Goal: Task Accomplishment & Management: Manage account settings

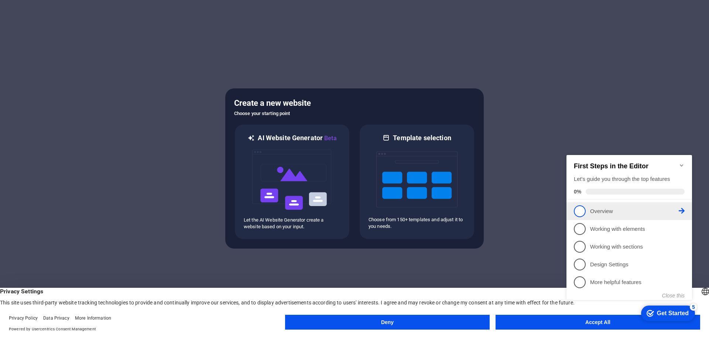
click at [578, 210] on span "1" at bounding box center [580, 211] width 12 height 12
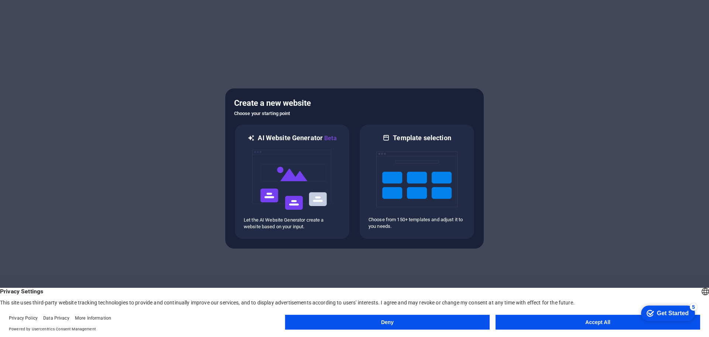
click at [567, 325] on button "Accept All" at bounding box center [598, 321] width 205 height 15
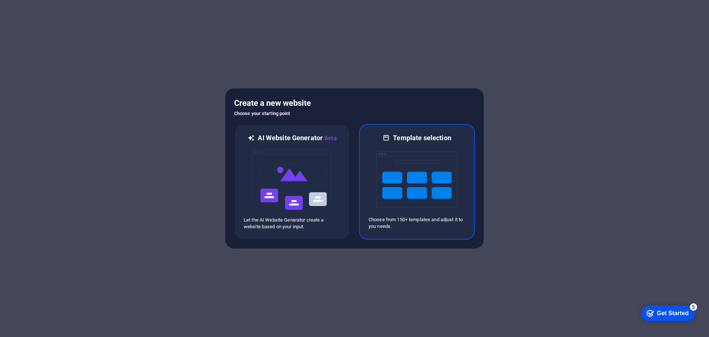
click at [396, 174] on img at bounding box center [416, 179] width 81 height 74
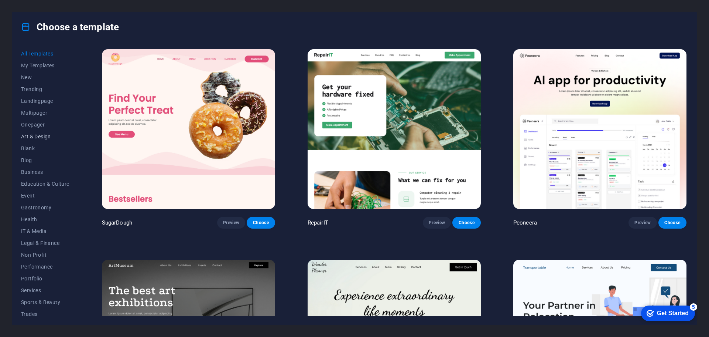
click at [46, 135] on span "Art & Design" at bounding box center [45, 136] width 48 height 6
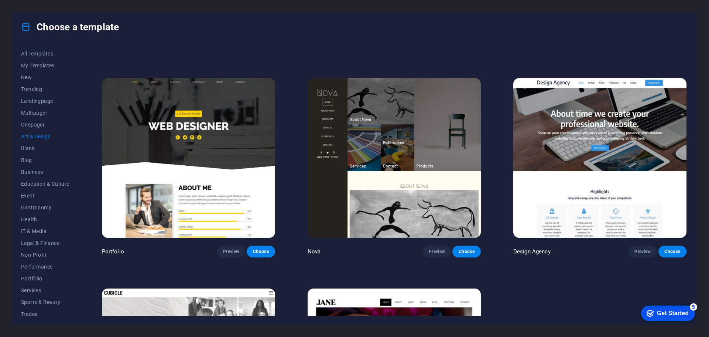
scroll to position [491, 0]
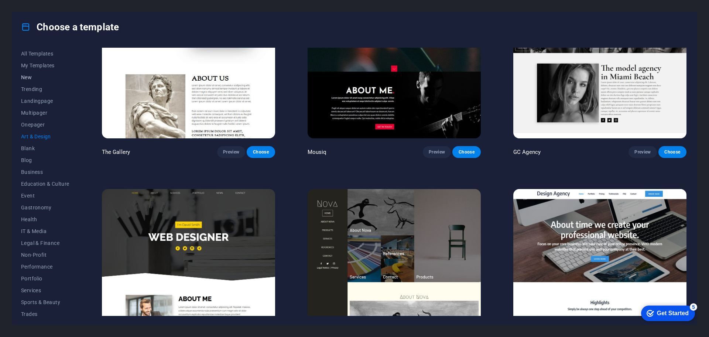
click at [30, 77] on span "New" at bounding box center [45, 77] width 48 height 6
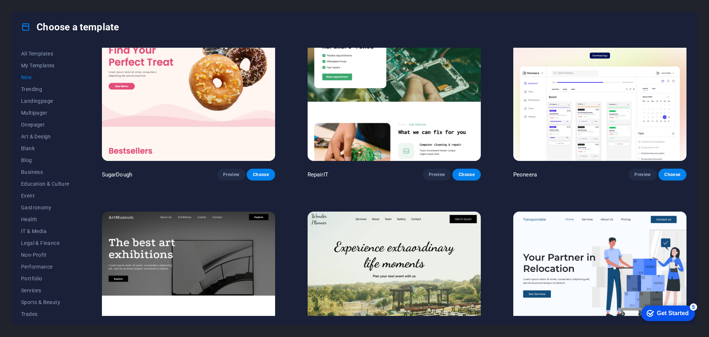
scroll to position [0, 0]
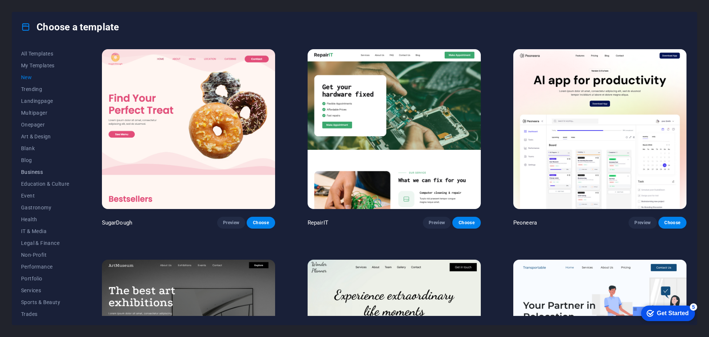
click at [40, 173] on span "Business" at bounding box center [45, 172] width 48 height 6
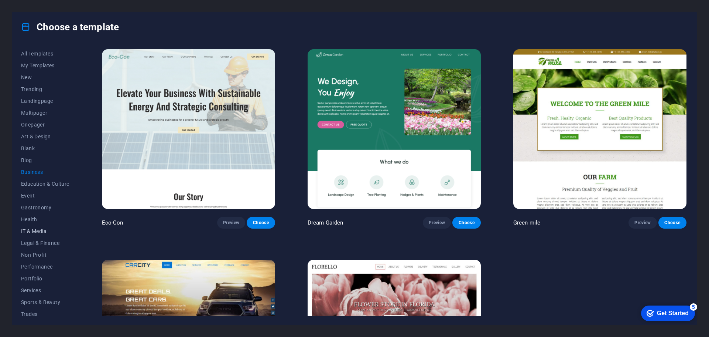
click at [32, 230] on span "IT & Media" at bounding box center [45, 231] width 48 height 6
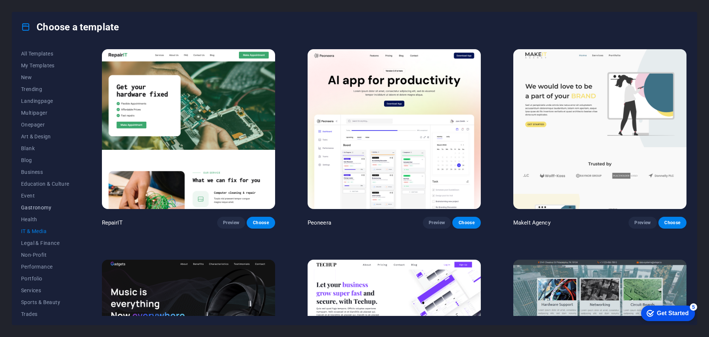
scroll to position [28, 0]
click at [37, 253] on span "Portfolio" at bounding box center [45, 251] width 48 height 6
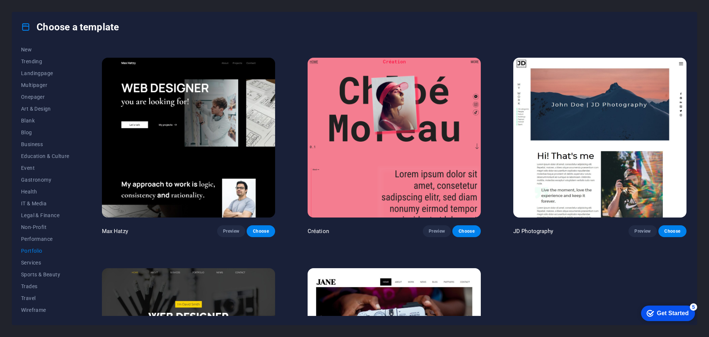
scroll to position [183, 0]
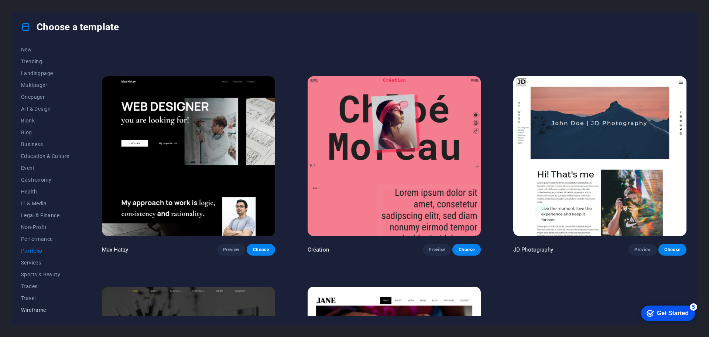
click at [32, 310] on span "Wireframe" at bounding box center [45, 310] width 48 height 6
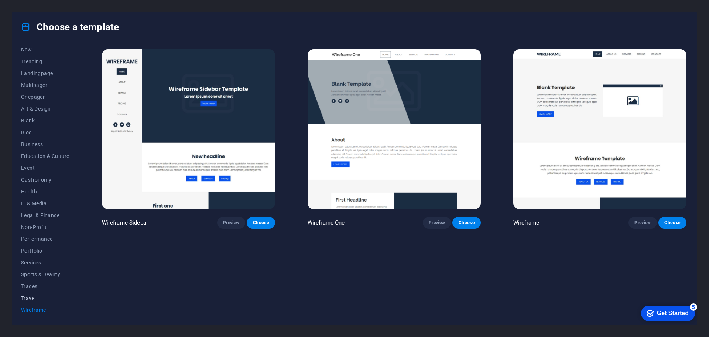
click at [33, 296] on span "Travel" at bounding box center [45, 298] width 48 height 6
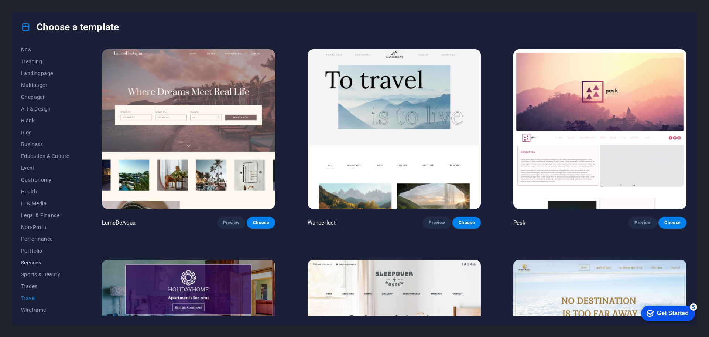
click at [36, 262] on span "Services" at bounding box center [45, 262] width 48 height 6
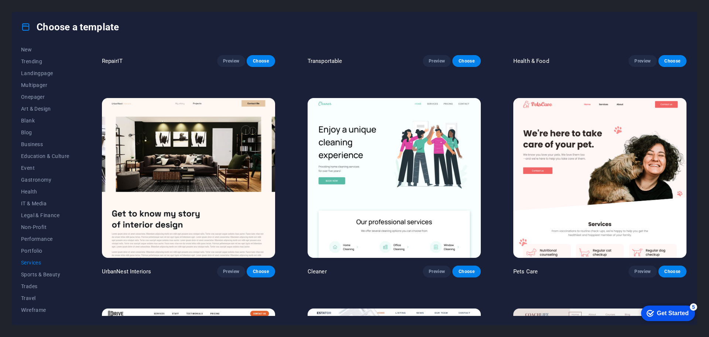
scroll to position [171, 0]
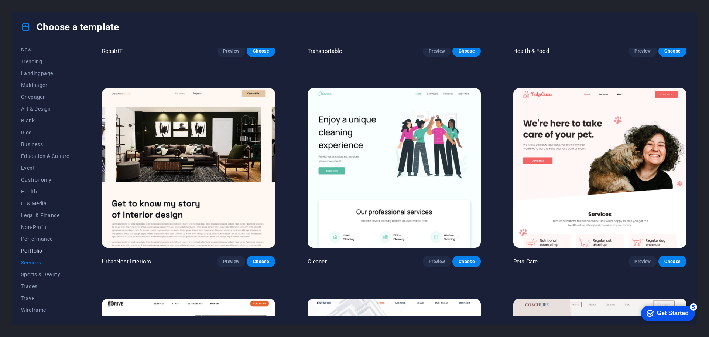
click at [31, 250] on span "Portfolio" at bounding box center [45, 251] width 48 height 6
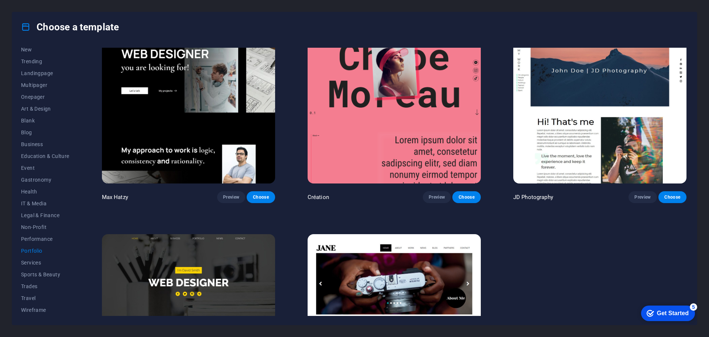
scroll to position [331, 0]
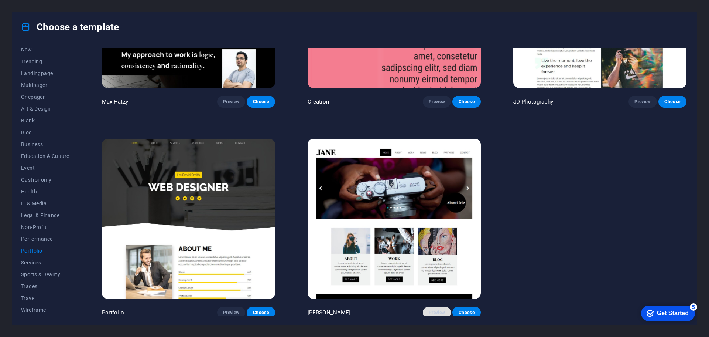
click at [436, 309] on span "Preview" at bounding box center [437, 312] width 16 height 6
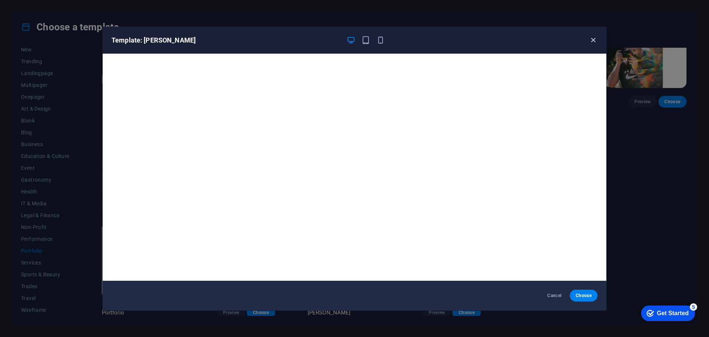
click at [592, 42] on icon "button" at bounding box center [593, 40] width 8 height 8
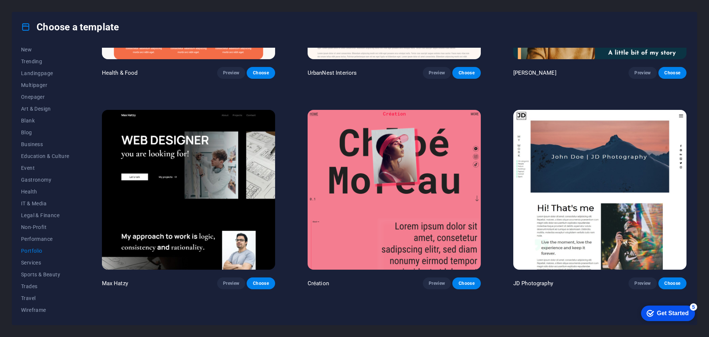
scroll to position [146, 0]
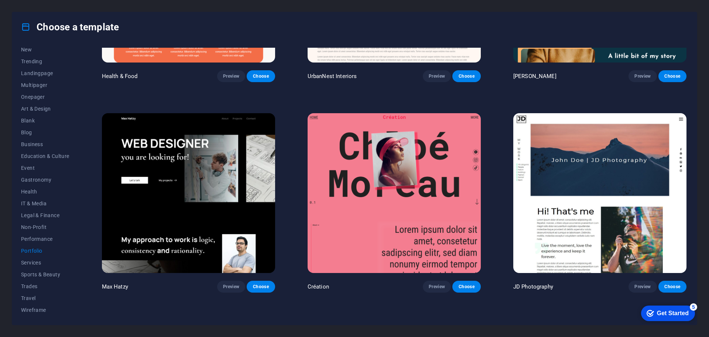
click at [573, 183] on img at bounding box center [599, 193] width 173 height 160
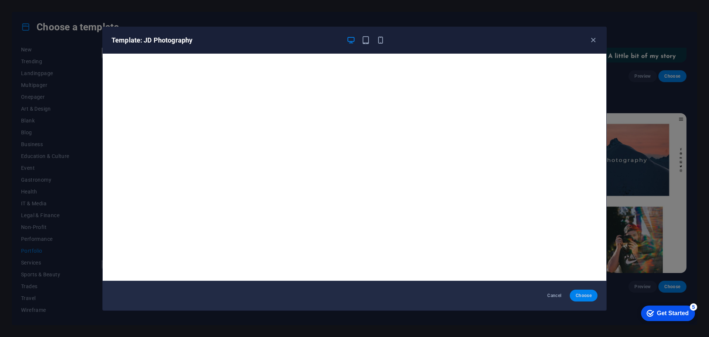
click at [588, 295] on span "Choose" at bounding box center [584, 295] width 16 height 6
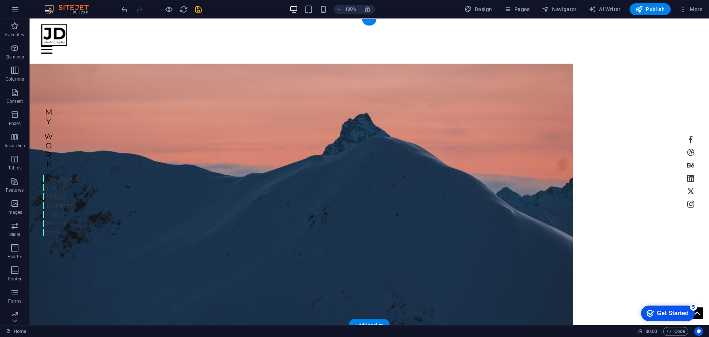
click at [369, 180] on figure at bounding box center [302, 199] width 544 height 271
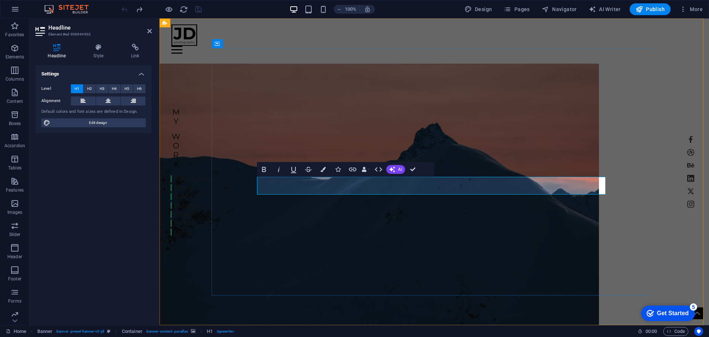
drag, startPoint x: 496, startPoint y: 186, endPoint x: 367, endPoint y: 185, distance: 128.9
click at [502, 220] on figure at bounding box center [380, 199] width 440 height 271
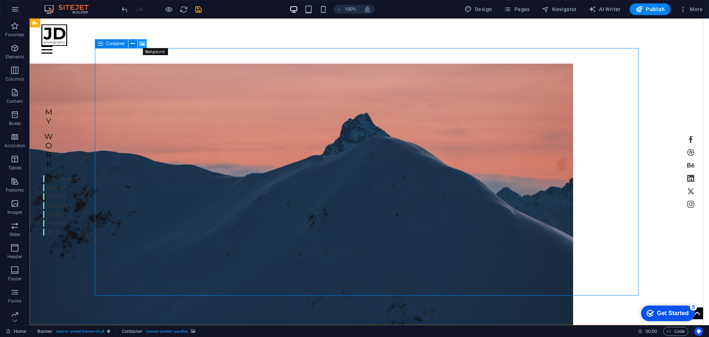
click at [143, 44] on icon at bounding box center [143, 44] width 6 height 8
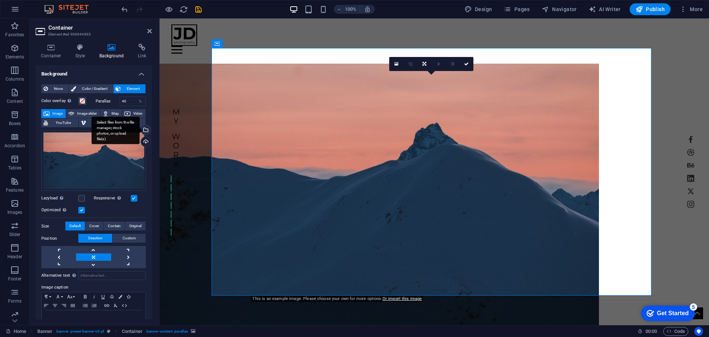
click at [144, 131] on div "Select files from the file manager, stock photos, or upload file(s)" at bounding box center [145, 130] width 11 height 11
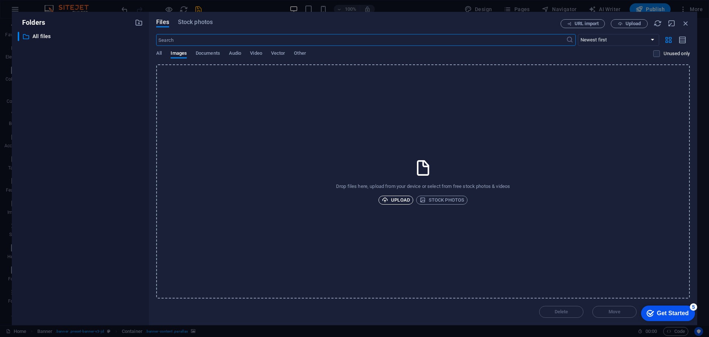
click at [400, 200] on span "Upload" at bounding box center [396, 199] width 28 height 9
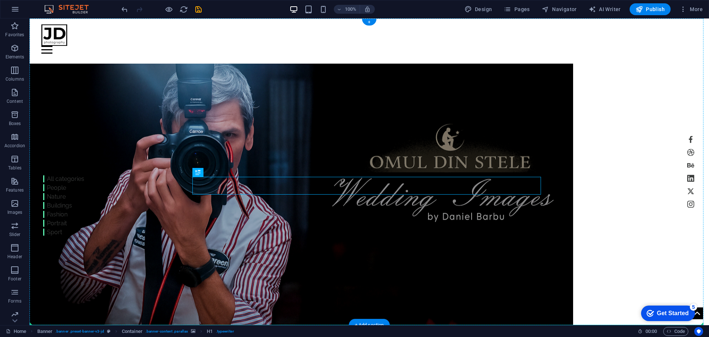
drag, startPoint x: 291, startPoint y: 191, endPoint x: 240, endPoint y: 191, distance: 51.4
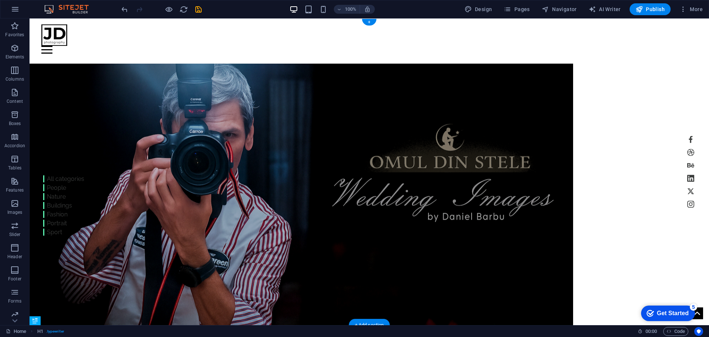
click at [443, 136] on figure at bounding box center [302, 199] width 544 height 271
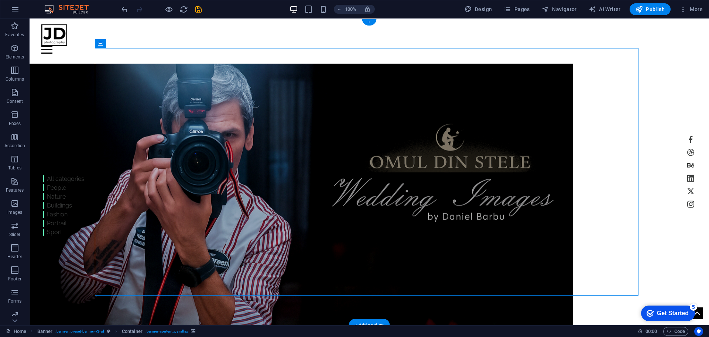
click at [421, 198] on figure at bounding box center [302, 199] width 544 height 271
click at [218, 172] on icon at bounding box center [217, 172] width 4 height 8
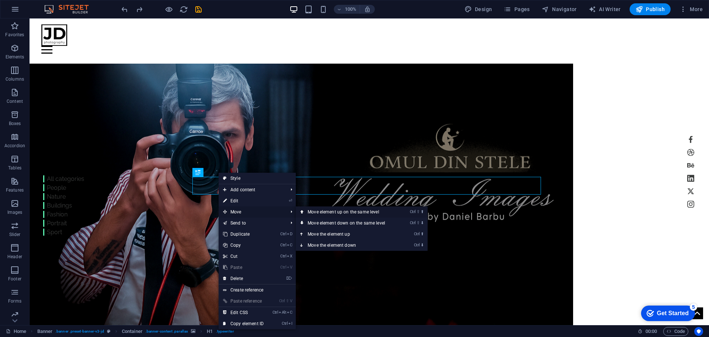
click at [341, 210] on link "Ctrl ⇧ ⬆ Move element up on the same level" at bounding box center [348, 211] width 104 height 11
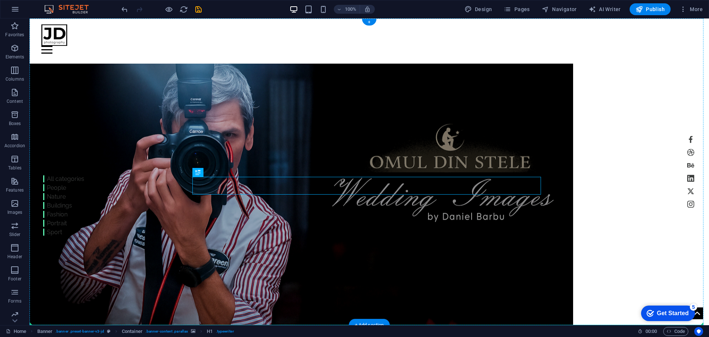
drag, startPoint x: 236, startPoint y: 192, endPoint x: 245, endPoint y: 251, distance: 59.5
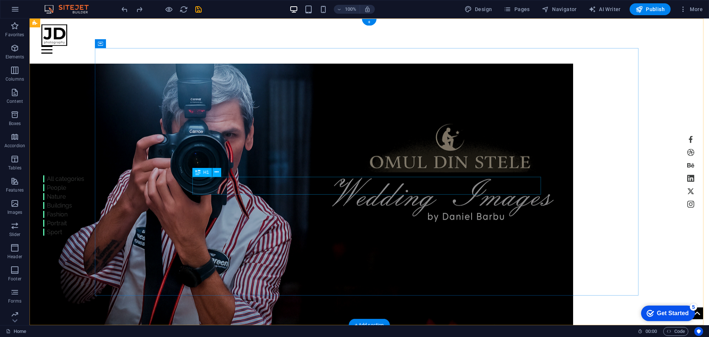
click at [218, 172] on icon at bounding box center [217, 172] width 4 height 8
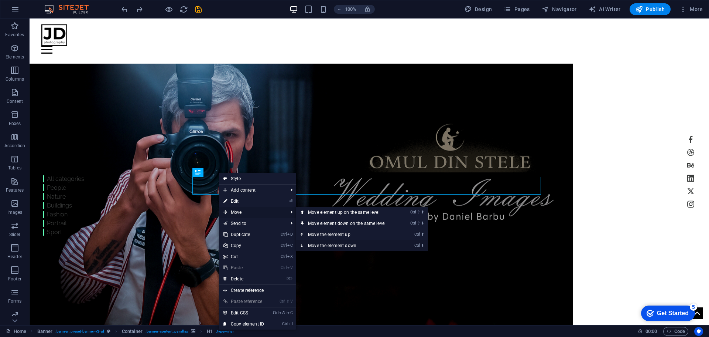
click at [327, 243] on link "Ctrl ⬇ Move the element down" at bounding box center [348, 245] width 104 height 11
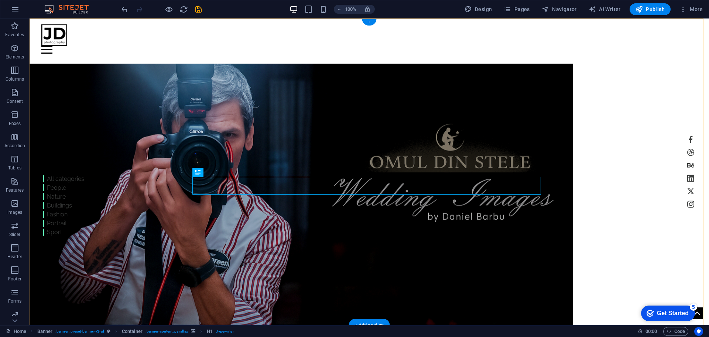
click at [369, 23] on div "+" at bounding box center [369, 22] width 14 height 7
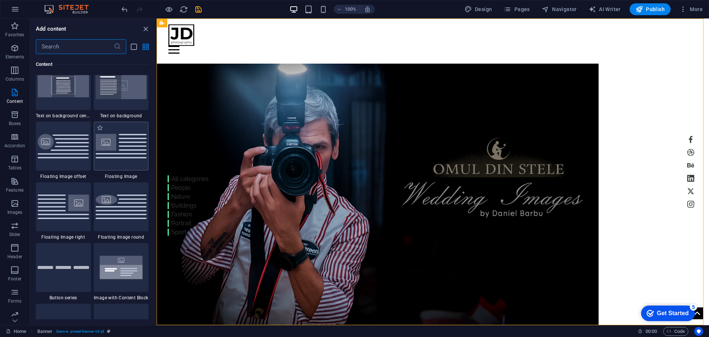
scroll to position [1551, 0]
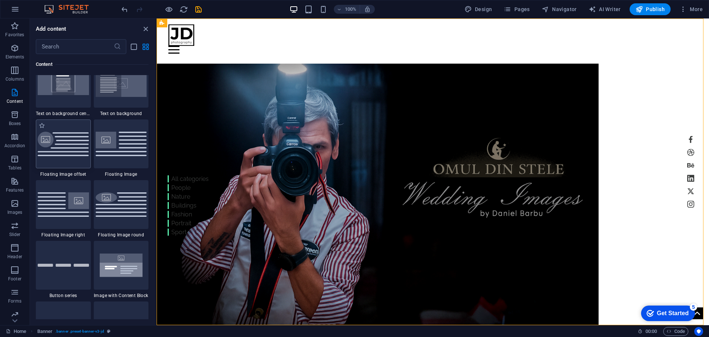
click at [68, 141] on img at bounding box center [63, 144] width 51 height 25
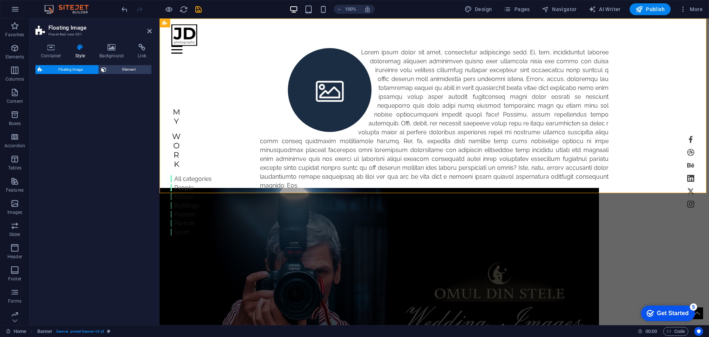
select select "%"
select select "rem"
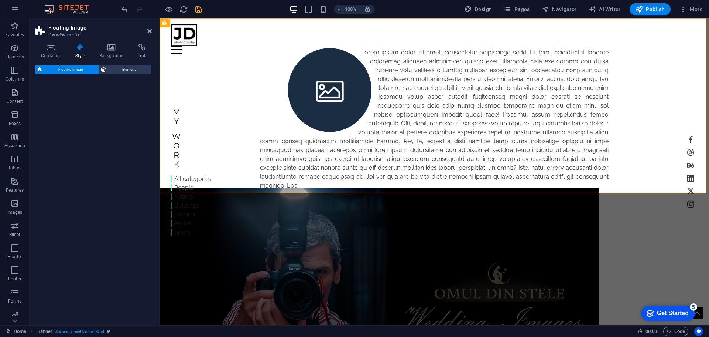
select select "%"
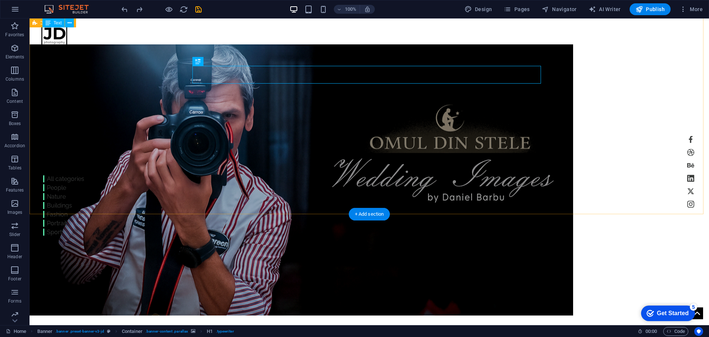
scroll to position [0, 0]
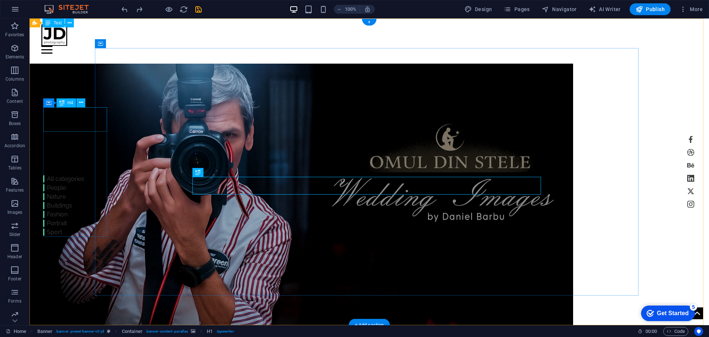
click at [50, 119] on div "My" at bounding box center [63, 116] width 41 height 18
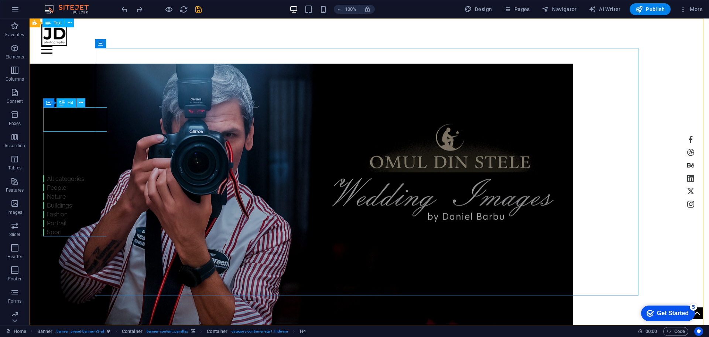
click at [80, 103] on icon at bounding box center [81, 103] width 4 height 8
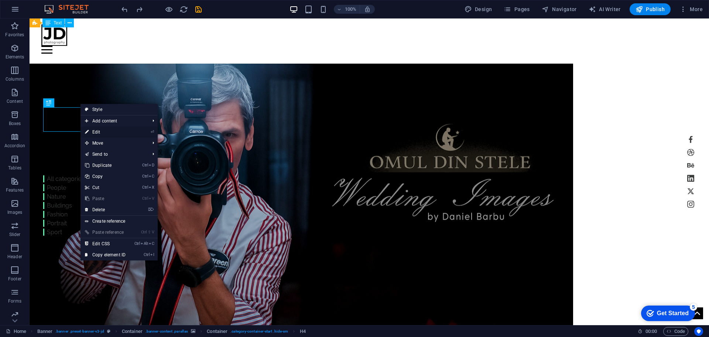
click at [98, 131] on link "⏎ Edit" at bounding box center [106, 131] width 50 height 11
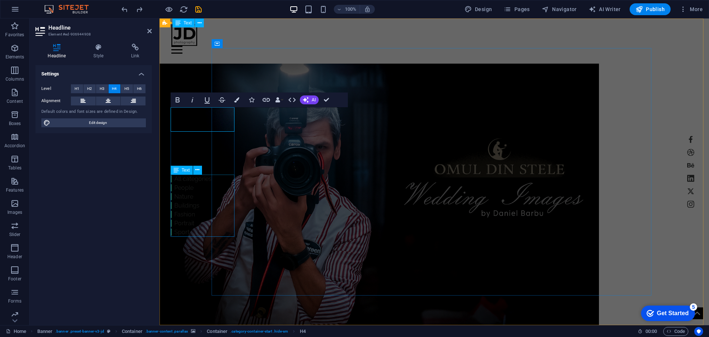
click at [194, 179] on div "All categories People Nature Buildings Fashion Portrait Sport" at bounding box center [191, 205] width 41 height 62
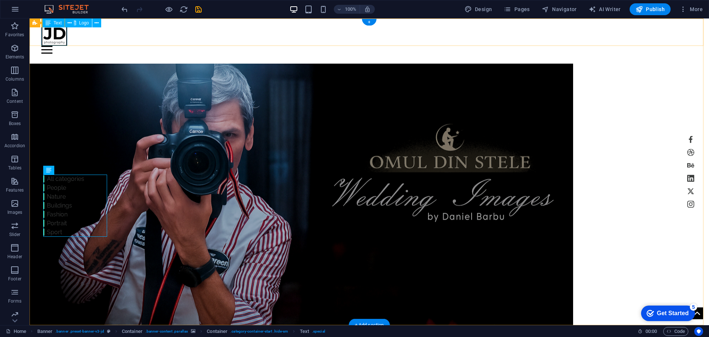
click at [58, 38] on div at bounding box center [369, 34] width 656 height 21
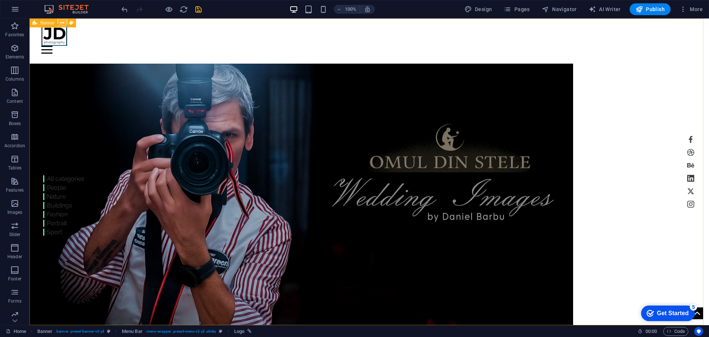
click at [63, 24] on icon at bounding box center [62, 23] width 4 height 8
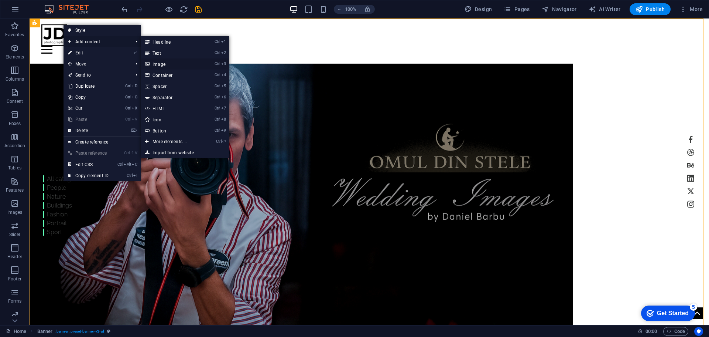
click at [165, 65] on link "Ctrl 3 Image" at bounding box center [171, 63] width 61 height 11
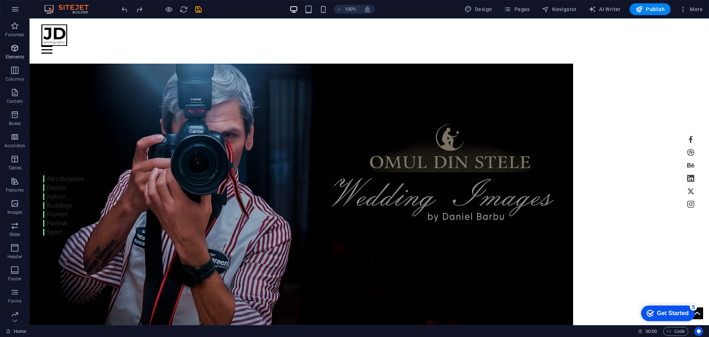
click at [14, 52] on icon "button" at bounding box center [14, 48] width 9 height 9
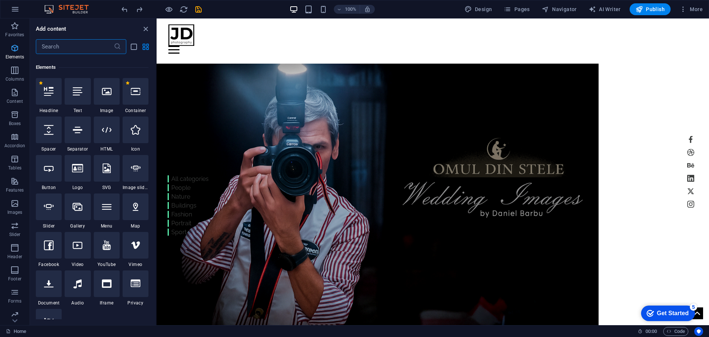
scroll to position [79, 0]
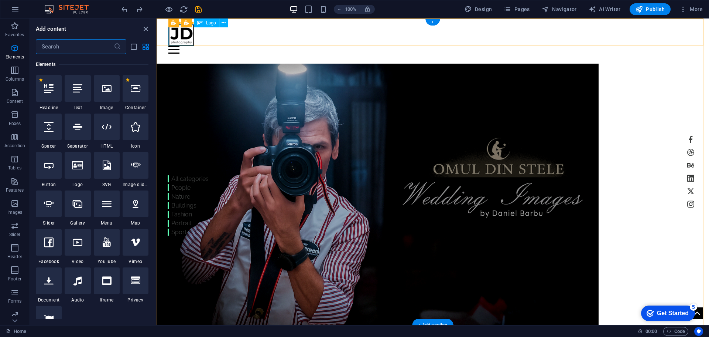
click at [180, 37] on div at bounding box center [432, 34] width 529 height 21
click at [187, 38] on div at bounding box center [432, 34] width 529 height 21
click at [185, 45] on div at bounding box center [432, 34] width 529 height 21
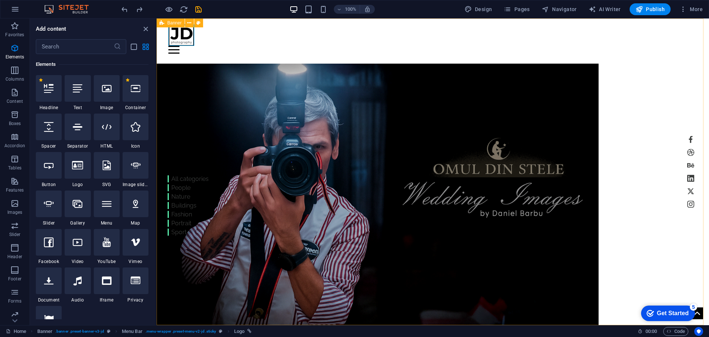
click at [168, 23] on span "Banner" at bounding box center [174, 23] width 14 height 4
drag, startPoint x: 320, startPoint y: 40, endPoint x: 187, endPoint y: 37, distance: 133.4
click at [216, 23] on icon at bounding box center [217, 23] width 4 height 8
select select "rem"
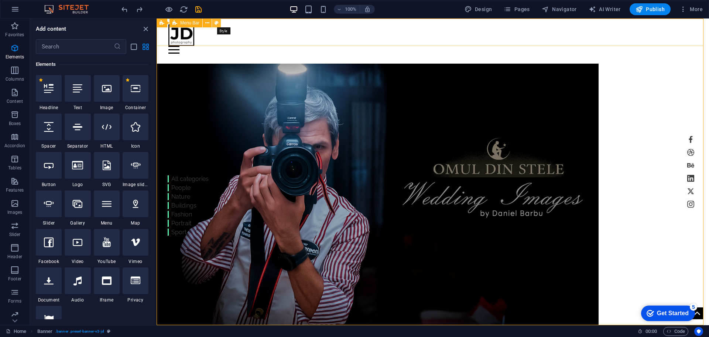
select select "rem"
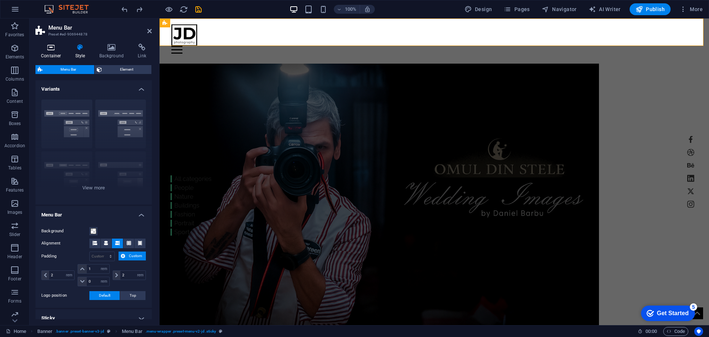
click at [52, 50] on icon at bounding box center [50, 47] width 31 height 7
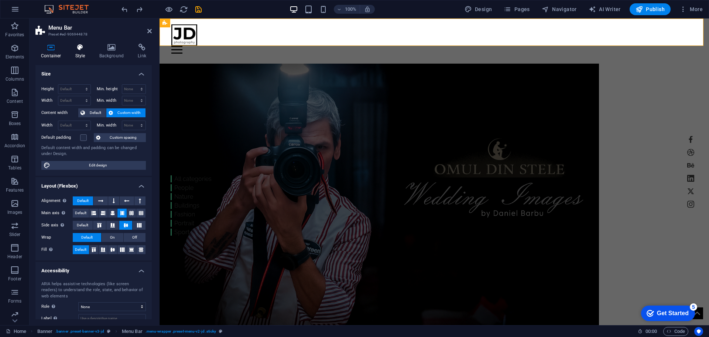
click at [79, 53] on h4 "Style" at bounding box center [82, 52] width 24 height 16
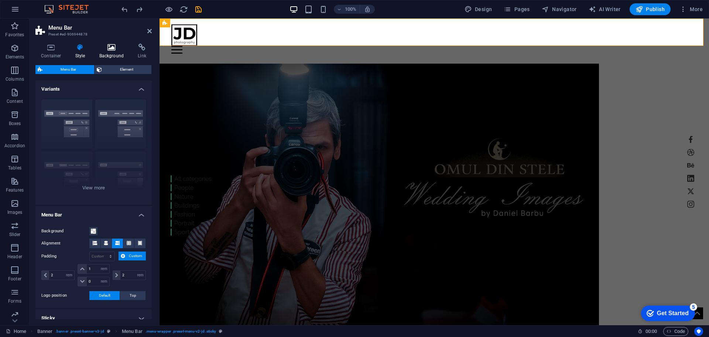
click at [113, 51] on icon at bounding box center [112, 47] width 36 height 7
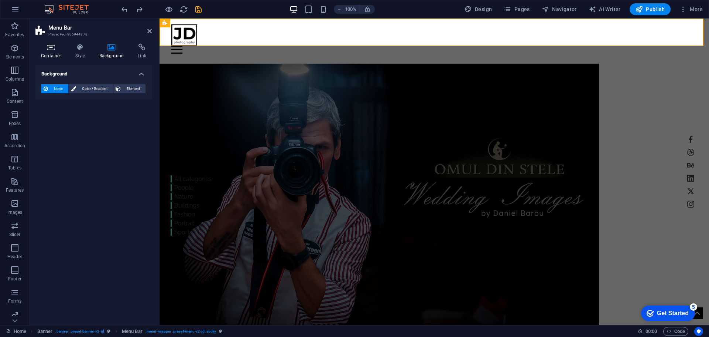
click at [48, 47] on icon at bounding box center [50, 47] width 31 height 7
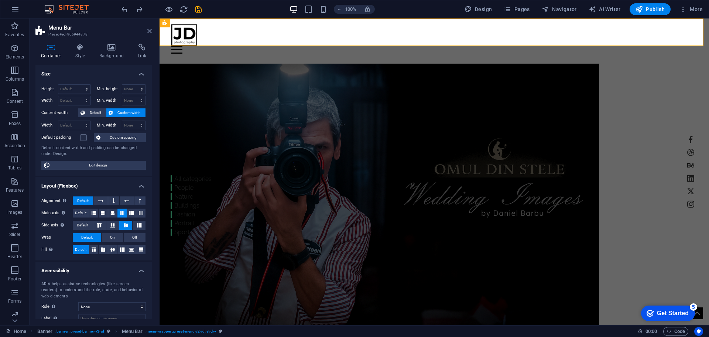
click at [150, 31] on icon at bounding box center [149, 31] width 4 height 6
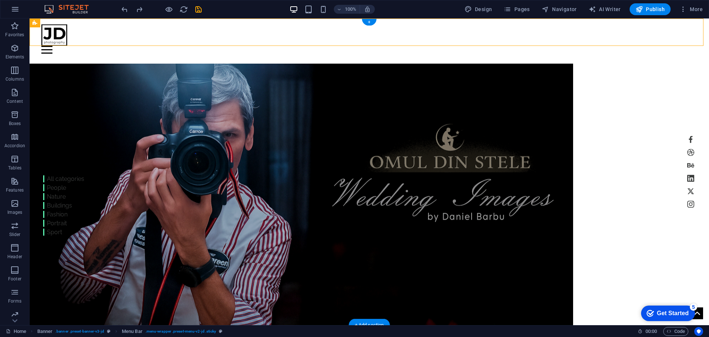
click at [573, 101] on figure at bounding box center [302, 199] width 544 height 271
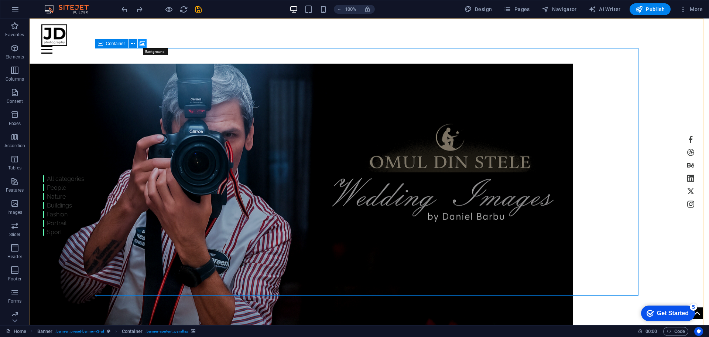
click at [143, 44] on icon at bounding box center [143, 44] width 6 height 8
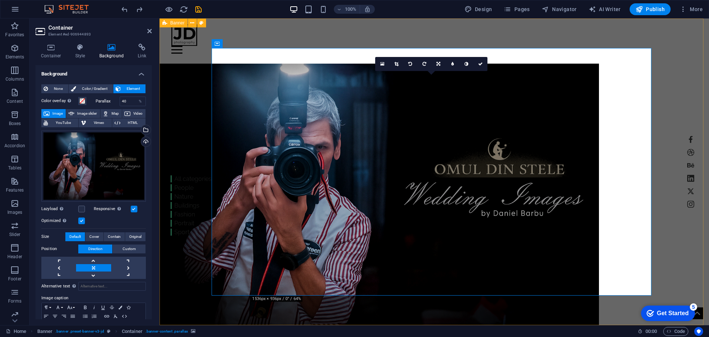
drag, startPoint x: 396, startPoint y: 115, endPoint x: 397, endPoint y: 126, distance: 11.1
click at [395, 126] on figure at bounding box center [380, 199] width 440 height 271
drag, startPoint x: 105, startPoint y: 166, endPoint x: 104, endPoint y: 175, distance: 8.5
click at [104, 175] on div "Drag files here, click to choose files or select files from Files or our free s…" at bounding box center [93, 165] width 105 height 71
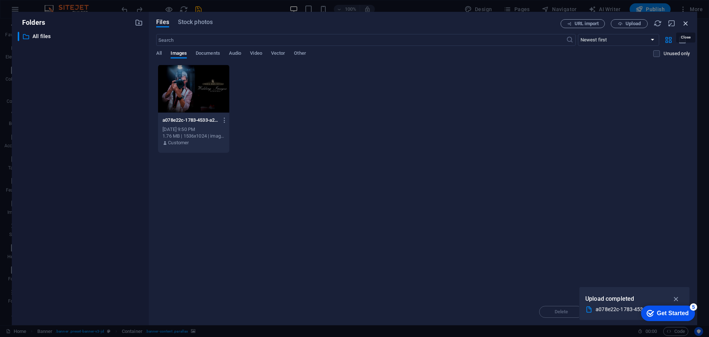
drag, startPoint x: 686, startPoint y: 21, endPoint x: 525, endPoint y: 9, distance: 162.3
click at [686, 21] on icon "button" at bounding box center [686, 23] width 8 height 8
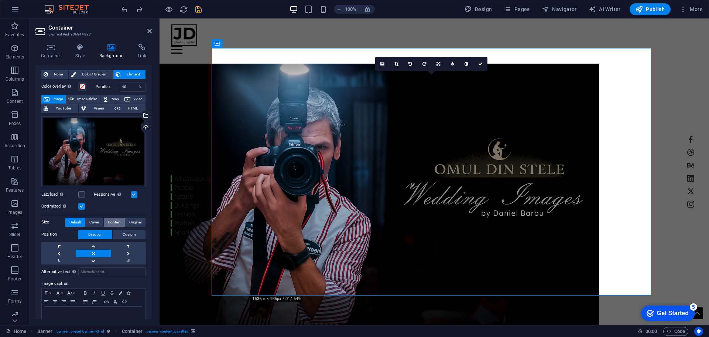
scroll to position [0, 0]
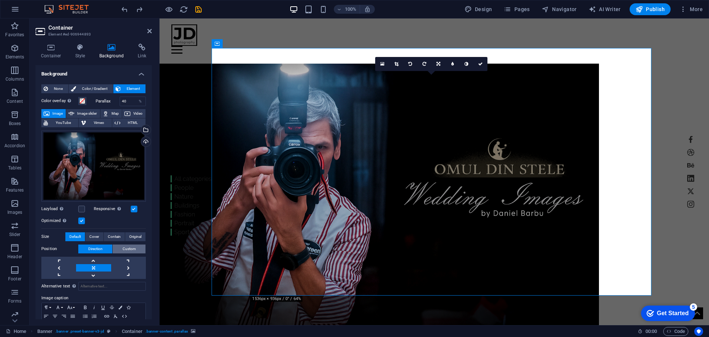
click at [131, 249] on span "Custom" at bounding box center [129, 248] width 13 height 9
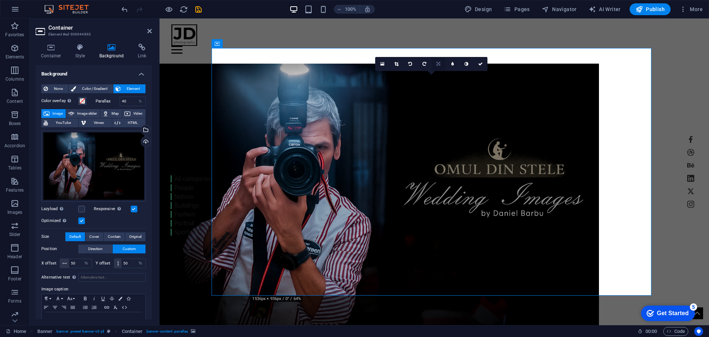
click at [440, 65] on icon at bounding box center [439, 64] width 4 height 4
click at [440, 77] on icon at bounding box center [438, 78] width 4 height 4
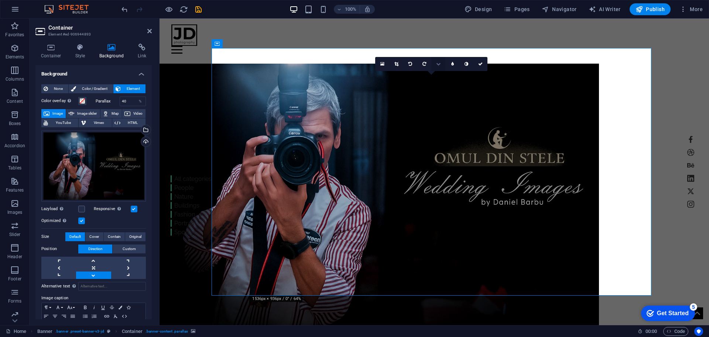
click at [440, 63] on icon at bounding box center [438, 64] width 4 height 4
click at [440, 50] on icon at bounding box center [438, 50] width 4 height 4
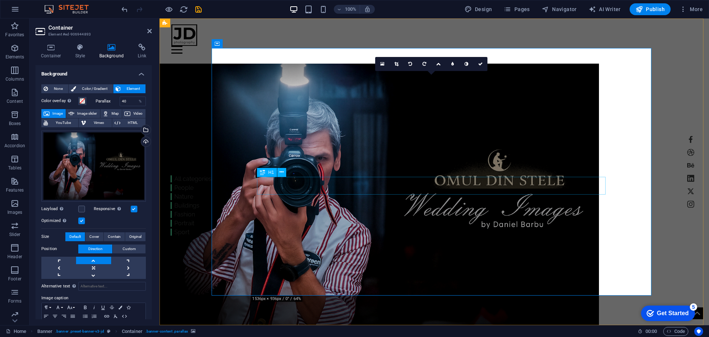
click at [439, 65] on icon at bounding box center [438, 64] width 4 height 4
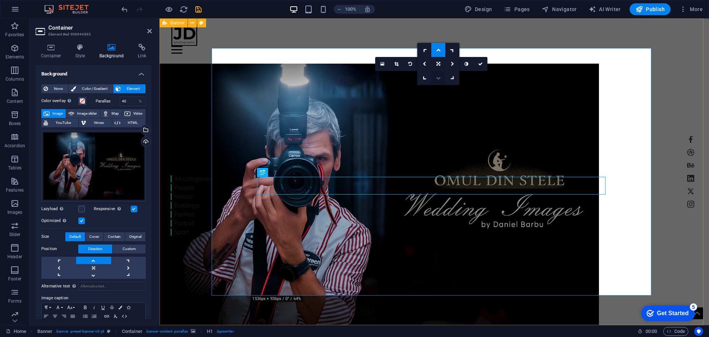
click at [438, 78] on icon at bounding box center [438, 78] width 4 height 4
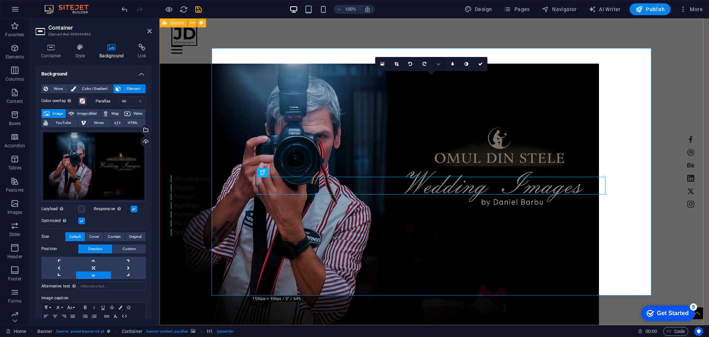
click at [440, 65] on icon at bounding box center [438, 64] width 4 height 4
click at [440, 51] on icon at bounding box center [438, 50] width 4 height 4
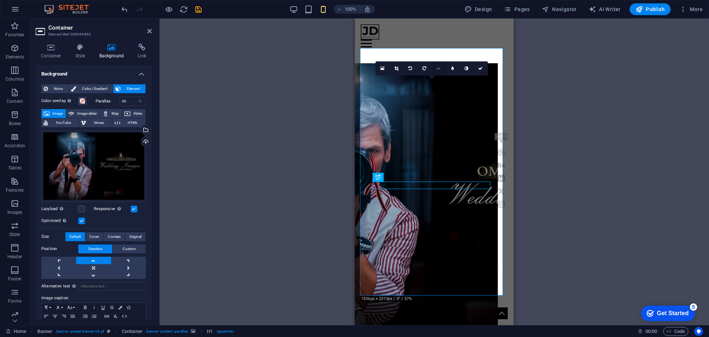
click at [441, 68] on icon at bounding box center [438, 68] width 4 height 4
click at [450, 66] on link at bounding box center [453, 68] width 14 height 14
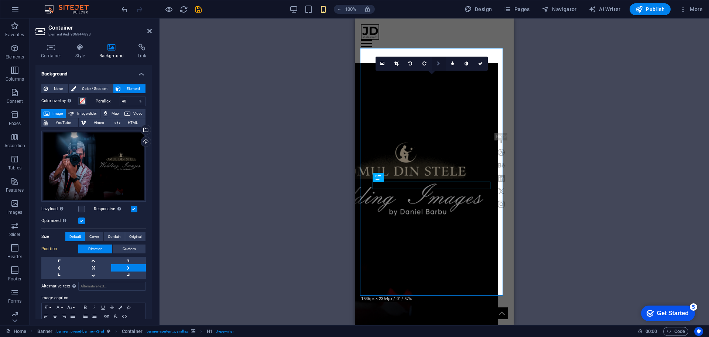
click at [440, 65] on icon at bounding box center [438, 63] width 3 height 4
click at [425, 65] on icon at bounding box center [424, 63] width 3 height 4
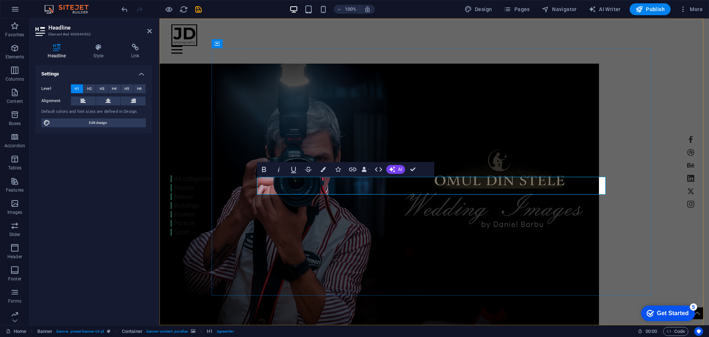
drag, startPoint x: 550, startPoint y: 186, endPoint x: 431, endPoint y: 187, distance: 119.0
drag, startPoint x: 327, startPoint y: 187, endPoint x: 542, endPoint y: 190, distance: 214.3
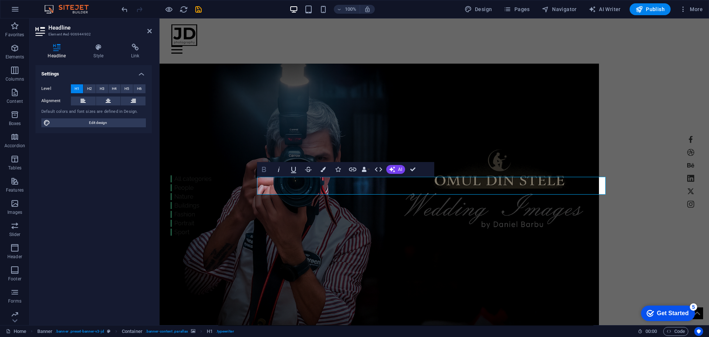
click at [263, 169] on icon "button" at bounding box center [264, 169] width 4 height 5
click at [323, 168] on icon "button" at bounding box center [323, 169] width 5 height 5
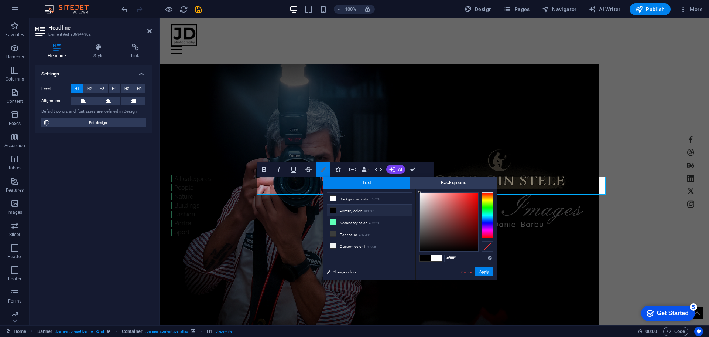
click at [323, 168] on icon "button" at bounding box center [323, 169] width 5 height 5
click at [394, 170] on icon "button" at bounding box center [392, 169] width 6 height 6
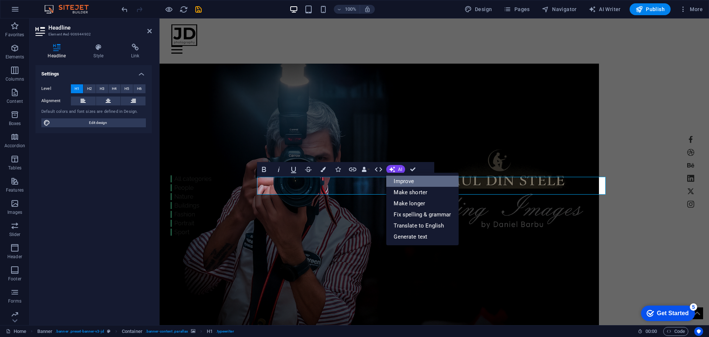
click at [405, 183] on link "Improve" at bounding box center [422, 180] width 72 height 11
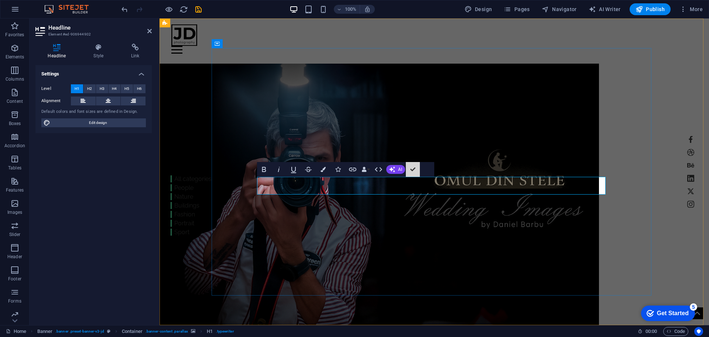
drag, startPoint x: 573, startPoint y: 187, endPoint x: 413, endPoint y: 187, distance: 160.7
drag, startPoint x: 586, startPoint y: 185, endPoint x: 437, endPoint y: 185, distance: 148.5
click at [110, 100] on icon at bounding box center [108, 100] width 5 height 9
click at [369, 168] on button "Data Bindings" at bounding box center [366, 169] width 10 height 15
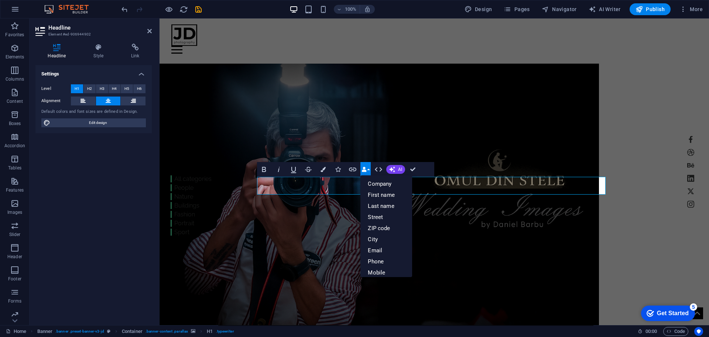
click at [448, 111] on figure at bounding box center [380, 199] width 440 height 271
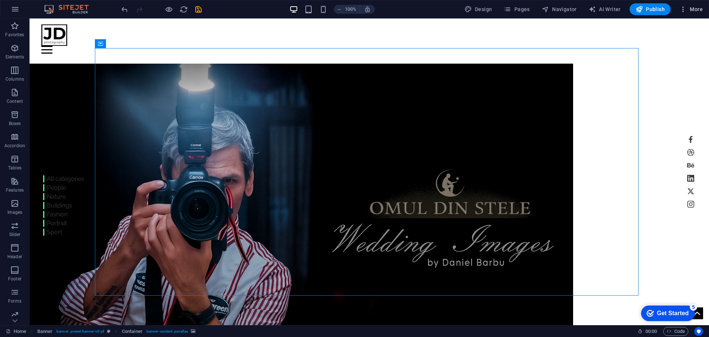
click at [689, 10] on span "More" at bounding box center [691, 9] width 23 height 7
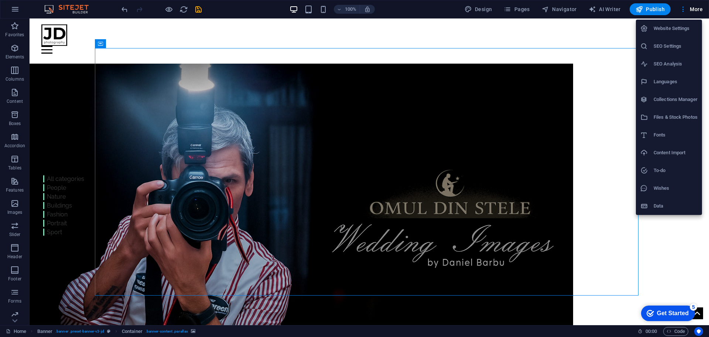
click at [668, 264] on div at bounding box center [354, 168] width 709 height 337
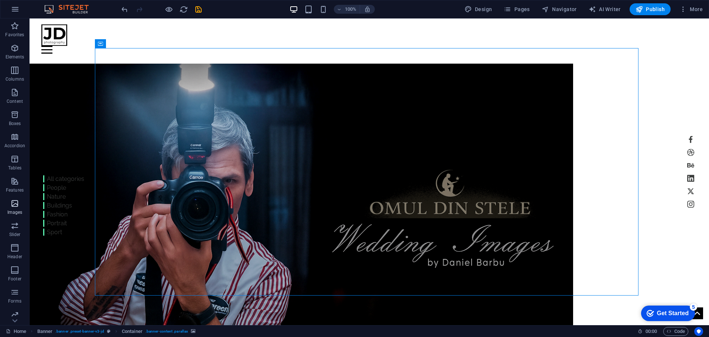
click at [16, 207] on icon "button" at bounding box center [14, 203] width 9 height 9
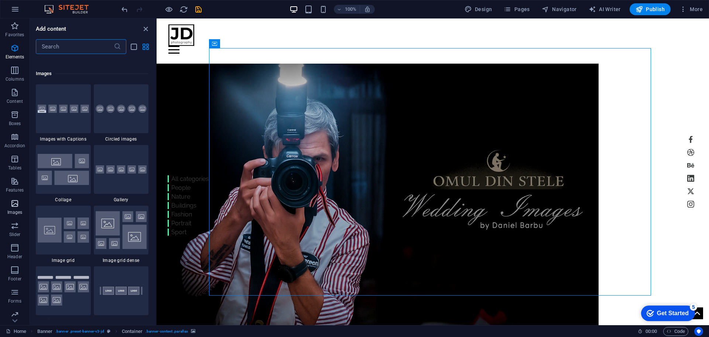
scroll to position [3746, 0]
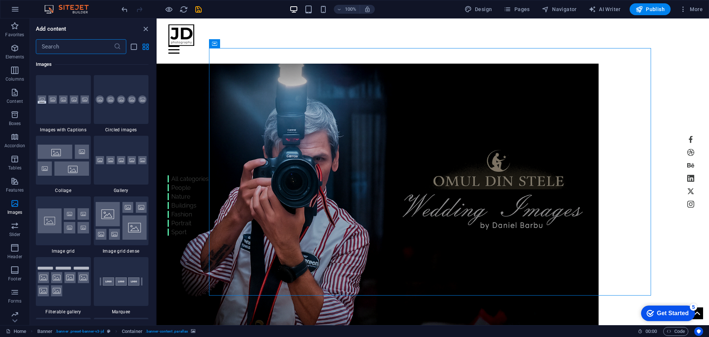
click at [103, 46] on input "text" at bounding box center [75, 46] width 78 height 15
click at [132, 48] on icon "list-view" at bounding box center [134, 46] width 8 height 8
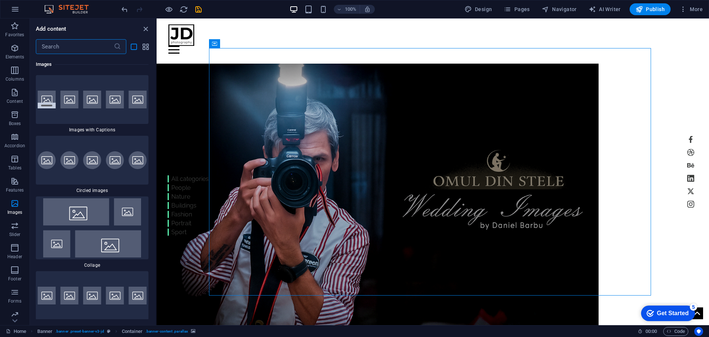
click at [82, 48] on input "text" at bounding box center [75, 46] width 78 height 15
click at [117, 45] on icon at bounding box center [117, 46] width 7 height 7
click at [97, 48] on input "text" at bounding box center [75, 46] width 78 height 15
click at [145, 30] on icon "close panel" at bounding box center [145, 29] width 8 height 8
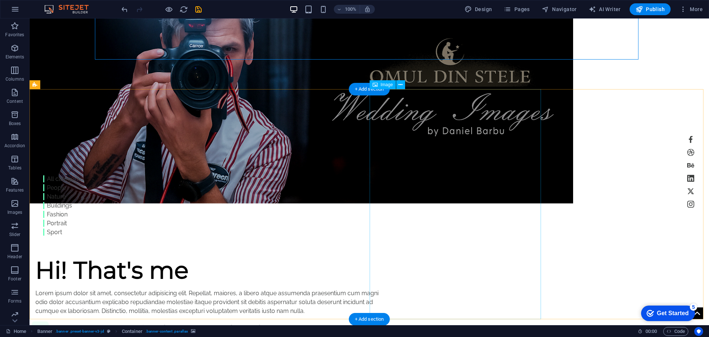
scroll to position [259, 0]
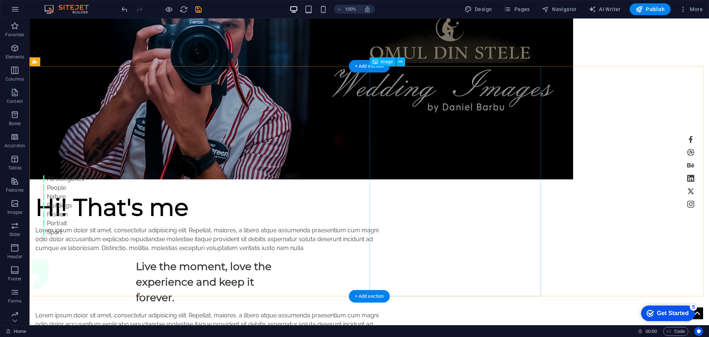
click at [390, 62] on span "Image" at bounding box center [387, 61] width 12 height 4
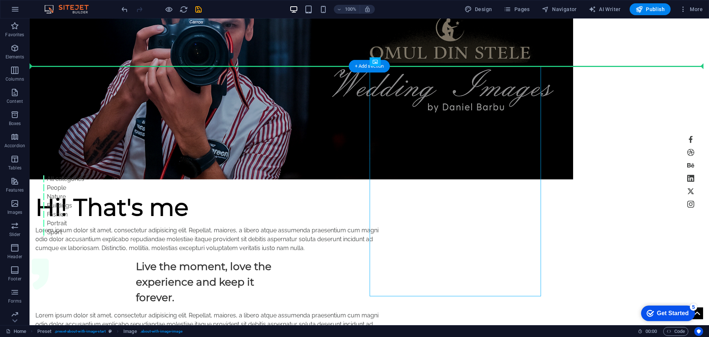
drag, startPoint x: 419, startPoint y: 81, endPoint x: 414, endPoint y: 66, distance: 15.8
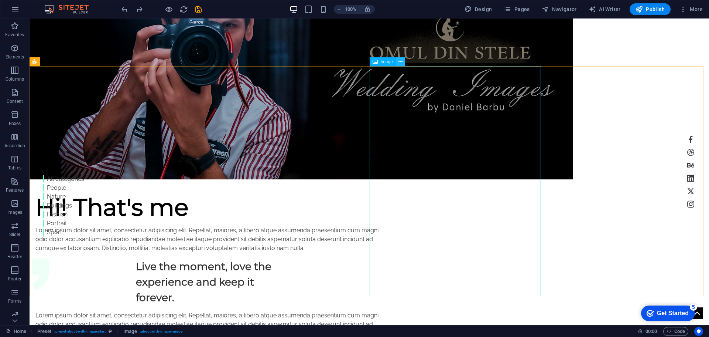
click at [400, 63] on icon at bounding box center [401, 62] width 4 height 8
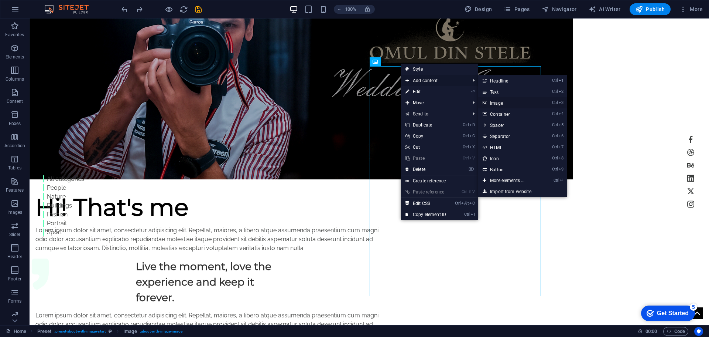
click at [504, 102] on link "Ctrl 3 Image" at bounding box center [508, 102] width 61 height 11
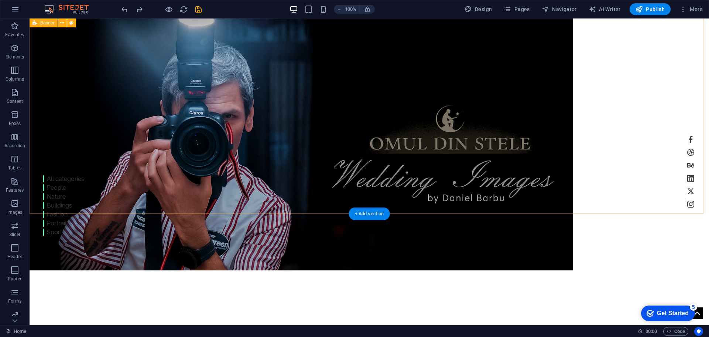
scroll to position [259, 0]
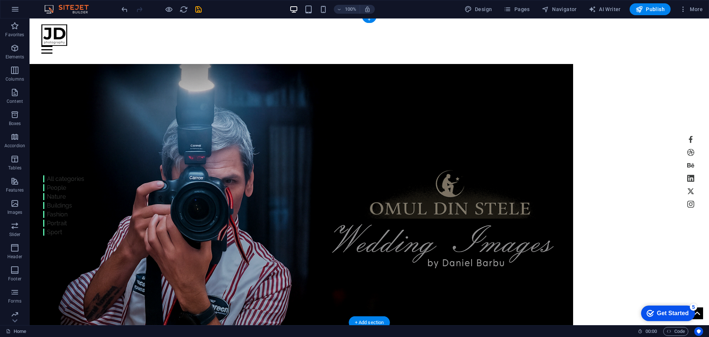
scroll to position [0, 0]
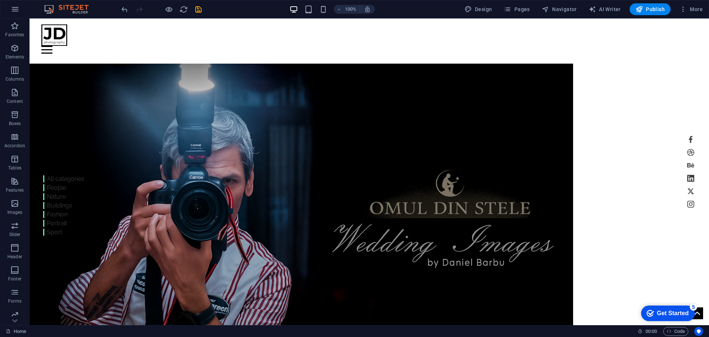
click at [670, 314] on div "Get Started" at bounding box center [673, 313] width 32 height 7
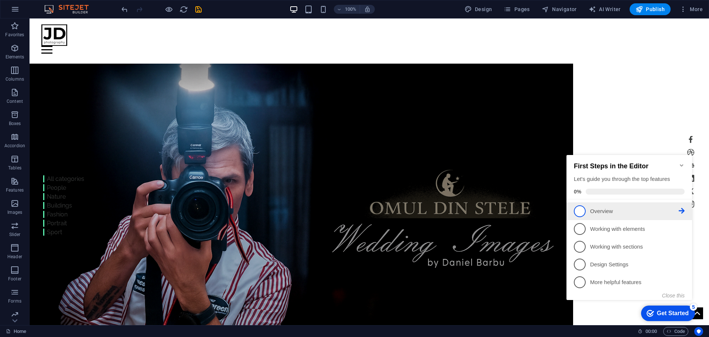
click at [582, 209] on span "1" at bounding box center [580, 211] width 12 height 12
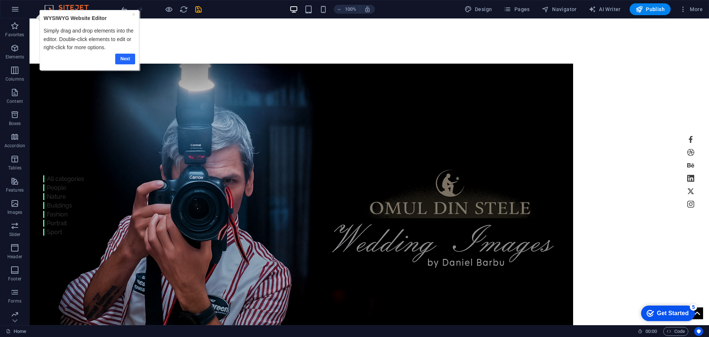
click at [125, 62] on link "Next" at bounding box center [125, 59] width 20 height 11
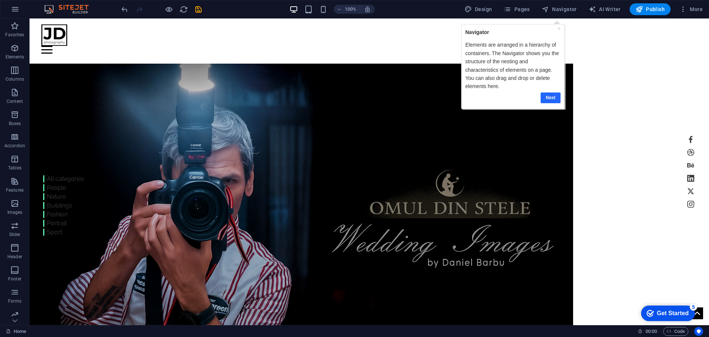
click at [554, 98] on link "Next" at bounding box center [551, 97] width 20 height 11
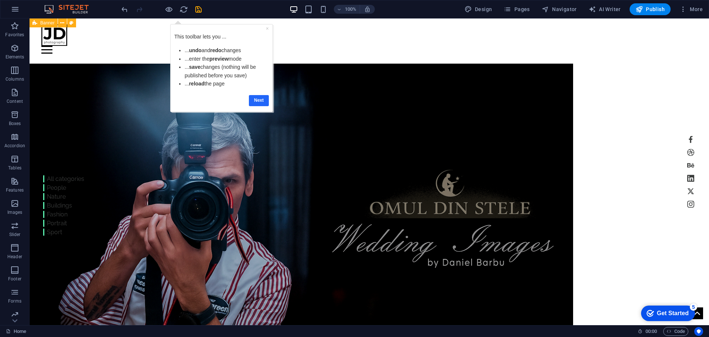
click at [261, 101] on link "Next" at bounding box center [259, 100] width 20 height 11
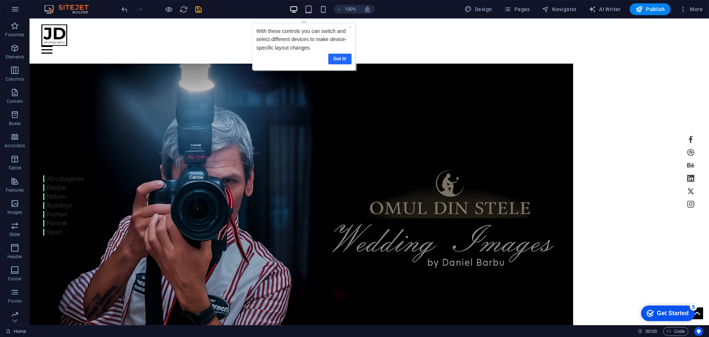
click at [339, 61] on link "Got it!" at bounding box center [339, 59] width 23 height 11
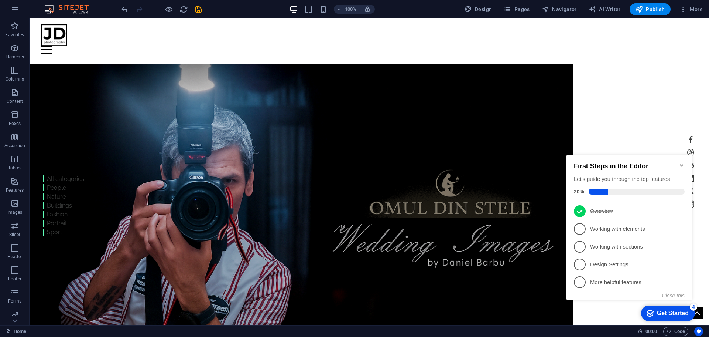
click at [600, 315] on div "checkmark Get Started 4 First Steps in the Editor Let's guide you through the t…" at bounding box center [631, 234] width 134 height 180
click at [682, 162] on icon "Minimize checklist" at bounding box center [682, 165] width 6 height 6
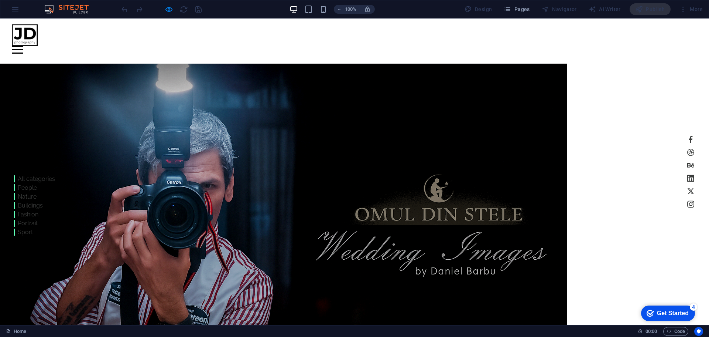
click at [223, 30] on div "Home Work About Pricing News Contact" at bounding box center [354, 35] width 709 height 35
click at [674, 277] on header "Home Work About Pricing News Contact Omul din Stele Photography MY Work All cat…" at bounding box center [354, 235] width 709 height 434
click at [31, 40] on img at bounding box center [25, 34] width 26 height 21
click at [518, 8] on span "Pages" at bounding box center [517, 9] width 26 height 7
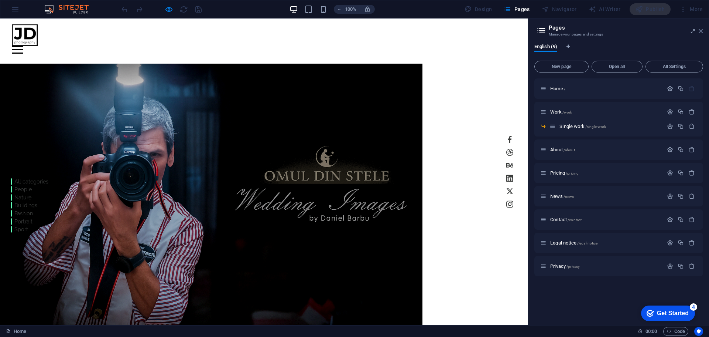
click at [701, 32] on icon at bounding box center [701, 31] width 4 height 6
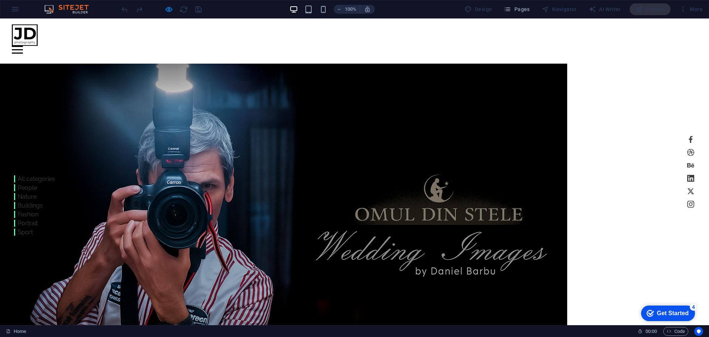
click at [16, 10] on div "100% Design Pages Navigator AI Writer Publish More" at bounding box center [354, 9] width 709 height 18
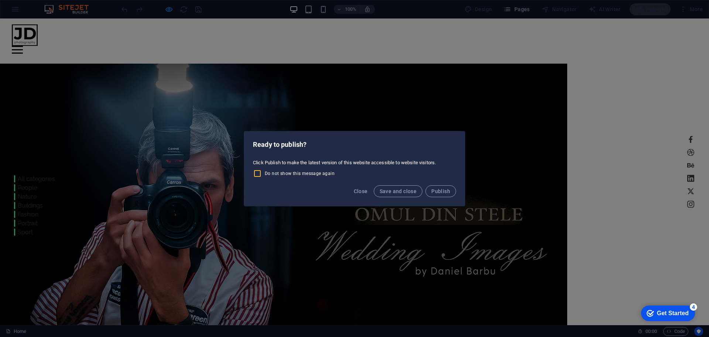
click at [259, 172] on input "Do not show this message again" at bounding box center [259, 173] width 12 height 9
checkbox input "true"
click at [259, 172] on input "Do not show this message again" at bounding box center [259, 173] width 12 height 9
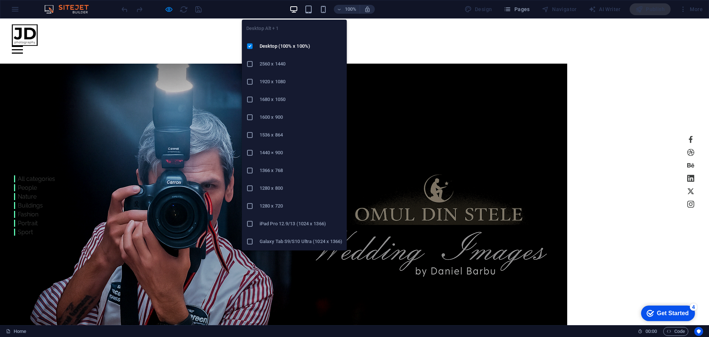
click at [0, 0] on icon "button" at bounding box center [0, 0] width 0 height 0
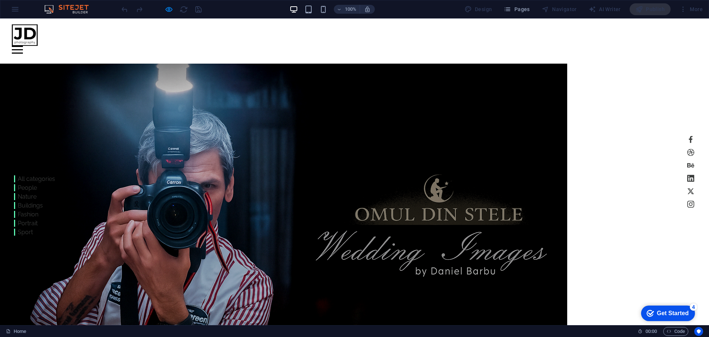
click at [415, 39] on div "Home Work About Pricing News Contact" at bounding box center [354, 35] width 709 height 35
click at [23, 46] on div at bounding box center [17, 50] width 11 height 8
click at [633, 131] on link "Work" at bounding box center [638, 131] width 32 height 18
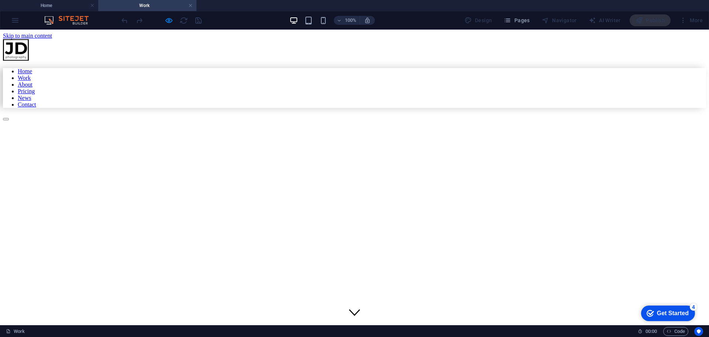
click at [687, 114] on div at bounding box center [354, 117] width 703 height 7
click at [633, 108] on nav "Home Work About Pricing News Contact" at bounding box center [354, 88] width 703 height 40
click at [687, 114] on div at bounding box center [354, 117] width 703 height 7
click at [62, 6] on h4 "Home" at bounding box center [49, 5] width 98 height 8
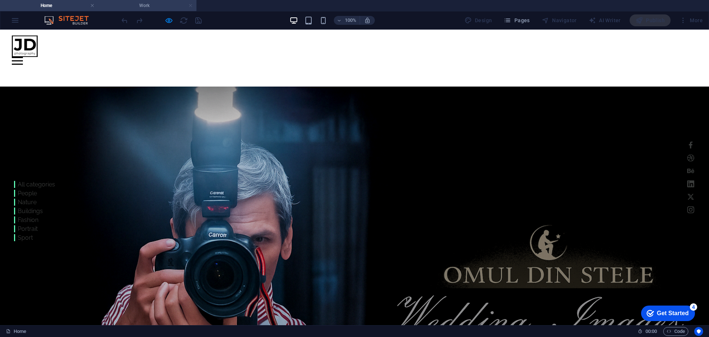
click at [191, 6] on link at bounding box center [190, 5] width 4 height 7
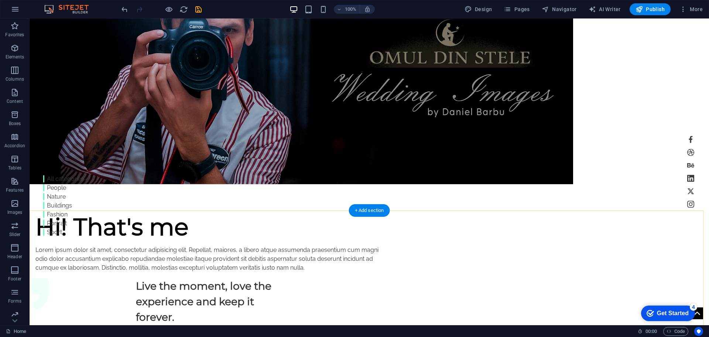
scroll to position [222, 0]
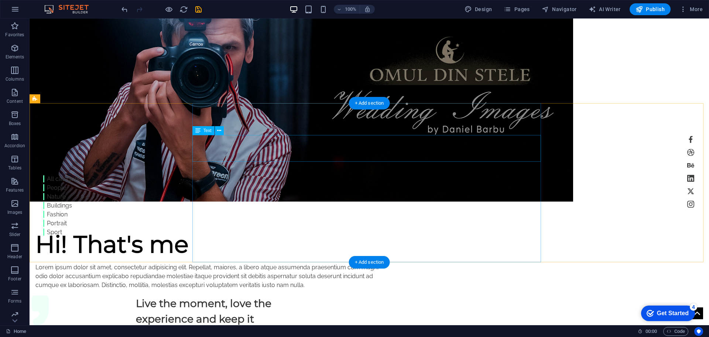
click at [214, 263] on div "Lorem ipsum dolor sit amet, consectetur adipisicing elit. Repellat, maiores, a …" at bounding box center [209, 276] width 349 height 27
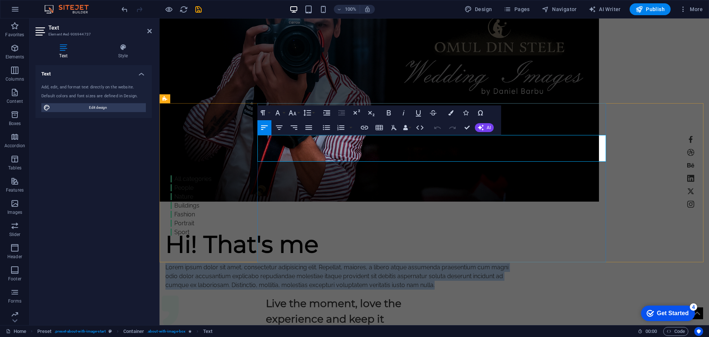
drag, startPoint x: 258, startPoint y: 138, endPoint x: 550, endPoint y: 160, distance: 293.4
click at [514, 263] on p "Lorem ipsum dolor sit amet, consectetur adipisicing elit. Repellat, maiores, a …" at bounding box center [339, 276] width 349 height 27
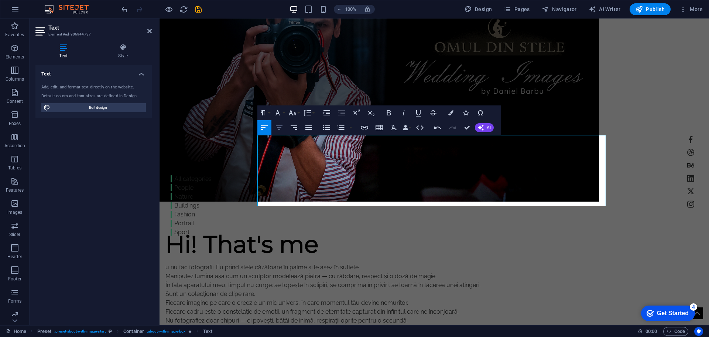
click at [283, 128] on icon "button" at bounding box center [279, 127] width 9 height 9
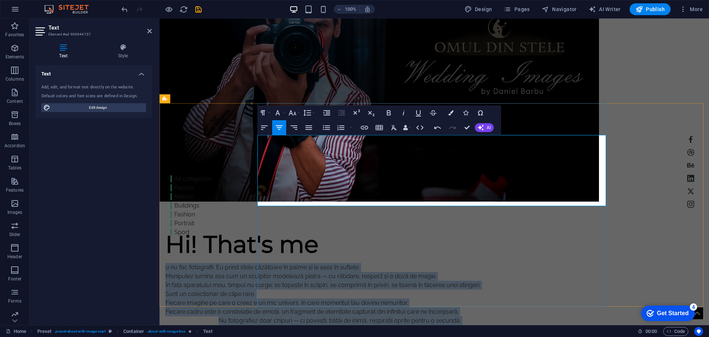
drag, startPoint x: 259, startPoint y: 139, endPoint x: 578, endPoint y: 200, distance: 325.3
click at [514, 263] on div "u nu fac fotografii. Eu prind stele căzătoare în palme și le așez în suflete. M…" at bounding box center [339, 298] width 349 height 71
click at [276, 126] on icon "button" at bounding box center [279, 127] width 7 height 4
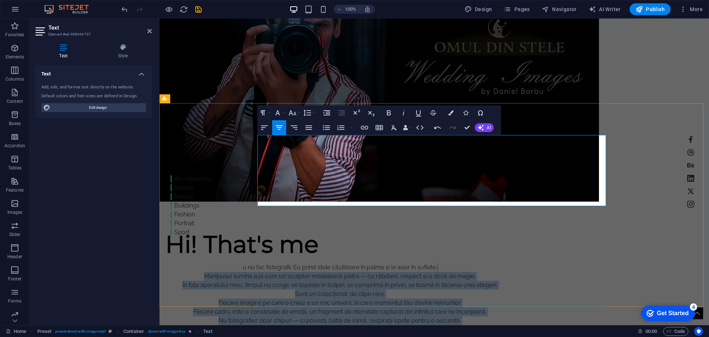
click at [334, 263] on p "u nu fac fotografii. Eu prind stele căzătoare în palme și le așez în suflete. M…" at bounding box center [339, 276] width 349 height 27
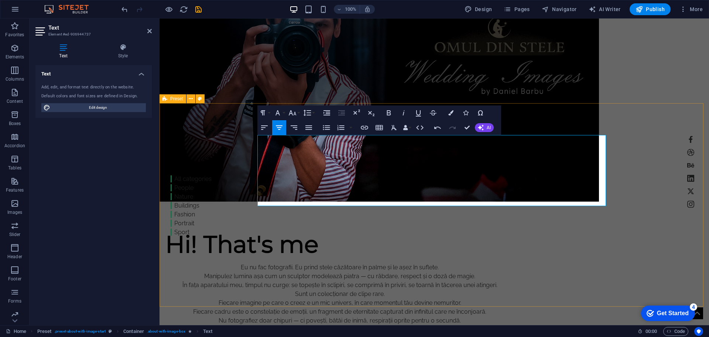
click at [656, 231] on div "Hi! That's me Eu nu fac fotografii. Eu prind stele căzătoare în palme și le așe…" at bounding box center [435, 332] width 550 height 203
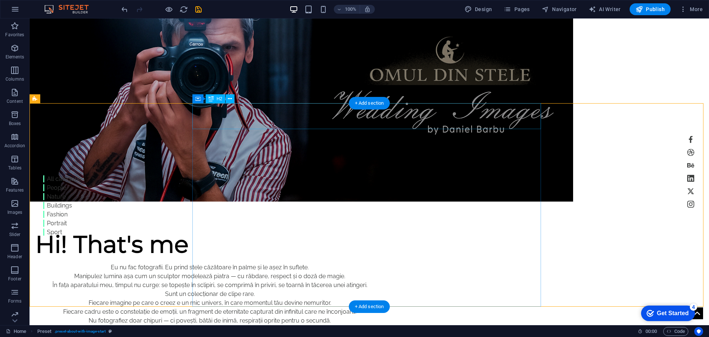
click at [341, 231] on div "Hi! That's me" at bounding box center [209, 244] width 349 height 26
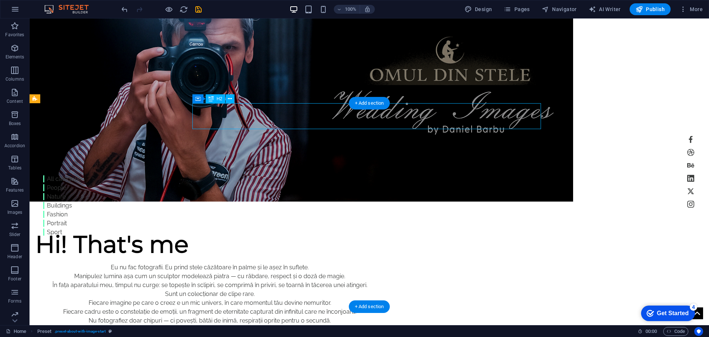
click at [341, 231] on div "Hi! That's me" at bounding box center [209, 244] width 349 height 26
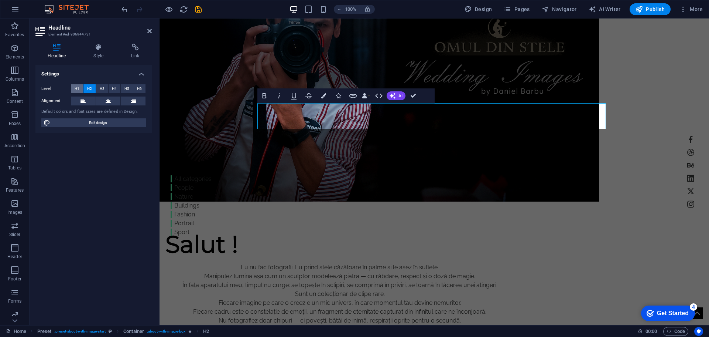
click at [78, 86] on span "H1" at bounding box center [77, 88] width 5 height 9
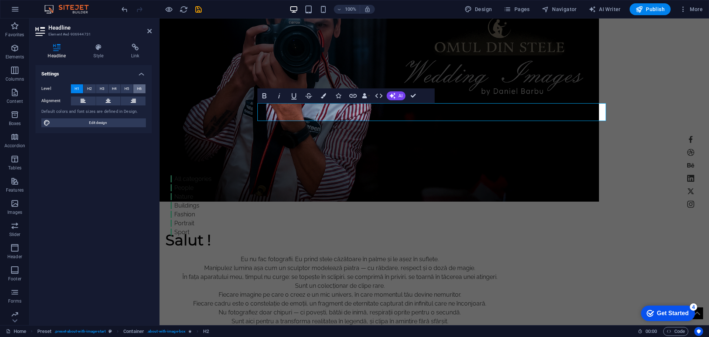
click at [139, 88] on span "H6" at bounding box center [139, 88] width 5 height 9
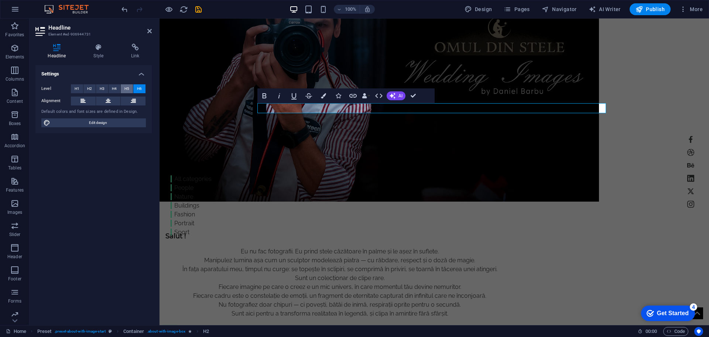
click at [129, 87] on span "H5" at bounding box center [126, 88] width 5 height 9
click at [115, 88] on span "H4" at bounding box center [114, 88] width 5 height 9
click at [105, 88] on button "H3" at bounding box center [102, 88] width 12 height 9
click at [90, 87] on span "H2" at bounding box center [89, 88] width 5 height 9
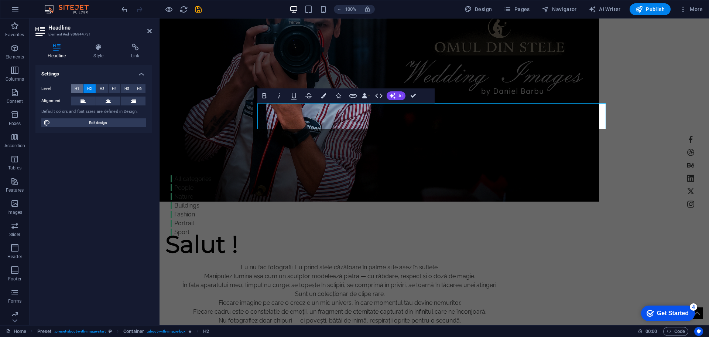
click at [78, 87] on span "H1" at bounding box center [77, 88] width 5 height 9
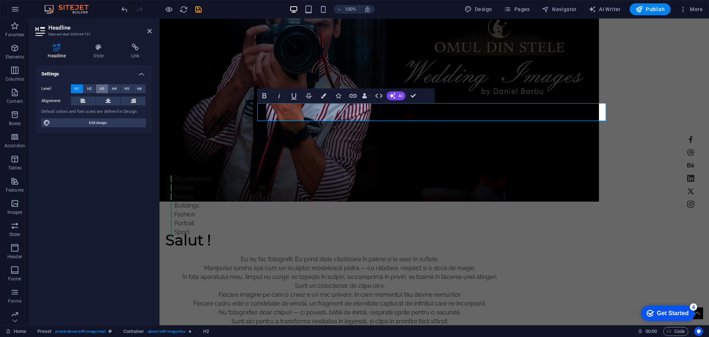
click at [105, 87] on button "H3" at bounding box center [102, 88] width 12 height 9
click at [300, 231] on h3 "Salut !" at bounding box center [339, 239] width 349 height 16
drag, startPoint x: 296, startPoint y: 110, endPoint x: 257, endPoint y: 109, distance: 39.2
click at [257, 231] on h3 "Salut !" at bounding box center [339, 239] width 349 height 16
click at [635, 231] on div "​ Eu nu fac fotografii. Eu prind stele căzătoare în palme și le așez în suflete…" at bounding box center [435, 327] width 550 height 193
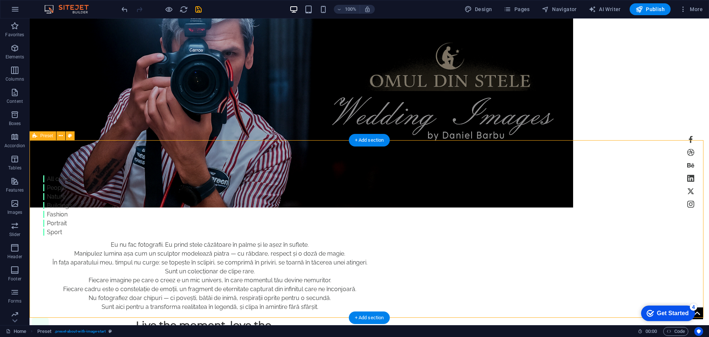
scroll to position [259, 0]
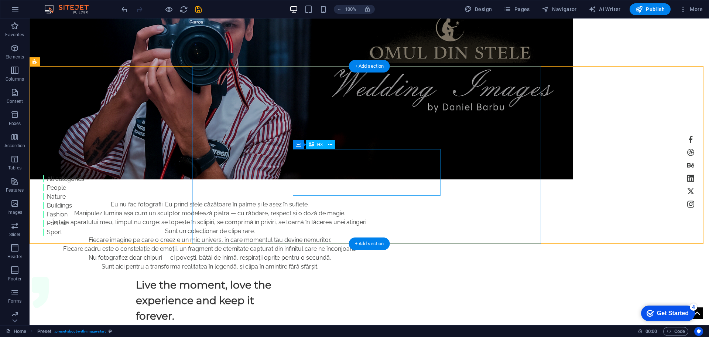
click at [284, 277] on div "Live the moment, love the experience and keep it forever." at bounding box center [210, 300] width 148 height 47
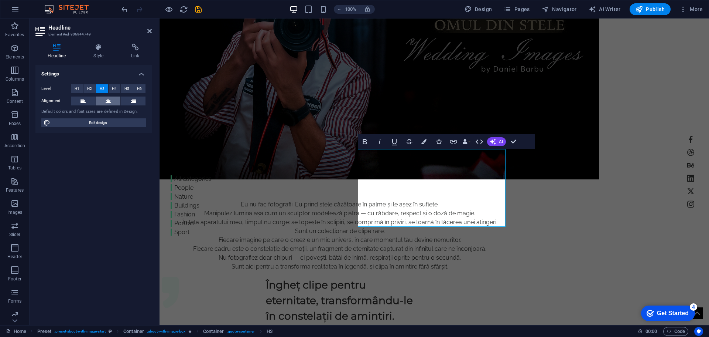
click at [110, 99] on icon at bounding box center [108, 100] width 5 height 9
click at [110, 127] on span "Edit design" at bounding box center [97, 122] width 91 height 9
select select "px"
select select "300"
select select "px"
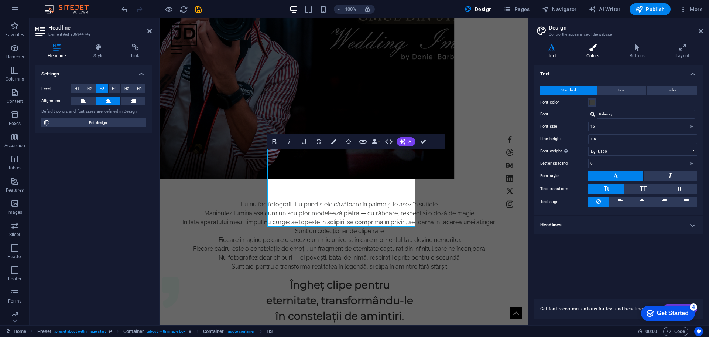
click at [595, 51] on icon at bounding box center [593, 47] width 40 height 7
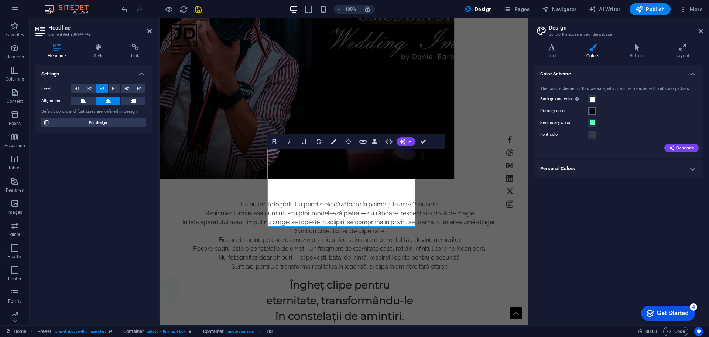
click at [593, 113] on span at bounding box center [593, 111] width 6 height 6
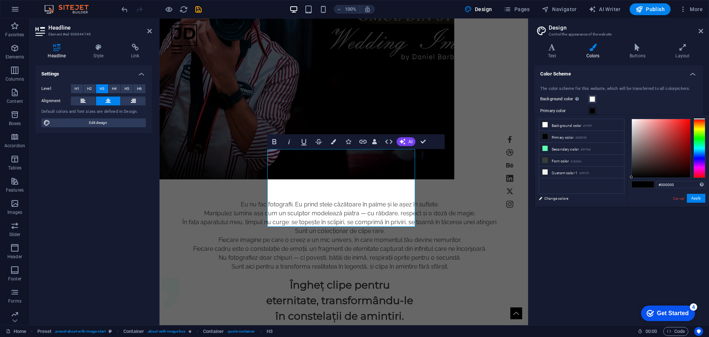
type input "#d40d0d"
click at [686, 129] on div at bounding box center [661, 148] width 58 height 58
click at [699, 198] on button "Apply" at bounding box center [696, 198] width 18 height 9
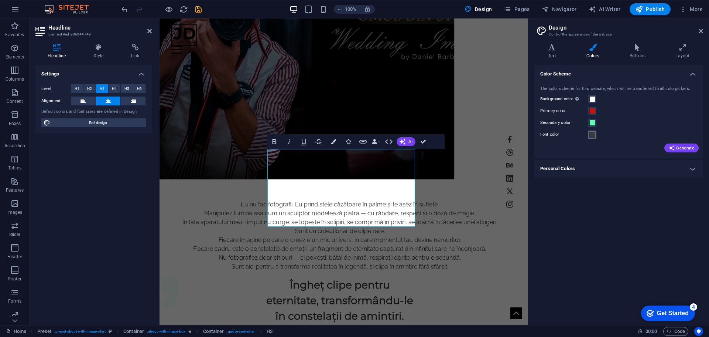
click at [589, 134] on button "Font color" at bounding box center [592, 134] width 8 height 8
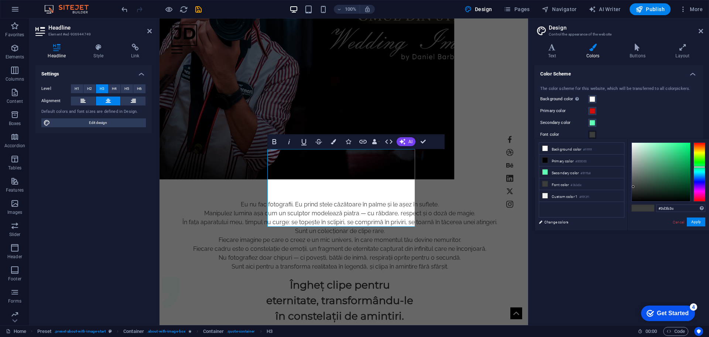
click at [698, 198] on div at bounding box center [700, 171] width 12 height 59
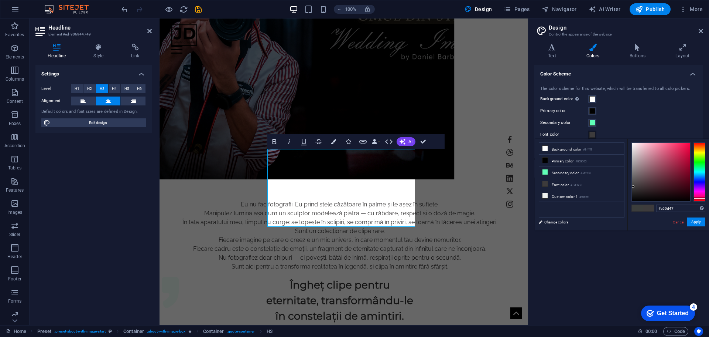
click at [687, 148] on div at bounding box center [661, 172] width 58 height 58
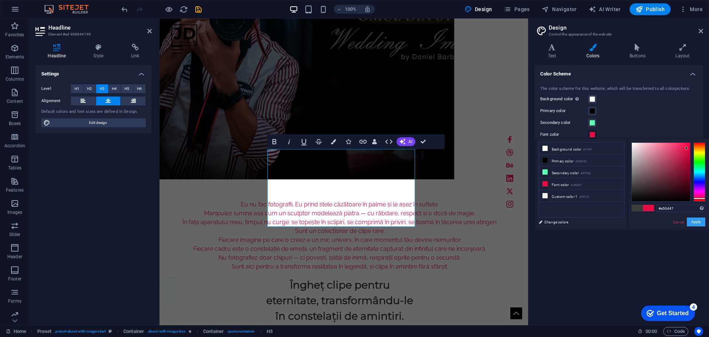
click at [697, 223] on button "Apply" at bounding box center [696, 221] width 18 height 9
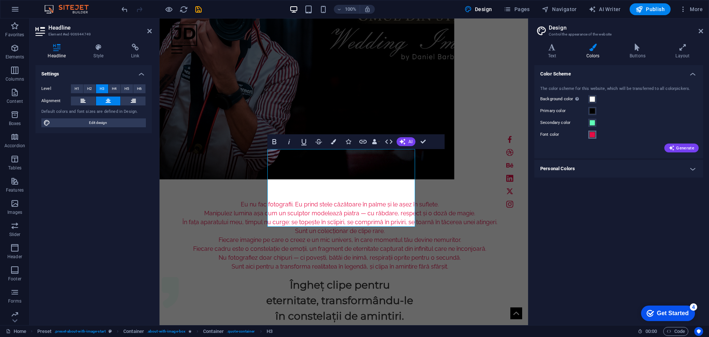
click at [594, 135] on span at bounding box center [593, 135] width 6 height 6
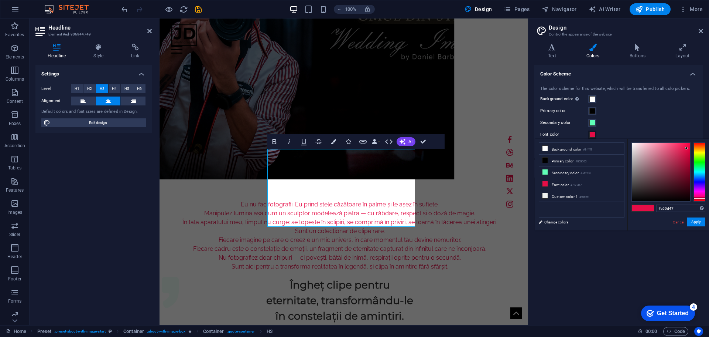
type input "#070606"
click at [634, 199] on div at bounding box center [661, 172] width 58 height 58
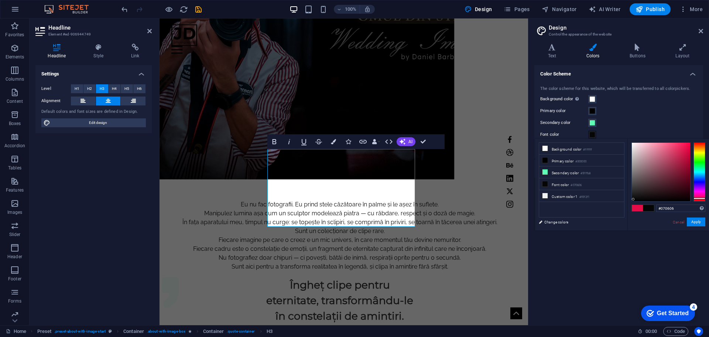
click at [649, 208] on span at bounding box center [648, 208] width 11 height 6
click at [696, 222] on button "Apply" at bounding box center [696, 221] width 18 height 9
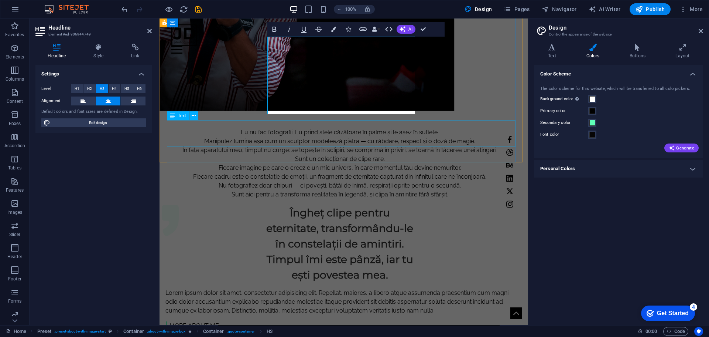
scroll to position [268, 0]
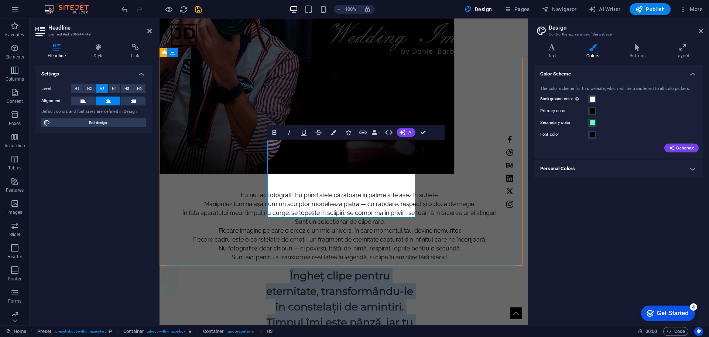
drag, startPoint x: 291, startPoint y: 147, endPoint x: 404, endPoint y: 211, distance: 129.2
click at [404, 267] on h3 "Îngheț clipe pentru eternitate, transformându-le în constelații de amintiri. Ti…" at bounding box center [340, 306] width 148 height 78
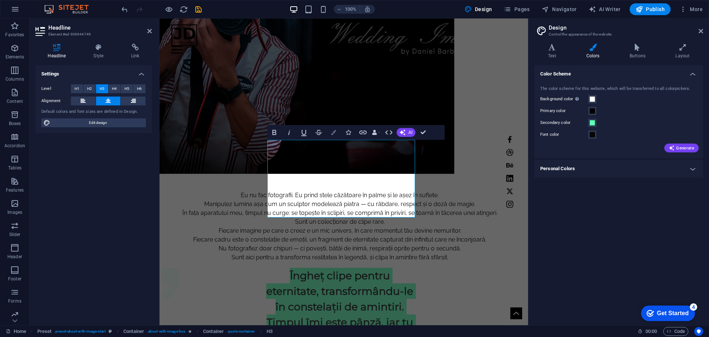
click at [335, 133] on icon "button" at bounding box center [333, 132] width 5 height 5
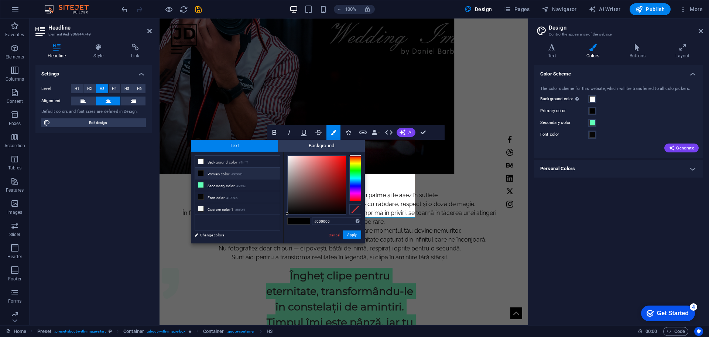
type input "#f50909"
click at [344, 157] on div at bounding box center [317, 185] width 58 height 58
click at [351, 233] on button "Apply" at bounding box center [352, 234] width 18 height 9
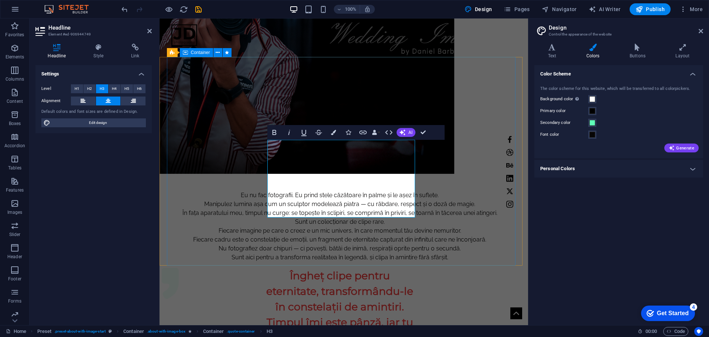
click at [443, 185] on div "Eu nu fac fotografii. Eu prind stele căzătoare în palme și le așez în suflete. …" at bounding box center [339, 289] width 349 height 208
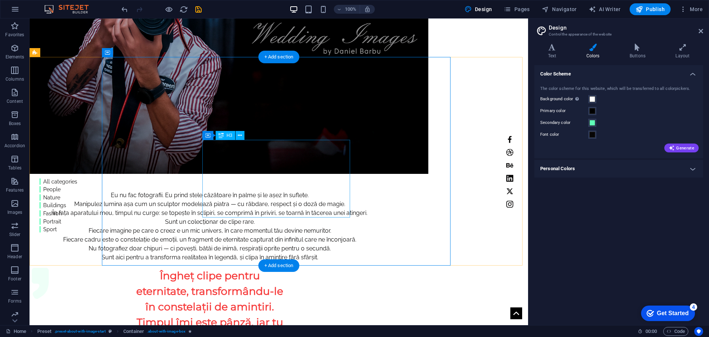
click at [268, 267] on div "Îngheț clipe pentru eternitate, transformându-le în constelații de amintiri. Ti…" at bounding box center [210, 306] width 148 height 78
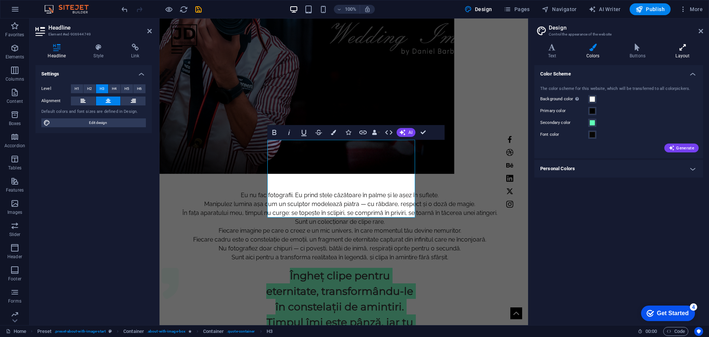
click at [686, 49] on icon at bounding box center [682, 47] width 41 height 7
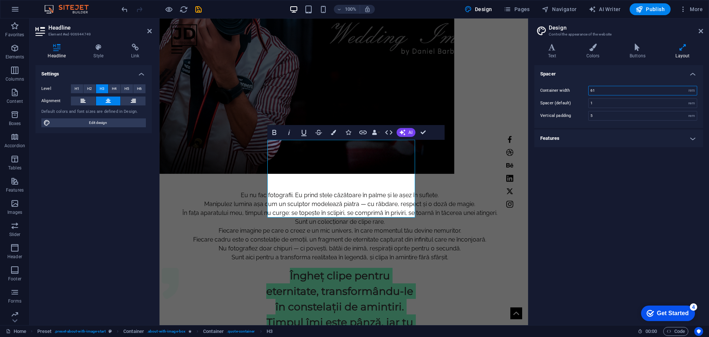
drag, startPoint x: 598, startPoint y: 91, endPoint x: 583, endPoint y: 91, distance: 15.1
click at [583, 91] on div "Container width 61 rem px" at bounding box center [618, 91] width 157 height 10
click at [693, 140] on h4 "Features" at bounding box center [619, 138] width 169 height 18
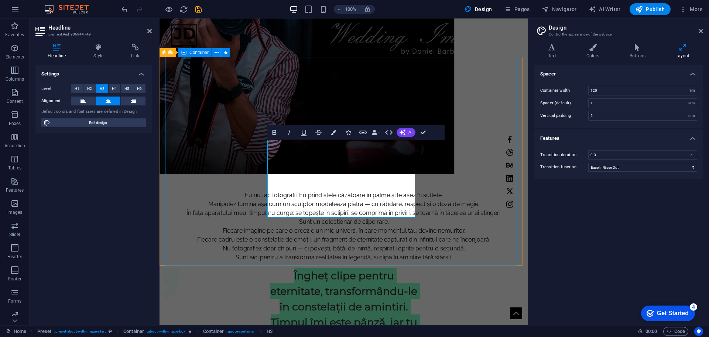
click at [488, 212] on div "Eu nu fac fotografii. Eu prind stele căzătoare în palme și le așez în suflete. …" at bounding box center [343, 289] width 357 height 208
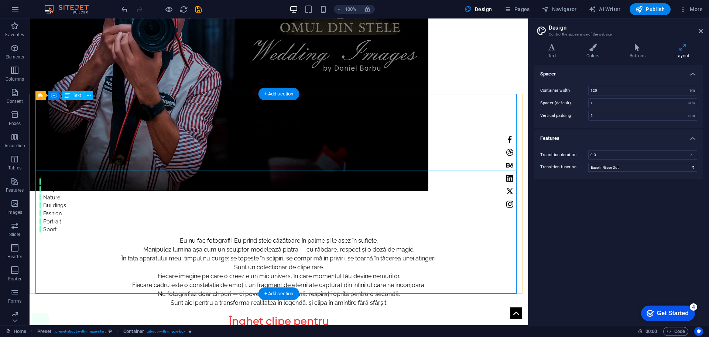
scroll to position [231, 0]
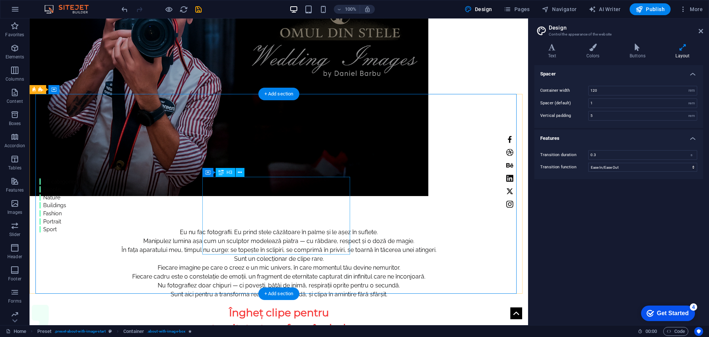
click at [330, 304] on div "Îngheț clipe pentru eternitate, transformându-le în constelații de amintiri. Ti…" at bounding box center [279, 343] width 148 height 78
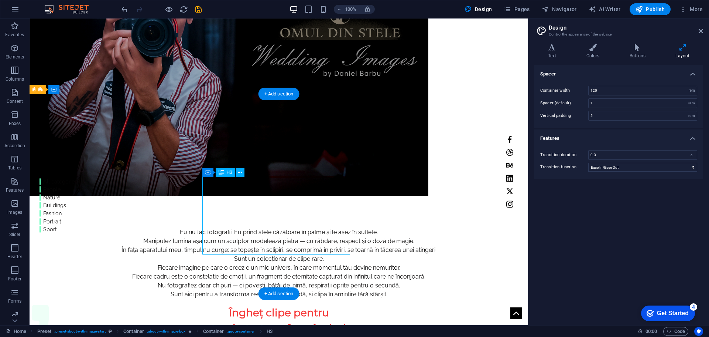
click at [330, 304] on div "Îngheț clipe pentru eternitate, transformându-le în constelații de amintiri. Ti…" at bounding box center [279, 343] width 148 height 78
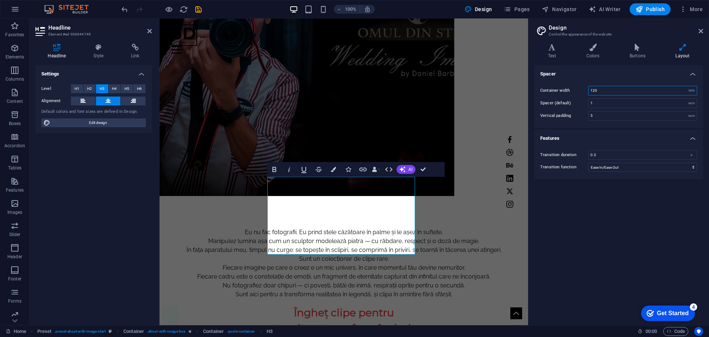
drag, startPoint x: 599, startPoint y: 91, endPoint x: 573, endPoint y: 91, distance: 26.2
click at [573, 91] on div "Container width 120 rem px" at bounding box center [618, 91] width 157 height 10
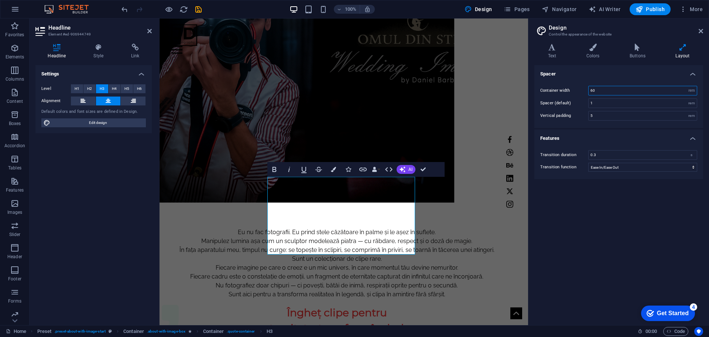
scroll to position [499, 0]
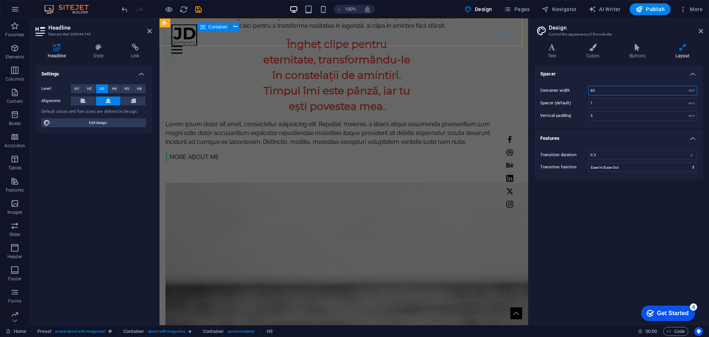
type input "60"
click at [462, 29] on div "Home Work About Pricing News Contact" at bounding box center [344, 35] width 369 height 35
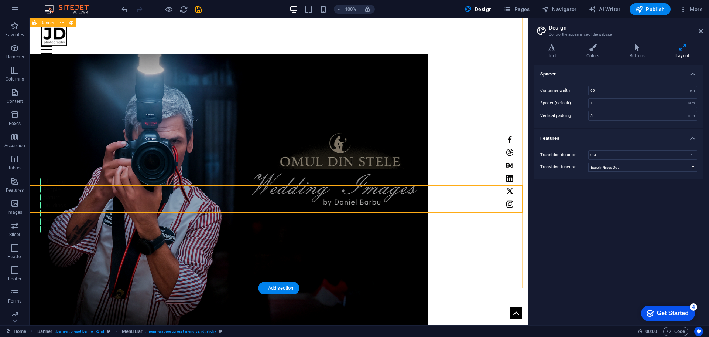
scroll to position [0, 0]
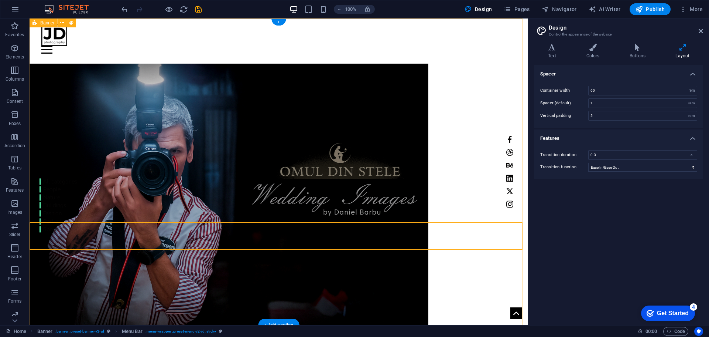
click at [501, 222] on div "Home Work About Pricing News Contact Omul din Stele Photography MY Work All cat…" at bounding box center [279, 235] width 499 height 434
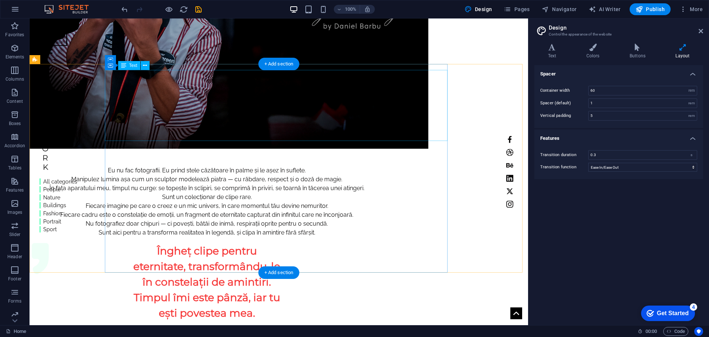
scroll to position [259, 0]
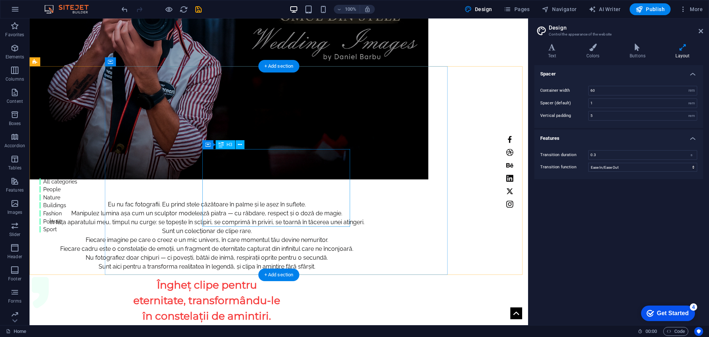
click at [281, 277] on div "Îngheț clipe pentru eternitate, transformându-le în constelații de amintiri. Ti…" at bounding box center [207, 316] width 148 height 78
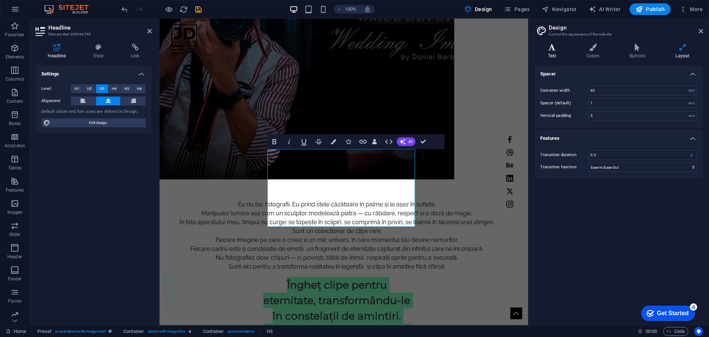
click at [551, 49] on icon at bounding box center [552, 47] width 35 height 7
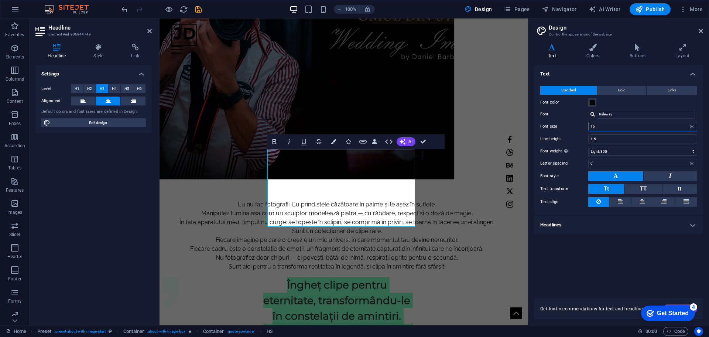
drag, startPoint x: 599, startPoint y: 126, endPoint x: 580, endPoint y: 126, distance: 19.2
click at [580, 126] on div "Font size 16 rem px" at bounding box center [618, 127] width 157 height 10
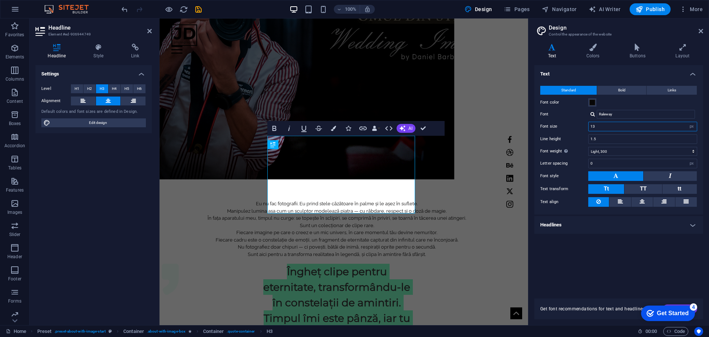
drag, startPoint x: 597, startPoint y: 125, endPoint x: 587, endPoint y: 125, distance: 10.0
click at [587, 125] on div "Font size 13 rem px" at bounding box center [618, 127] width 157 height 10
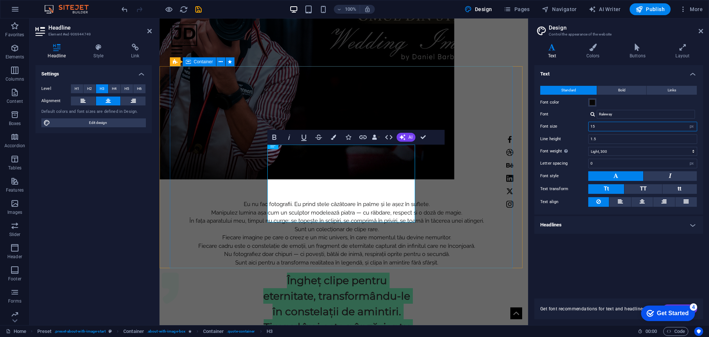
type input "15"
click at [465, 196] on div "Eu nu fac fotografii. Eu prind stele căzătoare în palme și le așez în suflete. …" at bounding box center [336, 295] width 343 height 202
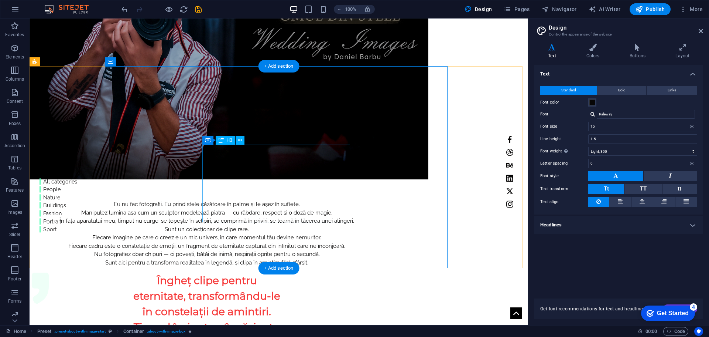
click at [281, 272] on div "Îngheț clipe pentru eternitate, transformându-le în constelații de amintiri. Ti…" at bounding box center [207, 311] width 148 height 78
click at [241, 140] on icon at bounding box center [240, 140] width 4 height 8
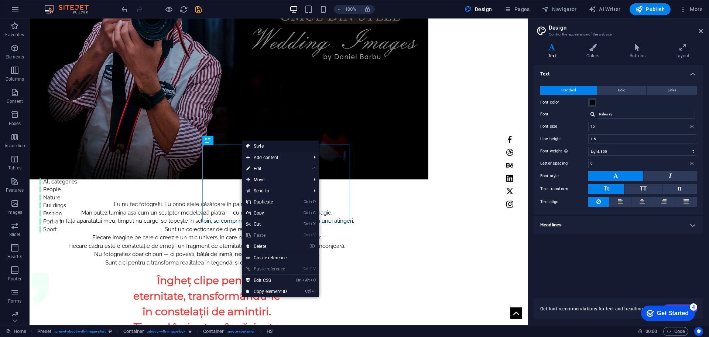
click at [261, 145] on link "Style" at bounding box center [280, 145] width 77 height 11
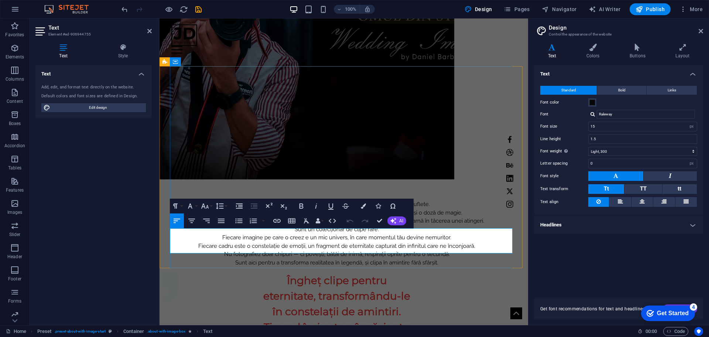
drag, startPoint x: 171, startPoint y: 231, endPoint x: 409, endPoint y: 246, distance: 239.1
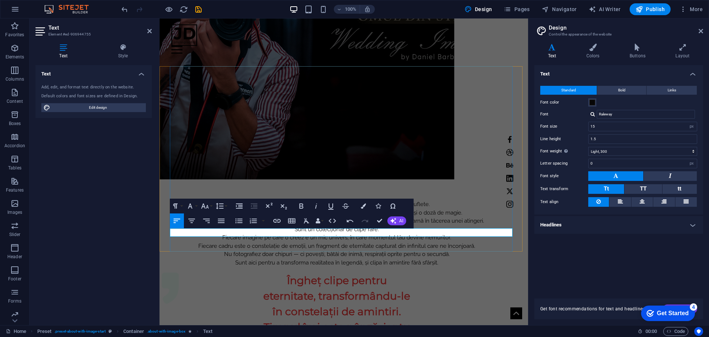
click at [485, 212] on div "Eu nu fac fotografii. Eu prind stele căzătoare în palme și le așez în suflete. …" at bounding box center [336, 286] width 343 height 185
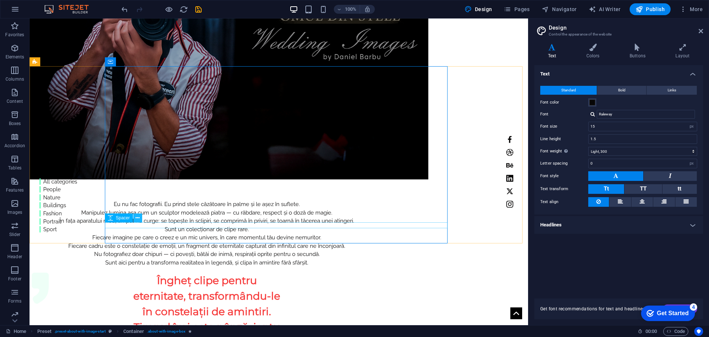
click at [139, 218] on icon at bounding box center [138, 218] width 4 height 8
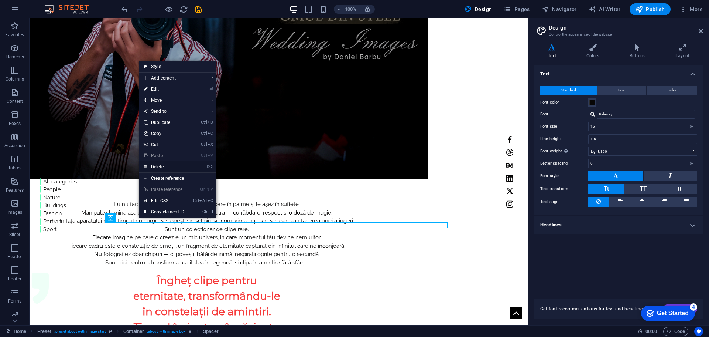
click at [163, 165] on link "⌦ Delete" at bounding box center [164, 166] width 50 height 11
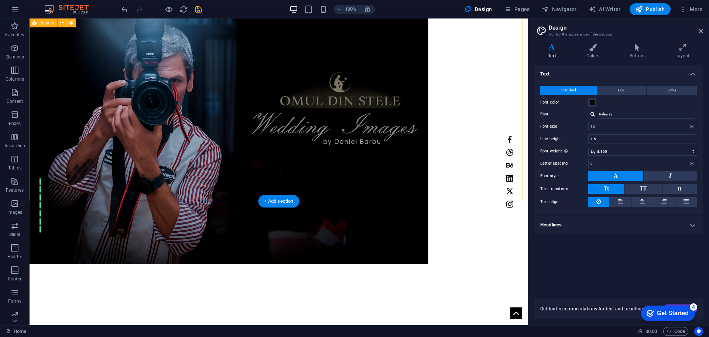
scroll to position [0, 0]
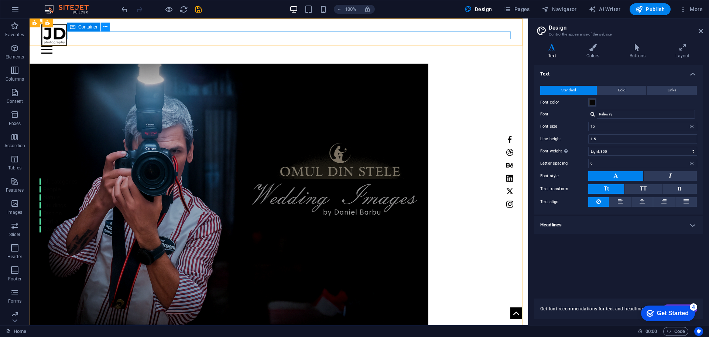
click at [106, 26] on icon at bounding box center [105, 27] width 4 height 8
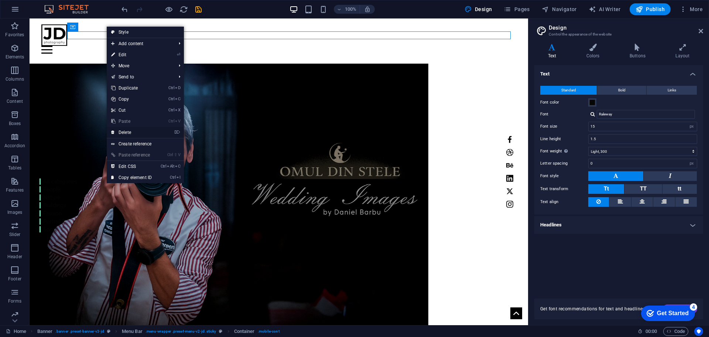
click at [124, 132] on link "⌦ Delete" at bounding box center [132, 132] width 50 height 11
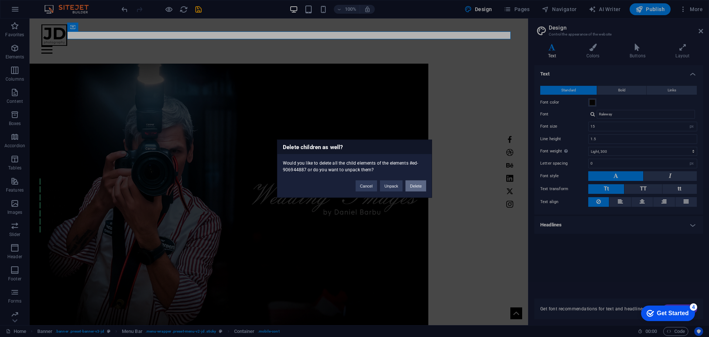
click at [416, 186] on button "Delete" at bounding box center [416, 185] width 21 height 11
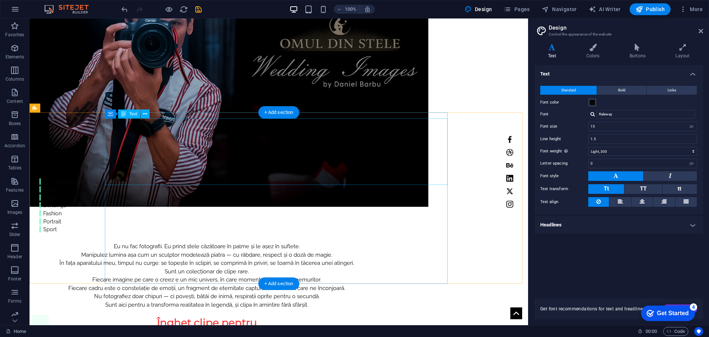
scroll to position [222, 0]
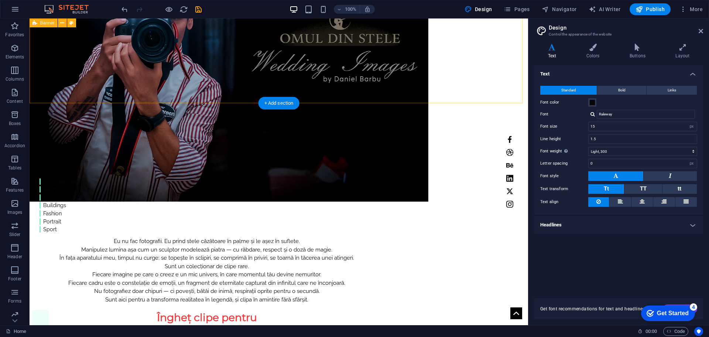
click at [474, 88] on div "Home Work About Pricing News Contact Omul din Stele Photography MY Work All cat…" at bounding box center [279, 14] width 499 height 434
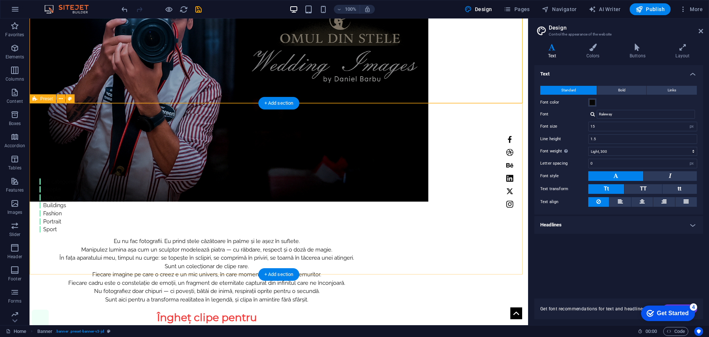
click at [472, 231] on div "Eu nu fac fotografii. Eu prind stele căzătoare în palme și le așez în suflete. …" at bounding box center [279, 316] width 499 height 171
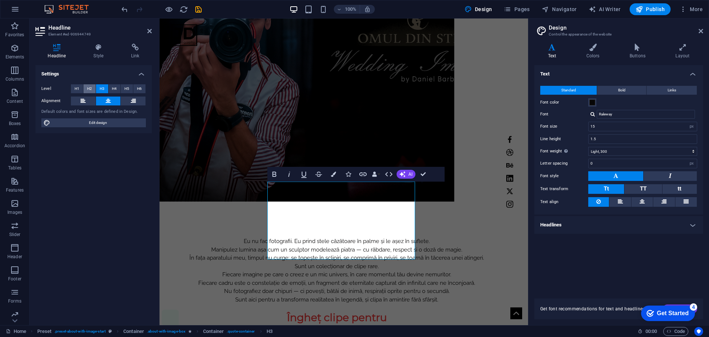
click at [91, 89] on span "H2" at bounding box center [89, 88] width 5 height 9
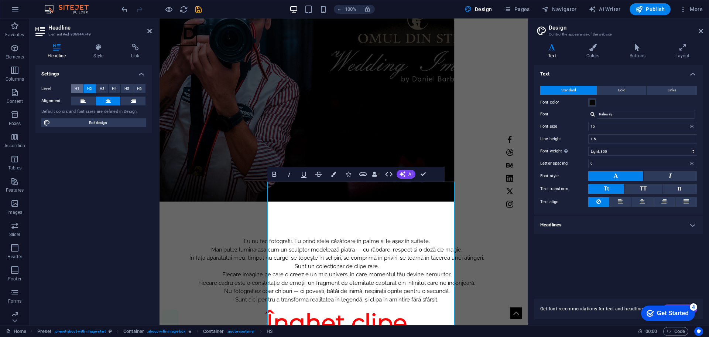
click at [73, 89] on button "H1" at bounding box center [77, 88] width 12 height 9
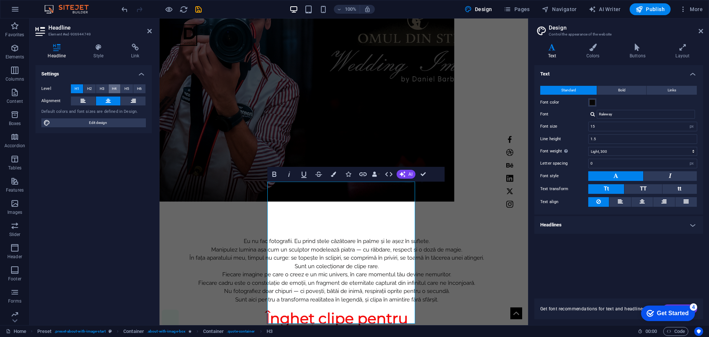
click at [117, 88] on span "H4" at bounding box center [114, 88] width 5 height 9
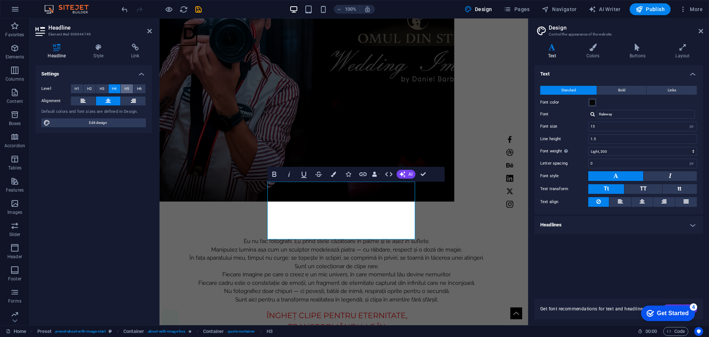
click at [127, 88] on span "H5" at bounding box center [126, 88] width 5 height 9
click at [140, 88] on span "H6" at bounding box center [139, 88] width 5 height 9
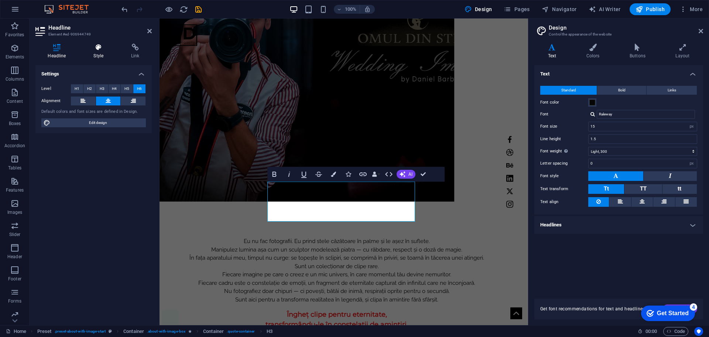
click at [99, 52] on h4 "Style" at bounding box center [100, 52] width 38 height 16
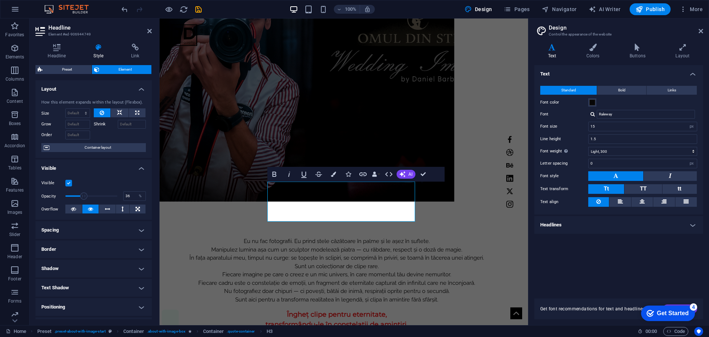
drag, startPoint x: 115, startPoint y: 195, endPoint x: 83, endPoint y: 194, distance: 32.2
click at [83, 194] on span at bounding box center [83, 195] width 7 height 7
drag, startPoint x: 83, startPoint y: 194, endPoint x: 93, endPoint y: 194, distance: 9.6
click at [93, 194] on span at bounding box center [92, 195] width 7 height 7
type input "74"
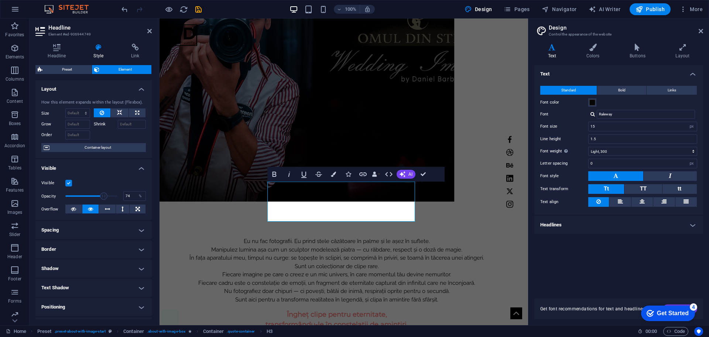
drag, startPoint x: 91, startPoint y: 194, endPoint x: 103, endPoint y: 194, distance: 12.2
click at [103, 194] on span at bounding box center [103, 195] width 7 height 7
click at [137, 266] on h4 "Shadow" at bounding box center [93, 268] width 116 height 18
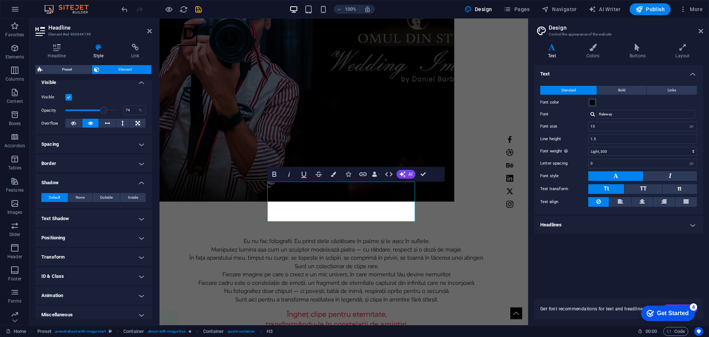
scroll to position [90, 0]
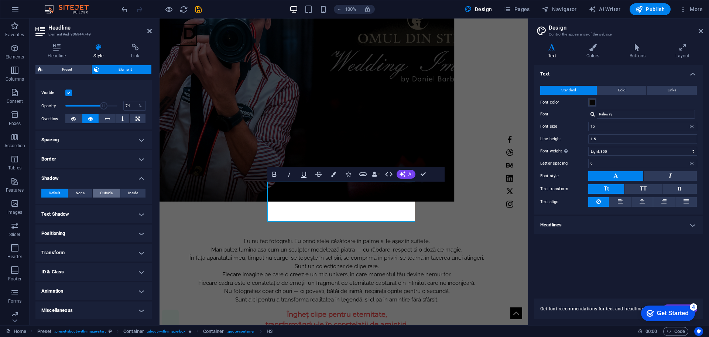
click at [105, 192] on span "Outside" at bounding box center [106, 192] width 13 height 9
type input "2"
type input "4"
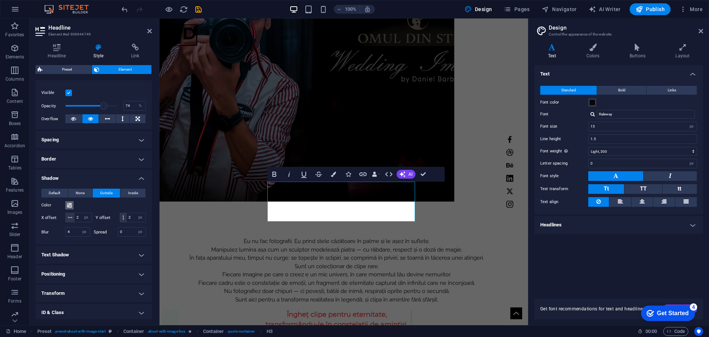
click at [70, 204] on span at bounding box center [69, 205] width 6 height 6
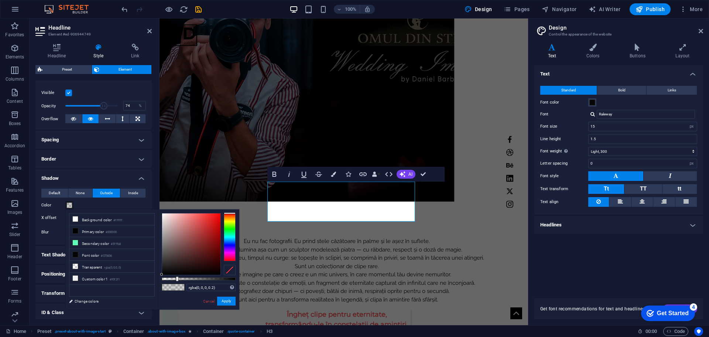
type input "rgba(8, 0, 0, 0.2)"
click at [218, 272] on div at bounding box center [191, 243] width 58 height 61
click at [224, 301] on button "Apply" at bounding box center [226, 300] width 18 height 9
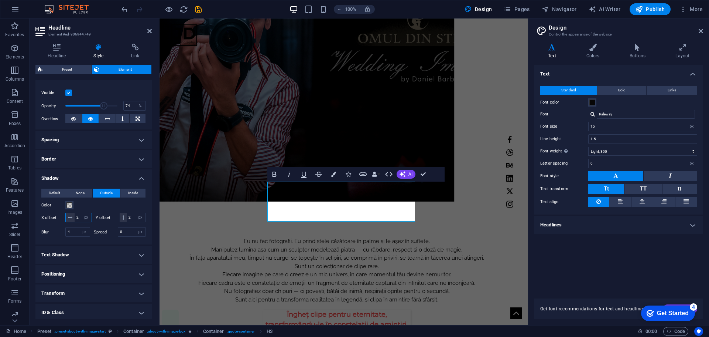
drag, startPoint x: 81, startPoint y: 216, endPoint x: 75, endPoint y: 217, distance: 5.6
click at [75, 217] on input "2" at bounding box center [83, 217] width 17 height 9
type input "5"
click at [127, 222] on input "2" at bounding box center [136, 217] width 19 height 9
type input "5"
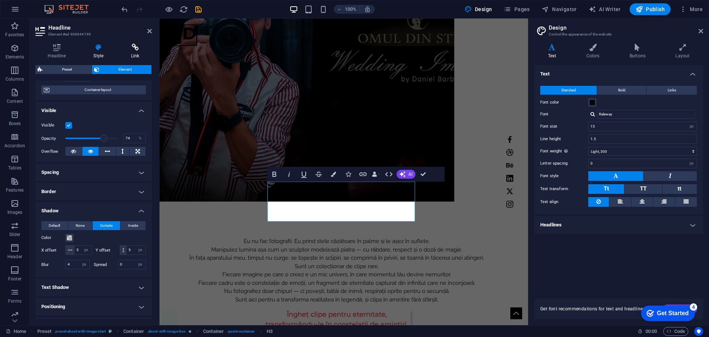
scroll to position [16, 0]
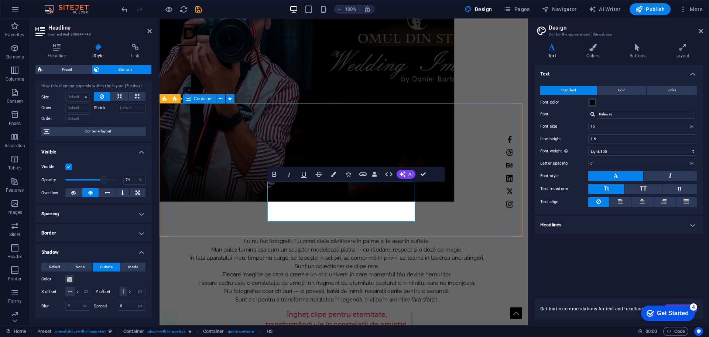
click at [186, 231] on div "Eu nu fac fotografii. Eu prind stele căzătoare în palme și le așez în suflete. …" at bounding box center [336, 297] width 343 height 133
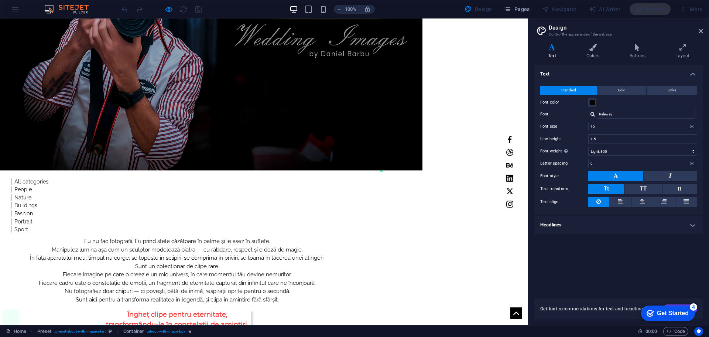
scroll to position [0, 0]
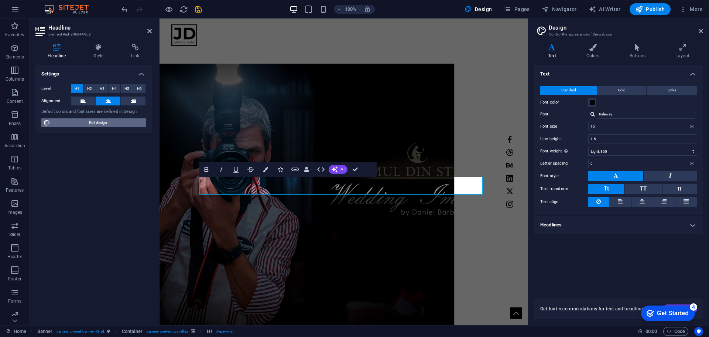
click at [75, 122] on span "Edit design" at bounding box center [97, 122] width 91 height 9
click at [683, 49] on icon at bounding box center [682, 47] width 41 height 7
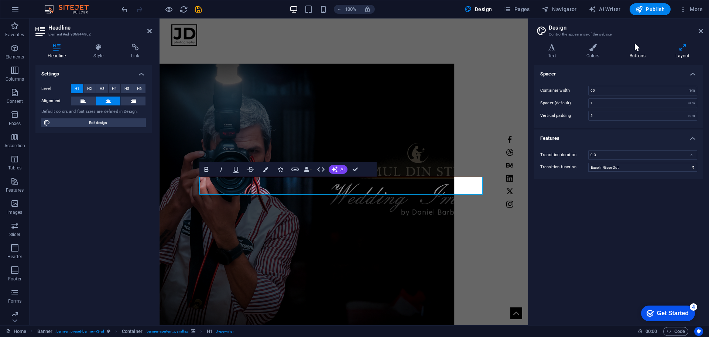
click at [642, 48] on icon at bounding box center [637, 47] width 43 height 7
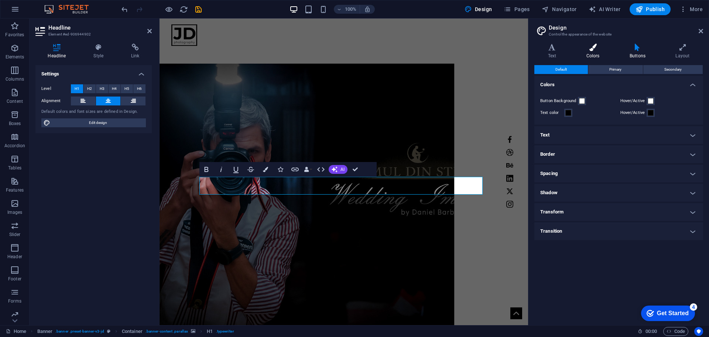
click at [596, 49] on icon at bounding box center [593, 47] width 40 height 7
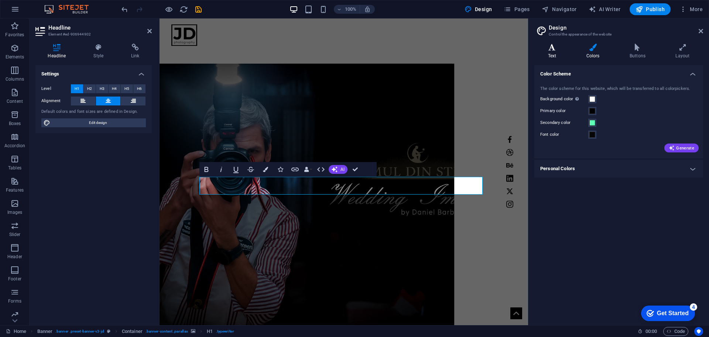
click at [549, 49] on icon at bounding box center [552, 47] width 35 height 7
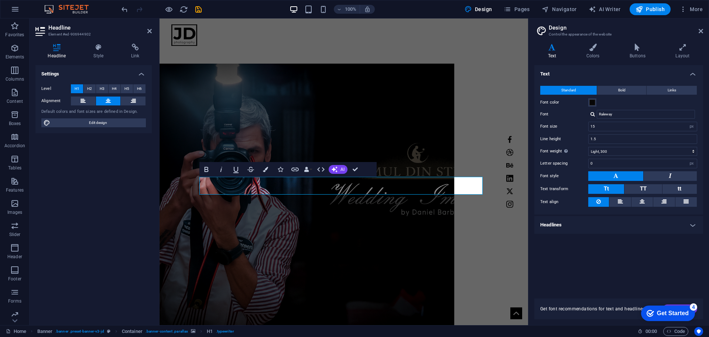
click at [693, 225] on h4 "Headlines" at bounding box center [619, 225] width 169 height 18
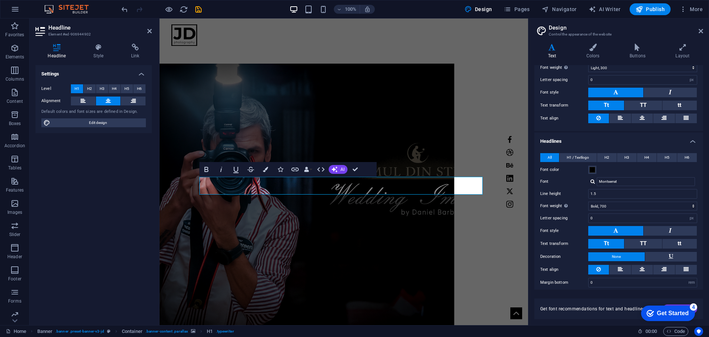
scroll to position [89, 0]
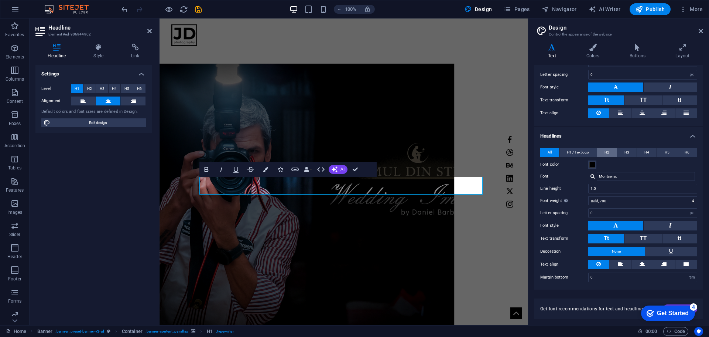
click at [608, 154] on span "H2" at bounding box center [607, 152] width 5 height 9
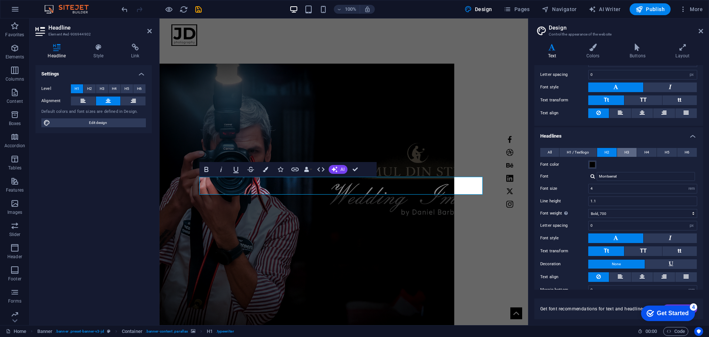
click at [626, 153] on span "H3" at bounding box center [627, 152] width 5 height 9
click at [643, 154] on button "H4" at bounding box center [647, 152] width 20 height 9
click at [550, 152] on span "All" at bounding box center [550, 152] width 4 height 9
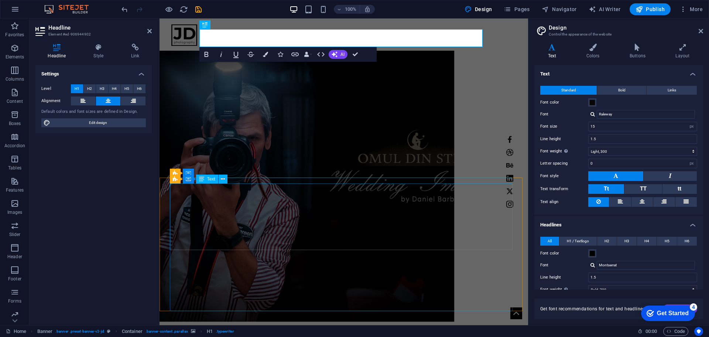
scroll to position [0, 0]
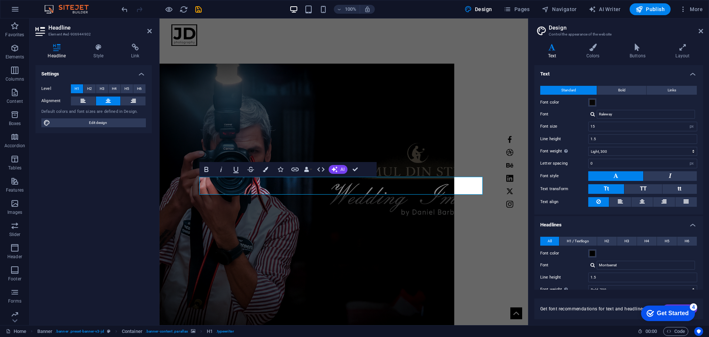
click at [371, 169] on div "Bold Italic Underline Strikethrough Colors Icons Link Data Bindings Company Fir…" at bounding box center [287, 169] width 177 height 15
click at [251, 170] on icon "button" at bounding box center [250, 169] width 9 height 9
click at [281, 170] on icon "button" at bounding box center [280, 169] width 5 height 5
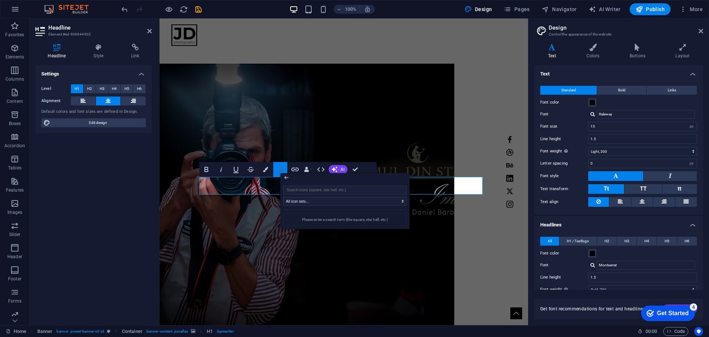
click at [281, 170] on icon "button" at bounding box center [280, 169] width 5 height 5
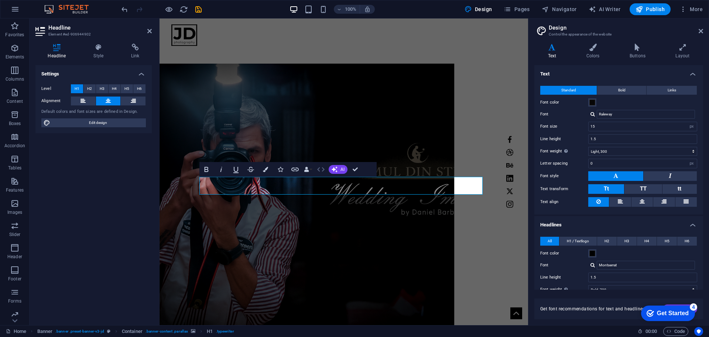
click at [319, 169] on icon "button" at bounding box center [321, 169] width 9 height 9
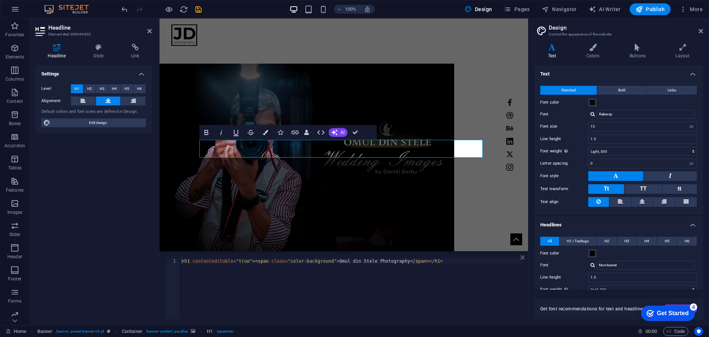
click at [523, 258] on icon at bounding box center [522, 257] width 4 height 6
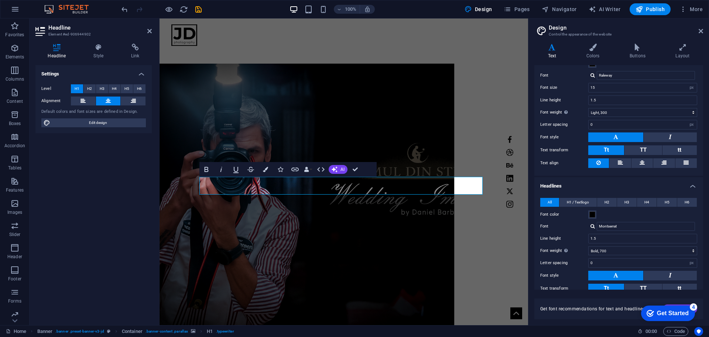
scroll to position [89, 0]
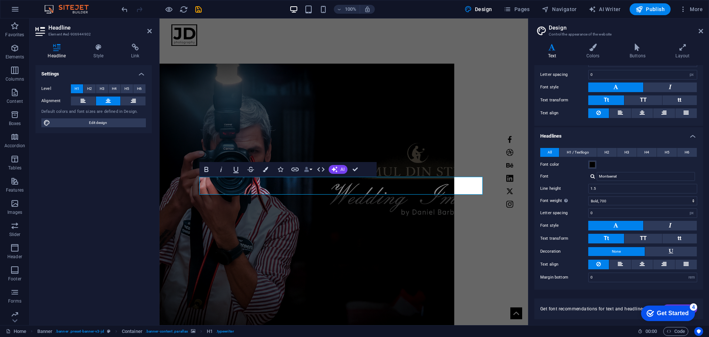
click at [312, 170] on button "Data Bindings" at bounding box center [308, 169] width 10 height 15
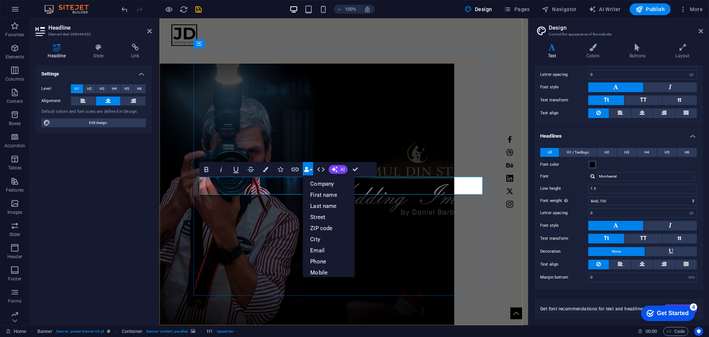
click at [307, 168] on icon "button" at bounding box center [306, 169] width 5 height 5
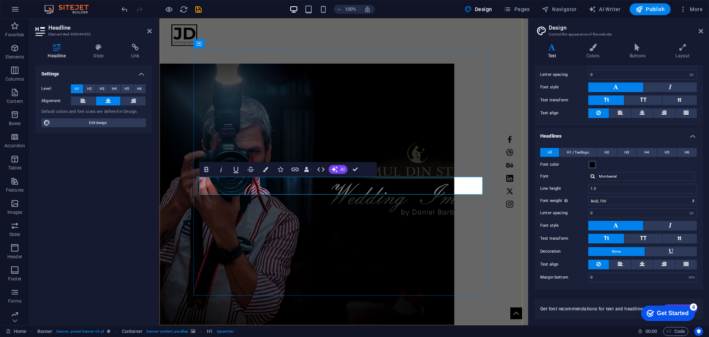
drag, startPoint x: 450, startPoint y: 185, endPoint x: 199, endPoint y: 190, distance: 250.1
click at [514, 111] on div "Home Work About Pricing News Contact ​ MY Work All categories People Nature Bui…" at bounding box center [344, 235] width 369 height 434
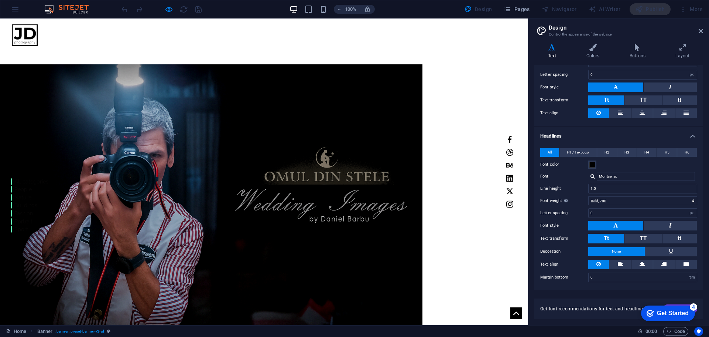
scroll to position [0, 0]
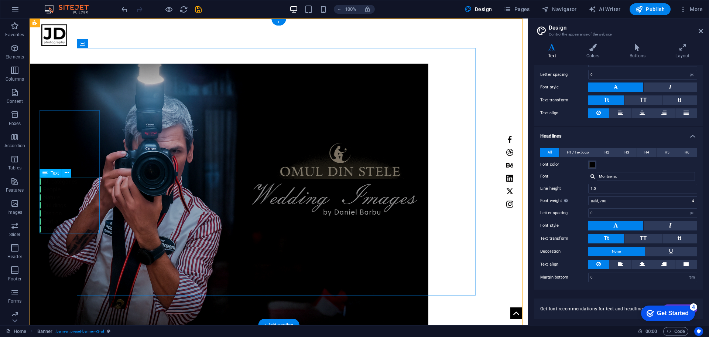
click at [61, 181] on div "All categories People Nature Buildings Fashion Portrait Sport" at bounding box center [59, 205] width 38 height 56
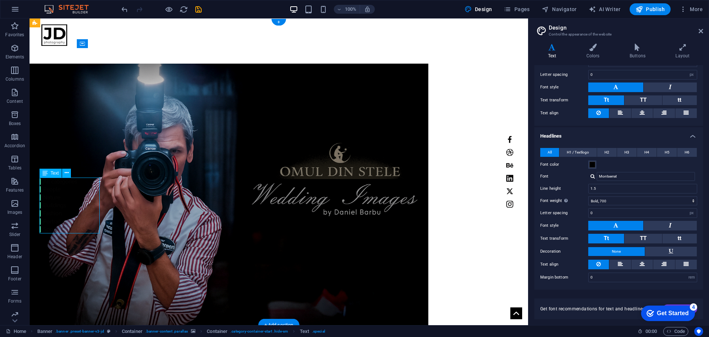
click at [61, 181] on div "All categories People Nature Buildings Fashion Portrait Sport" at bounding box center [59, 205] width 38 height 56
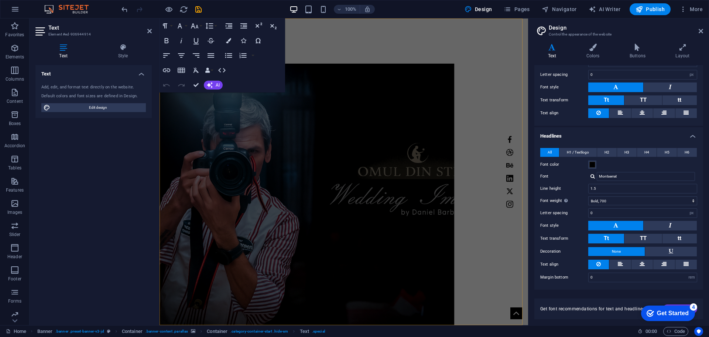
click at [171, 155] on div "Home Work About Pricing News Contact MY Work All categories People Nature Build…" at bounding box center [344, 226] width 369 height 416
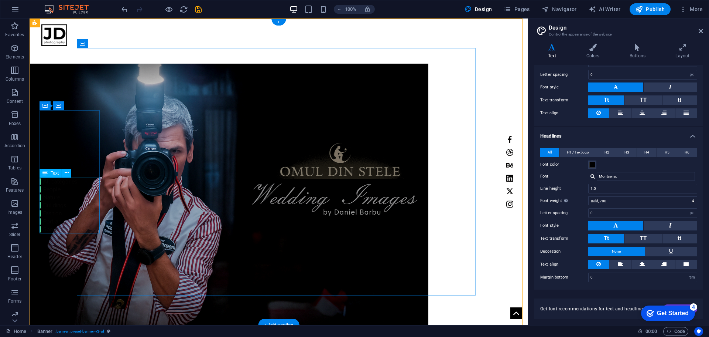
click at [62, 181] on div "All categories People Nature Buildings Fashion Portrait Sport" at bounding box center [59, 205] width 38 height 56
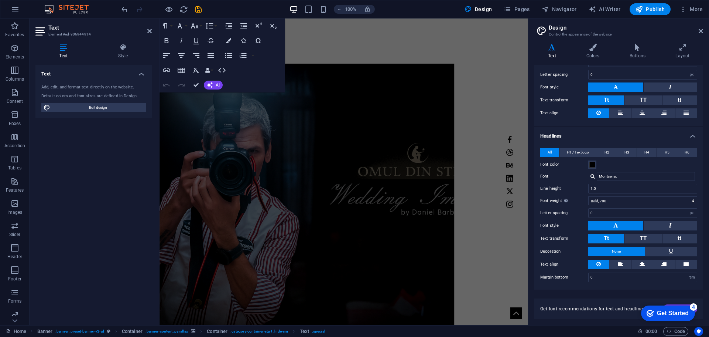
click at [141, 74] on h4 "Text" at bounding box center [93, 71] width 116 height 13
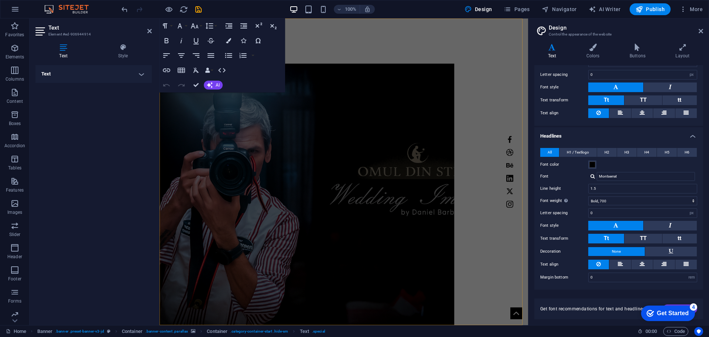
click at [187, 164] on div "Home Work About Pricing News Contact MY Work All categories People Nature Build…" at bounding box center [344, 226] width 369 height 416
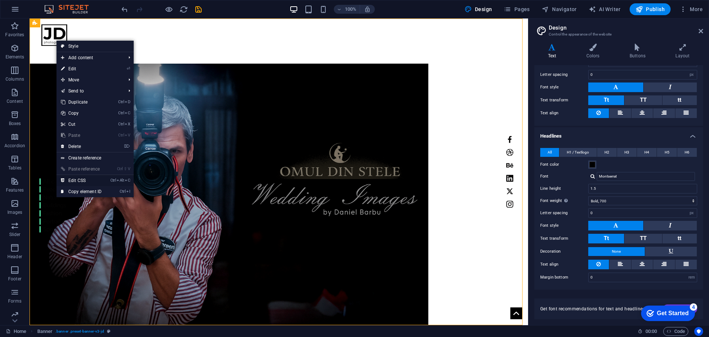
click at [85, 178] on link "Ctrl Alt C Edit CSS" at bounding box center [82, 180] width 50 height 11
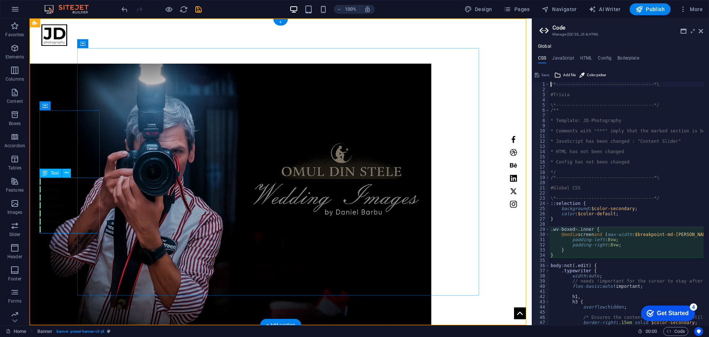
type textarea "@include banner-v3($arrow_no_label: none_default);"
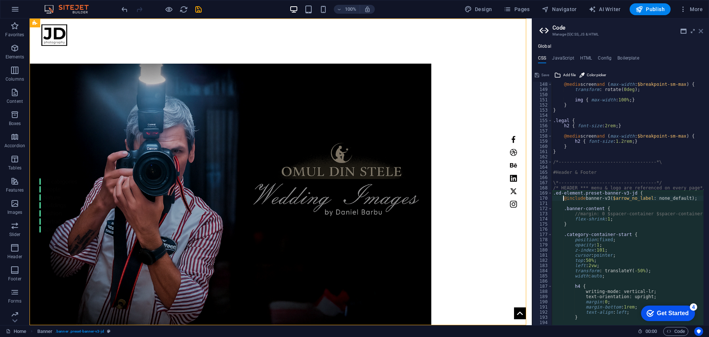
drag, startPoint x: 701, startPoint y: 31, endPoint x: 671, endPoint y: 13, distance: 34.5
click at [701, 31] on icon at bounding box center [701, 31] width 4 height 6
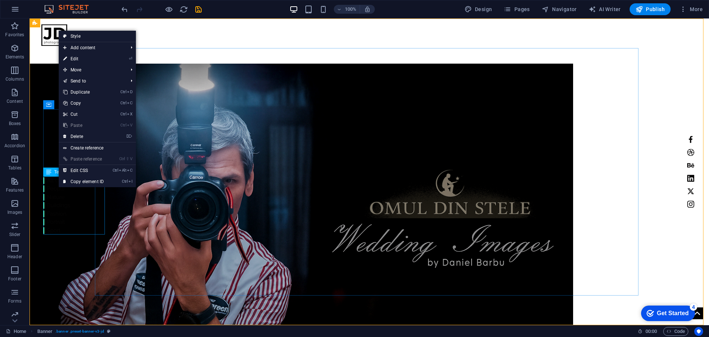
click at [50, 175] on icon at bounding box center [48, 171] width 5 height 9
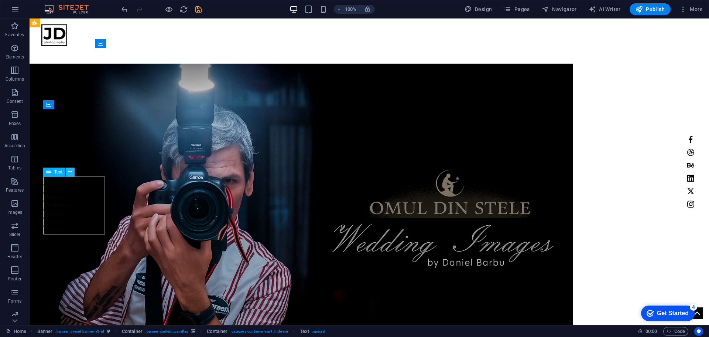
click at [69, 171] on icon at bounding box center [70, 172] width 4 height 8
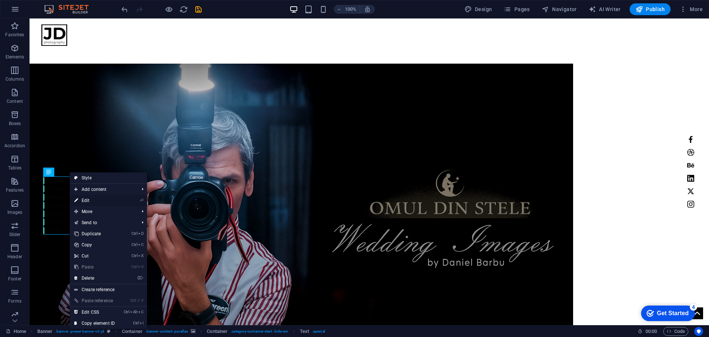
click at [89, 201] on link "⏎ Edit" at bounding box center [95, 200] width 50 height 11
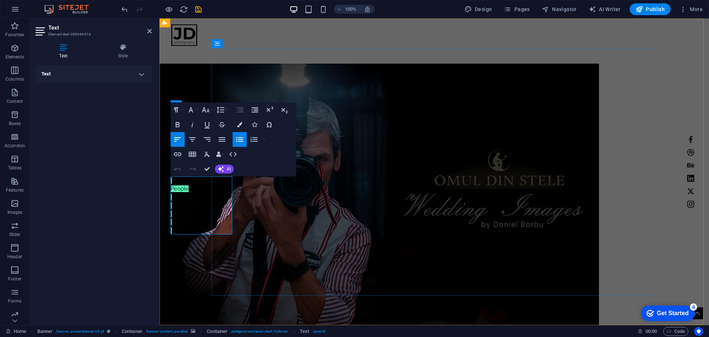
click at [185, 188] on link "People" at bounding box center [180, 188] width 18 height 7
drag, startPoint x: 352, startPoint y: 205, endPoint x: 178, endPoint y: 187, distance: 174.9
click at [124, 50] on icon at bounding box center [123, 47] width 58 height 7
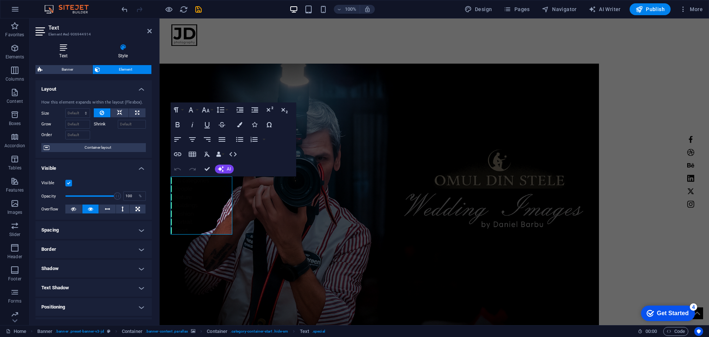
click at [66, 52] on h4 "Text" at bounding box center [64, 52] width 59 height 16
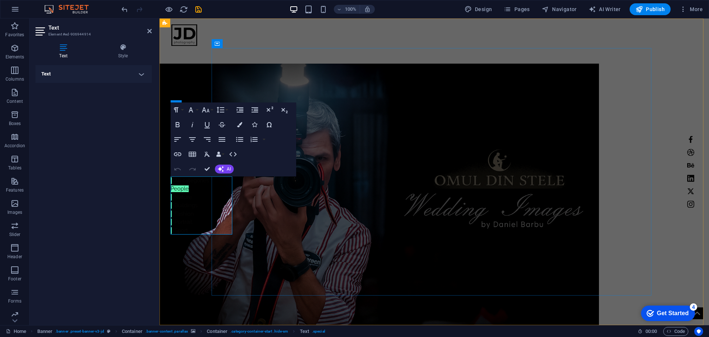
click at [191, 187] on li "People" at bounding box center [190, 188] width 38 height 8
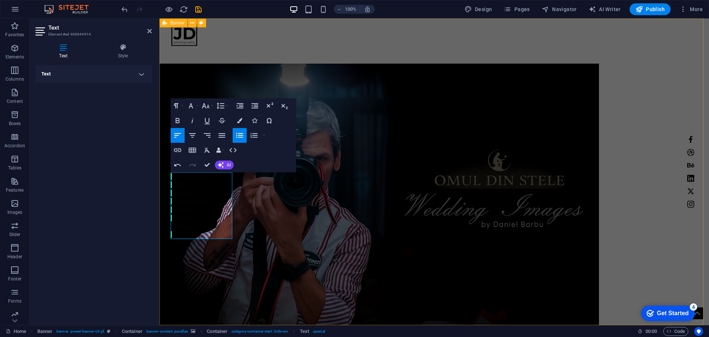
click at [190, 269] on div "Home Work About Pricing News Contact MY Work All categories Nunti Botezuri Even…" at bounding box center [435, 226] width 550 height 416
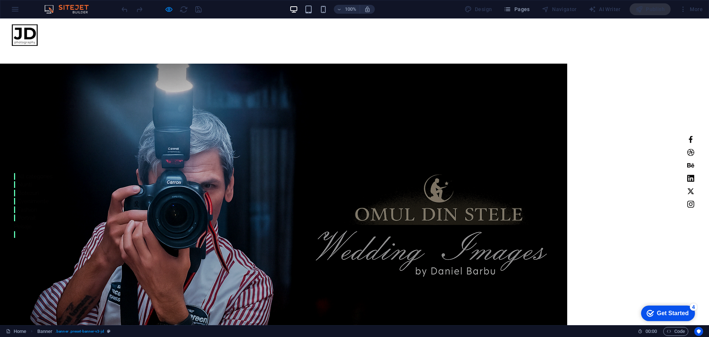
click at [28, 226] on li "Peisaje" at bounding box center [33, 226] width 38 height 8
click at [27, 217] on link "Portrait" at bounding box center [23, 217] width 18 height 7
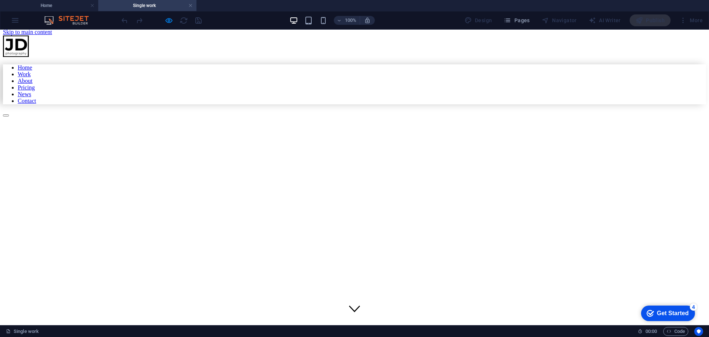
scroll to position [0, 0]
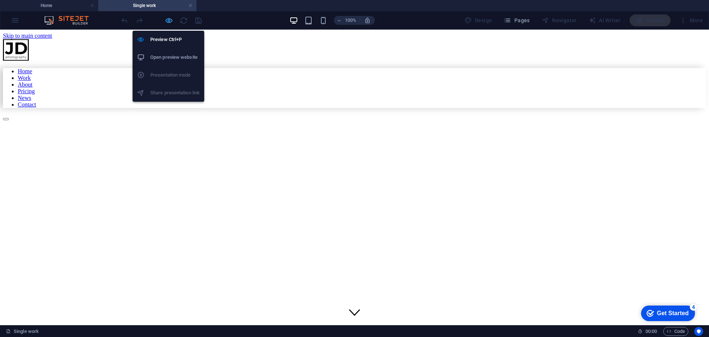
click at [172, 21] on icon "button" at bounding box center [169, 20] width 8 height 8
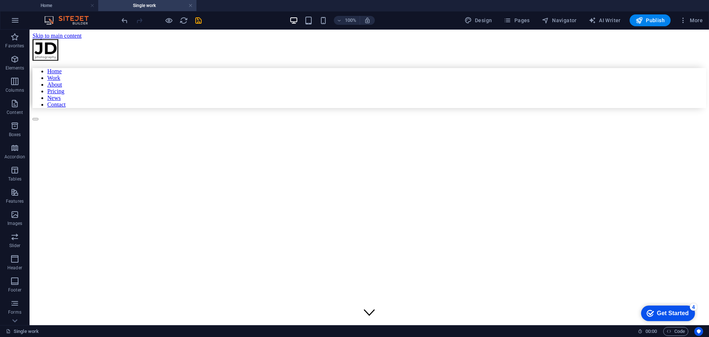
click at [192, 4] on link at bounding box center [190, 5] width 4 height 7
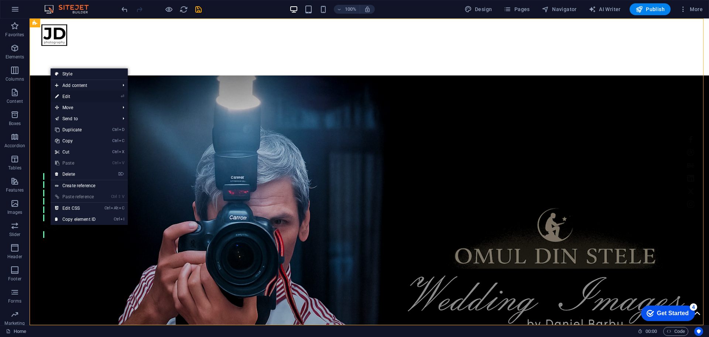
click at [84, 97] on link "⏎ Edit" at bounding box center [76, 96] width 50 height 11
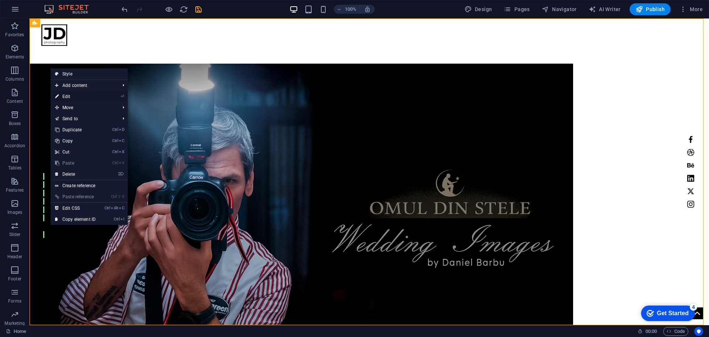
select select "vh"
select select "header"
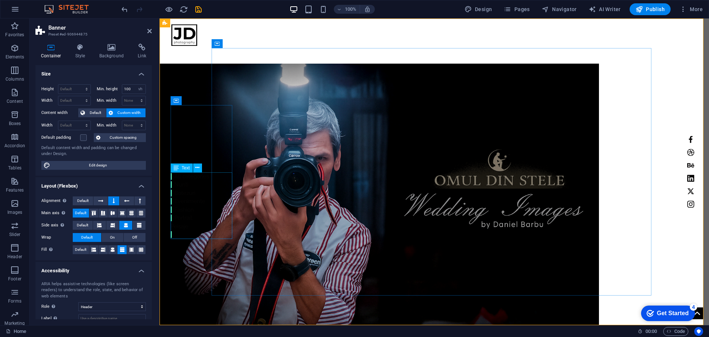
click at [192, 225] on div "All categories Nunti Botezuri Evenimente Fashion Portrait Peisaje" at bounding box center [190, 205] width 38 height 66
click at [191, 213] on div "All categories Nunti Botezuri Evenimente Fashion Portrait Peisaje" at bounding box center [190, 205] width 38 height 66
click at [187, 232] on div "All categories Nunti Botezuri Evenimente Fashion Portrait Peisaje" at bounding box center [190, 205] width 38 height 66
click at [195, 214] on div "All categories Nunti Botezuri Evenimente Fashion Portrait Peisaje" at bounding box center [190, 205] width 38 height 66
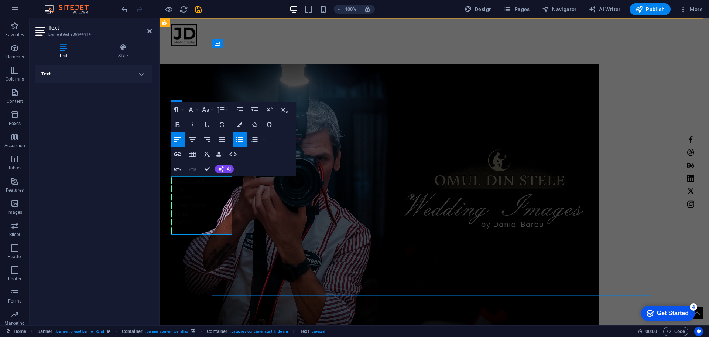
click at [190, 228] on li at bounding box center [190, 230] width 38 height 8
click at [188, 207] on icon "button" at bounding box center [185, 207] width 9 height 9
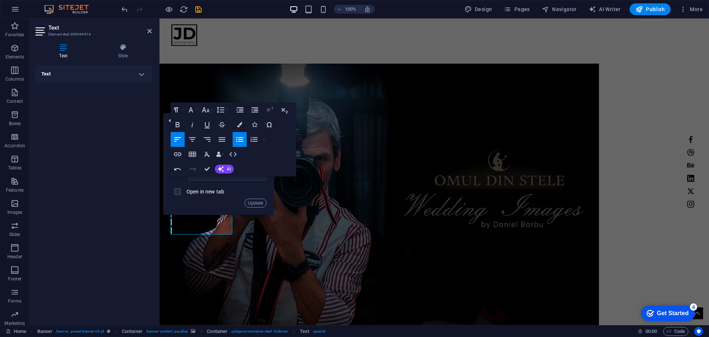
click at [270, 108] on icon "button" at bounding box center [269, 109] width 9 height 9
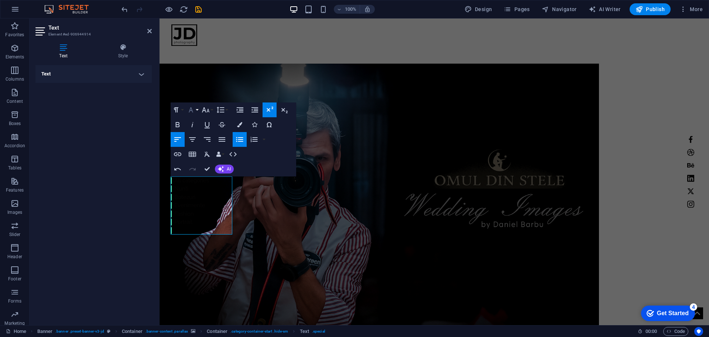
click at [190, 110] on icon "button" at bounding box center [191, 109] width 4 height 5
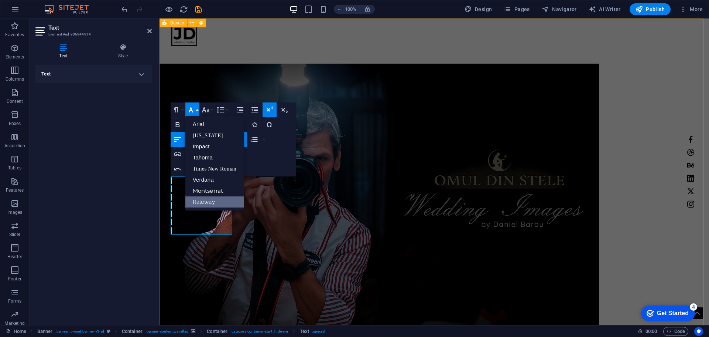
click at [194, 269] on div "Home Work About Pricing News Contact MY Work All categories Nunti Botezuri Even…" at bounding box center [435, 226] width 550 height 416
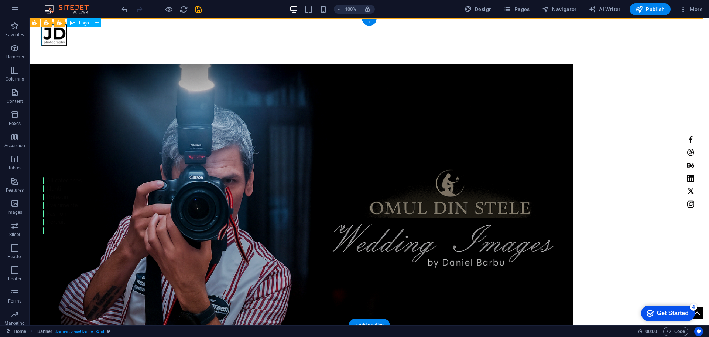
click at [56, 39] on div at bounding box center [369, 34] width 656 height 21
click at [79, 23] on icon at bounding box center [80, 23] width 4 height 8
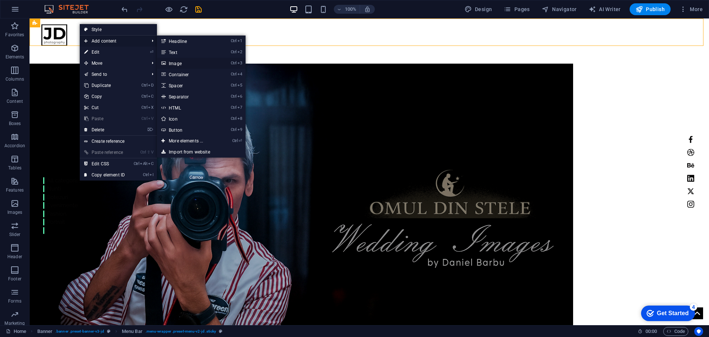
click at [175, 62] on link "Ctrl 3 Image" at bounding box center [187, 63] width 61 height 11
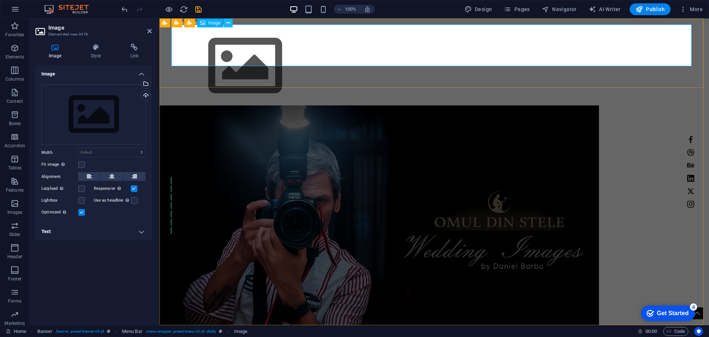
click at [228, 24] on icon at bounding box center [228, 23] width 4 height 8
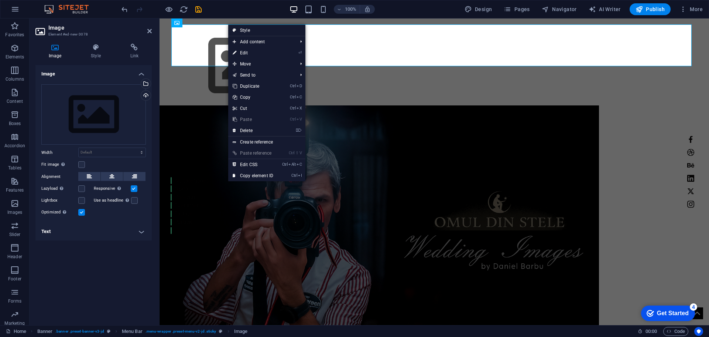
click at [57, 51] on h4 "Image" at bounding box center [56, 52] width 42 height 16
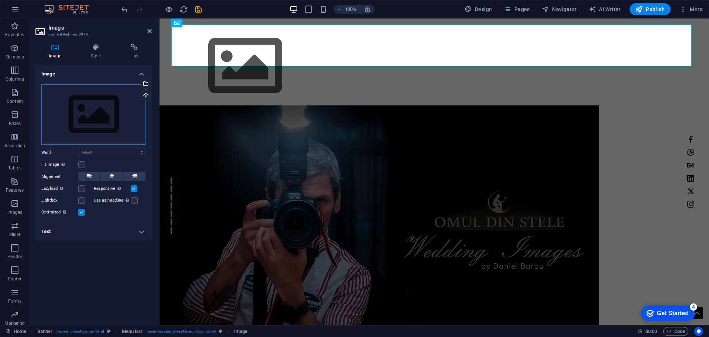
click at [96, 117] on div "Drag files here, click to choose files or select files from Files or our free s…" at bounding box center [93, 114] width 105 height 61
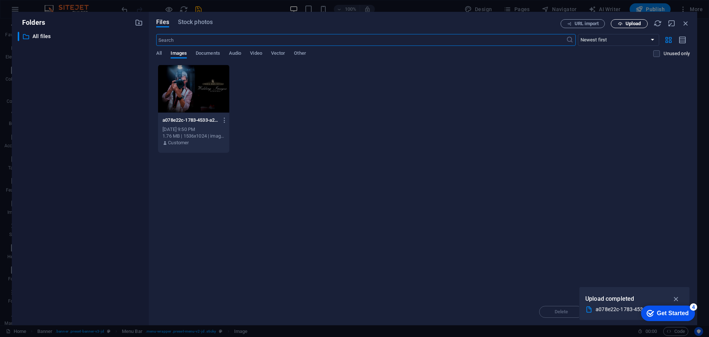
click at [632, 25] on span "Upload" at bounding box center [633, 23] width 15 height 4
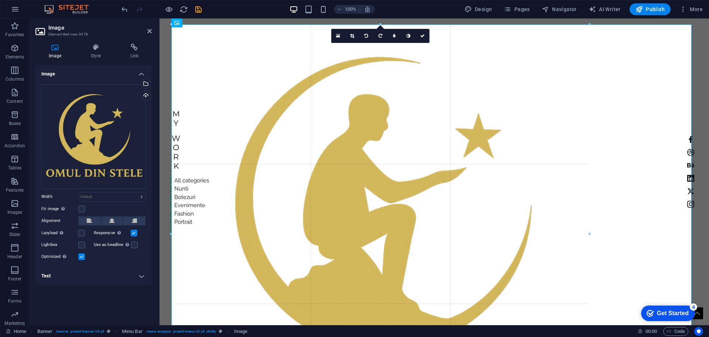
drag, startPoint x: 693, startPoint y: 24, endPoint x: 186, endPoint y: 128, distance: 517.6
type input "1132"
select select "px"
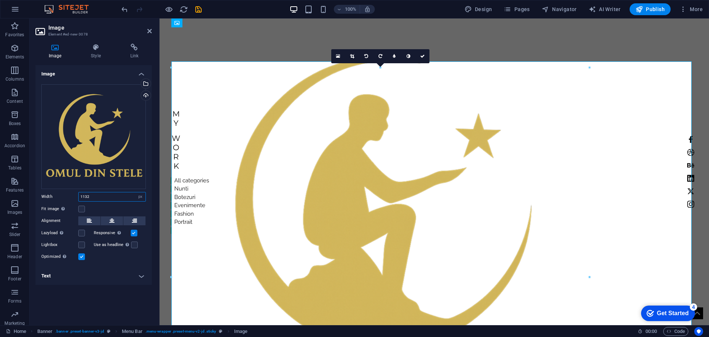
drag, startPoint x: 95, startPoint y: 196, endPoint x: 59, endPoint y: 197, distance: 36.6
click at [59, 197] on div "Width 1132 Default auto px rem % em vh vw" at bounding box center [93, 197] width 105 height 10
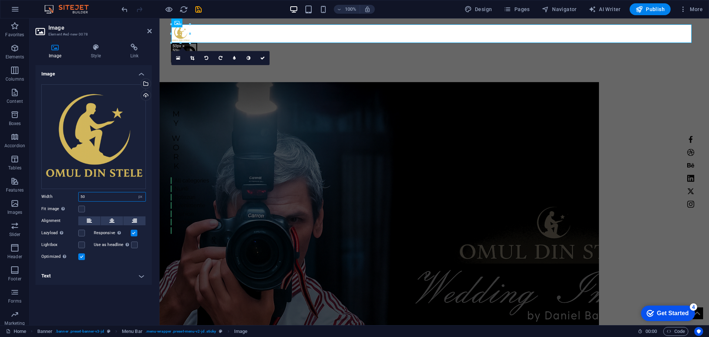
drag, startPoint x: 86, startPoint y: 196, endPoint x: 70, endPoint y: 196, distance: 16.6
click at [70, 196] on div "Width 50 Default auto px rem % em vh vw" at bounding box center [93, 197] width 105 height 10
type input "70"
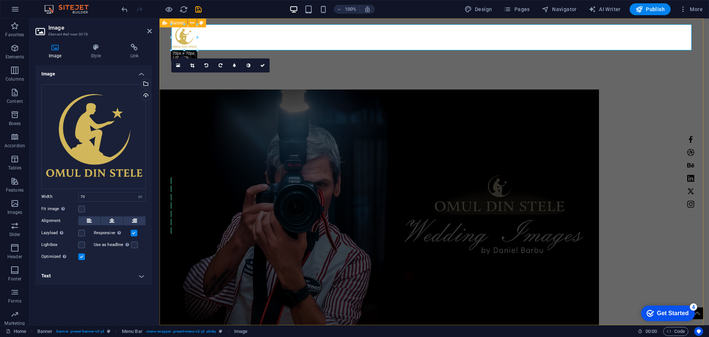
click at [686, 95] on div "Home Work About Pricing News Contact MY Work All categories Nunti Botezuri Even…" at bounding box center [435, 239] width 550 height 442
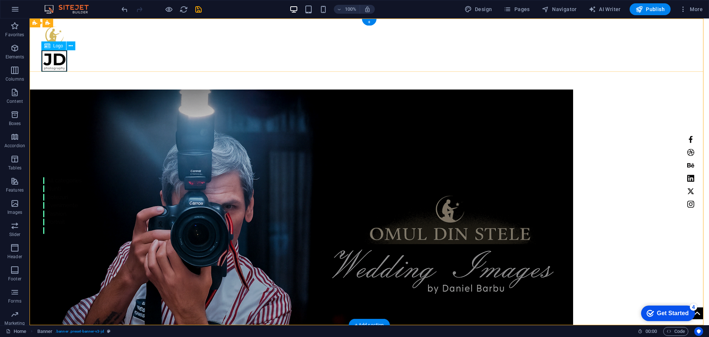
click at [57, 66] on div at bounding box center [369, 60] width 656 height 21
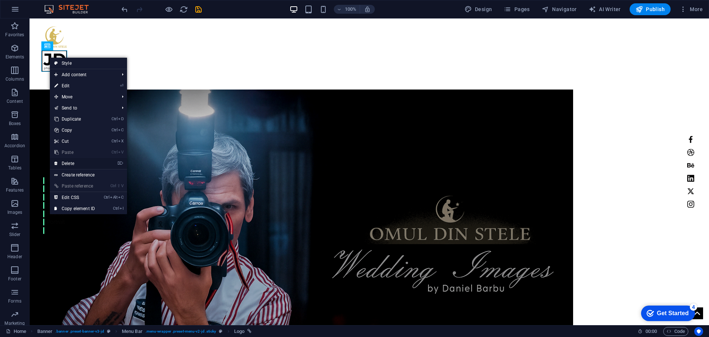
drag, startPoint x: 72, startPoint y: 163, endPoint x: 42, endPoint y: 144, distance: 35.2
click at [72, 163] on link "⌦ Delete" at bounding box center [75, 163] width 50 height 11
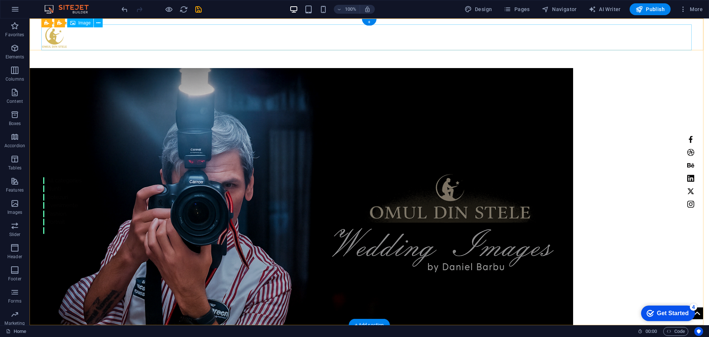
click at [52, 40] on figure at bounding box center [369, 37] width 656 height 26
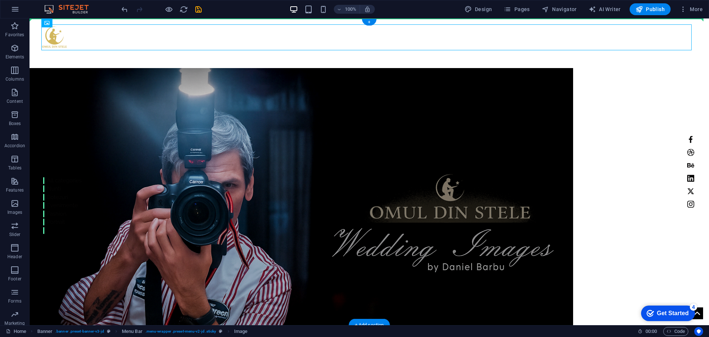
drag, startPoint x: 52, startPoint y: 39, endPoint x: 48, endPoint y: 56, distance: 17.7
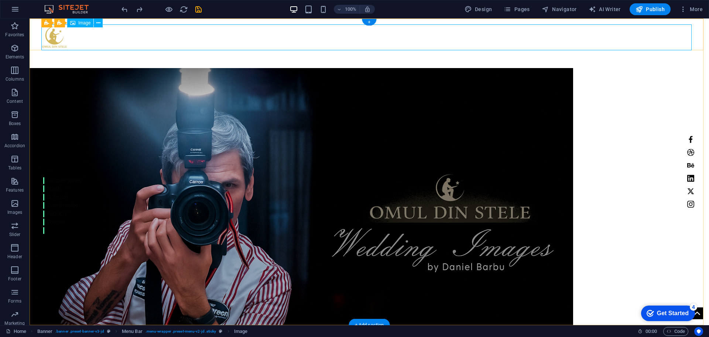
click at [50, 36] on figure at bounding box center [369, 37] width 656 height 26
select select "px"
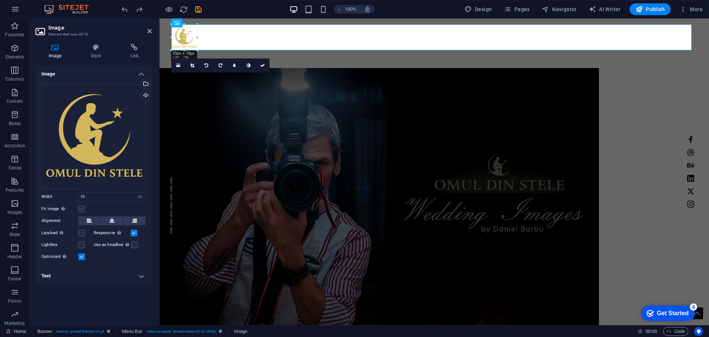
click at [82, 209] on label at bounding box center [81, 208] width 7 height 7
click at [0, 0] on input "Fit image Automatically fit image to a fixed width and height" at bounding box center [0, 0] width 0 height 0
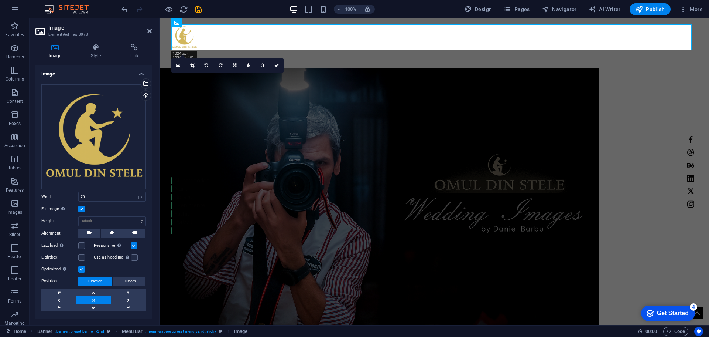
click at [82, 209] on label at bounding box center [81, 208] width 7 height 7
click at [0, 0] on input "Fit image Automatically fit image to a fixed width and height" at bounding box center [0, 0] width 0 height 0
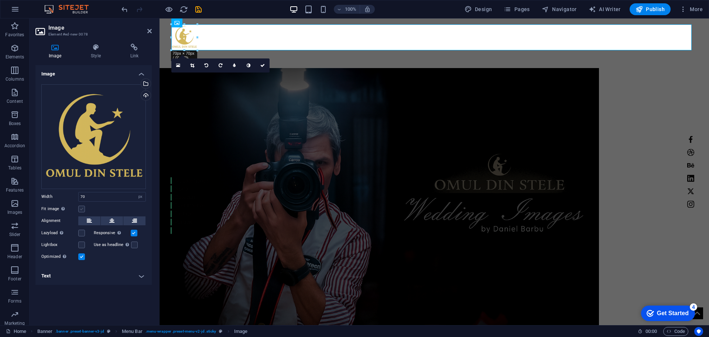
click at [82, 209] on label at bounding box center [81, 208] width 7 height 7
click at [0, 0] on input "Fit image Automatically fit image to a fixed width and height" at bounding box center [0, 0] width 0 height 0
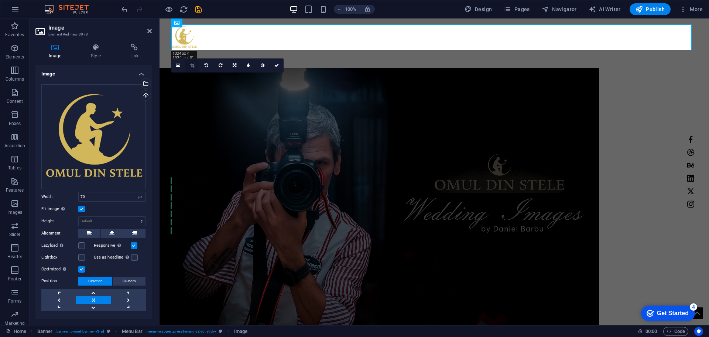
click at [193, 64] on icon at bounding box center [192, 65] width 4 height 4
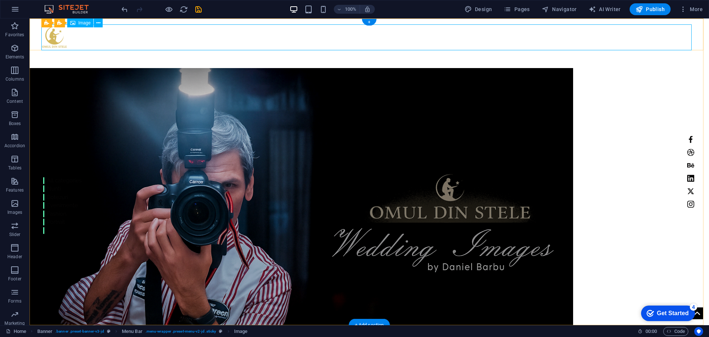
click at [54, 39] on figure at bounding box center [369, 37] width 656 height 26
select select "px"
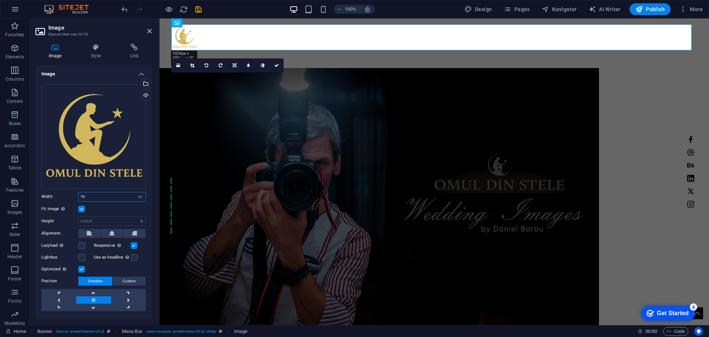
drag, startPoint x: 92, startPoint y: 196, endPoint x: 77, endPoint y: 196, distance: 15.5
click at [77, 196] on div "Width 70 Default auto px rem % em vh vw" at bounding box center [93, 197] width 105 height 10
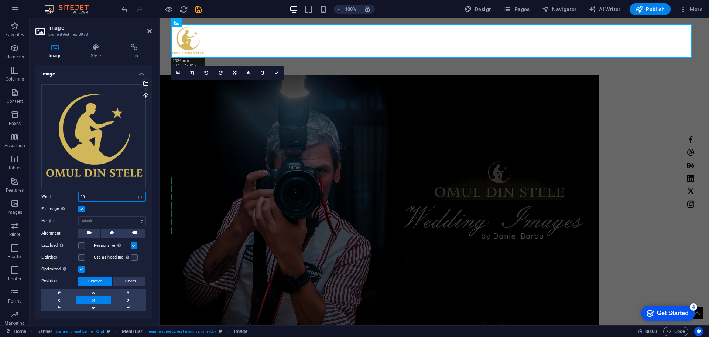
drag, startPoint x: 77, startPoint y: 198, endPoint x: 68, endPoint y: 197, distance: 8.9
click at [68, 197] on div "Width 90 Default auto px rem % em vh vw" at bounding box center [93, 197] width 105 height 10
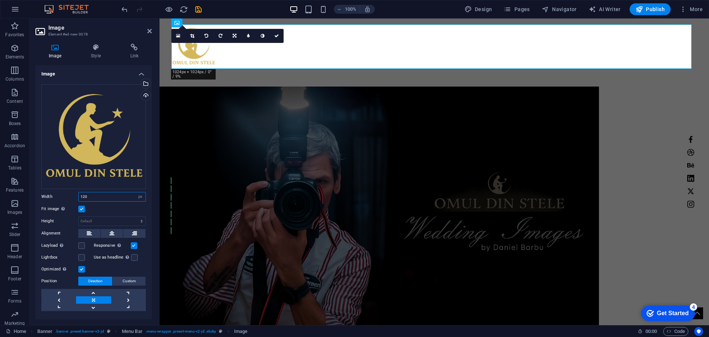
drag, startPoint x: 92, startPoint y: 194, endPoint x: 66, endPoint y: 195, distance: 25.5
click at [66, 195] on div "Width 120 Default auto px rem % em vh vw" at bounding box center [93, 197] width 105 height 10
type input "100"
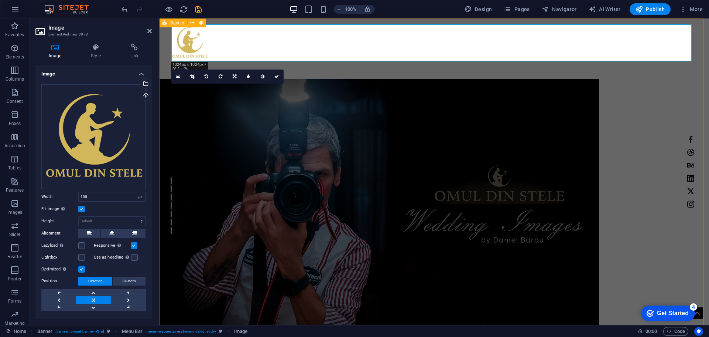
click at [181, 292] on div "Home Work About Pricing News Contact MY Work All categories Nunti Botezuri Even…" at bounding box center [435, 234] width 550 height 432
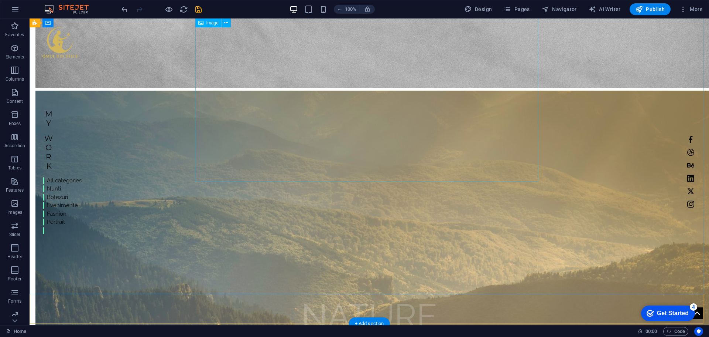
scroll to position [1555, 0]
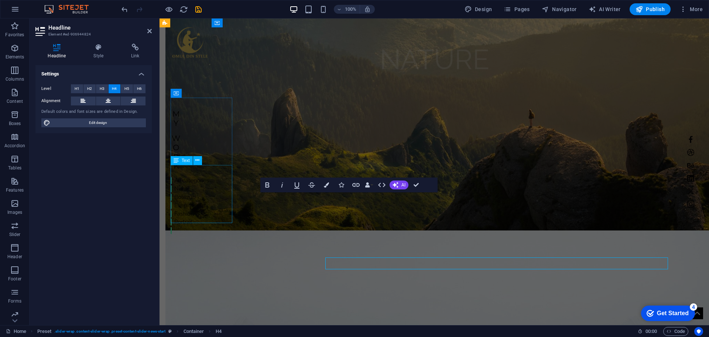
scroll to position [1490, 0]
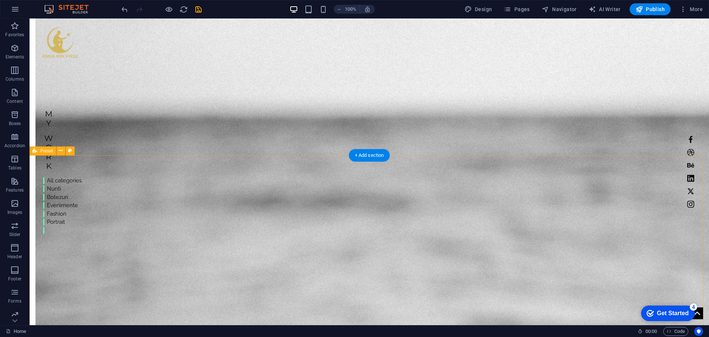
scroll to position [657, 0]
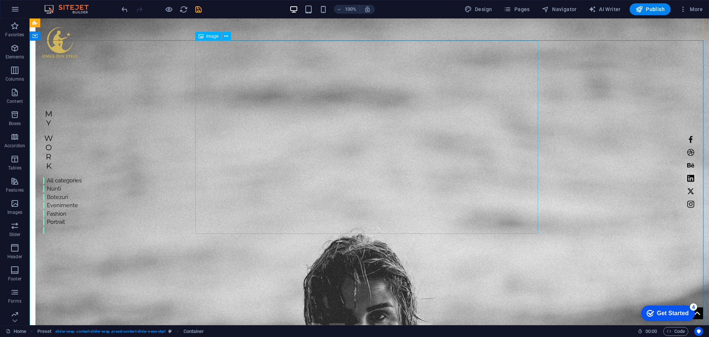
scroll to position [731, 0]
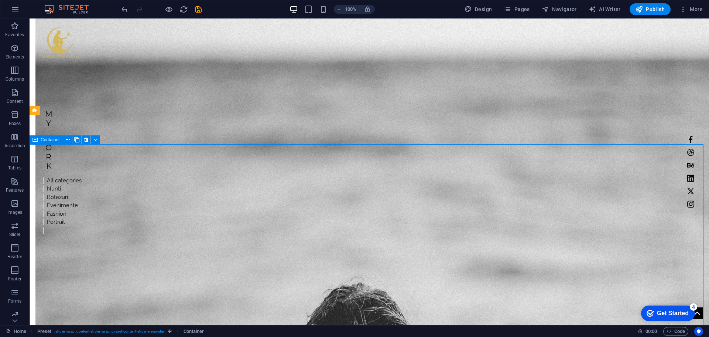
drag, startPoint x: 403, startPoint y: 135, endPoint x: 601, endPoint y: 216, distance: 214.9
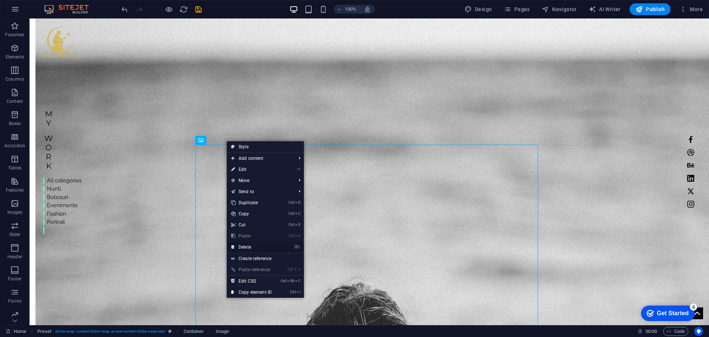
click at [244, 248] on link "⌦ Delete" at bounding box center [252, 246] width 50 height 11
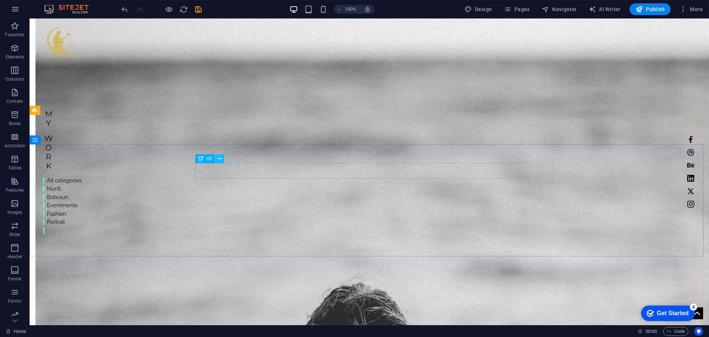
click at [219, 159] on icon at bounding box center [220, 159] width 4 height 8
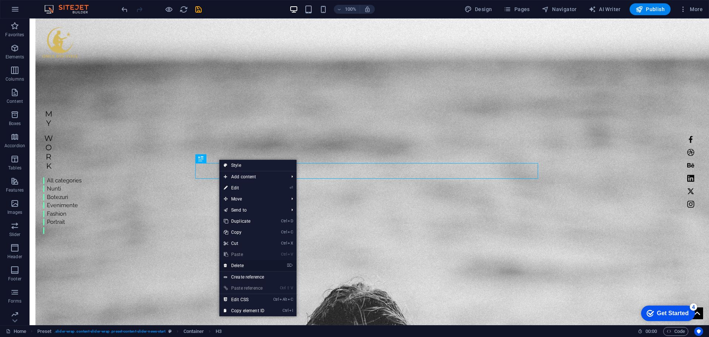
click at [244, 265] on link "⌦ Delete" at bounding box center [244, 265] width 50 height 11
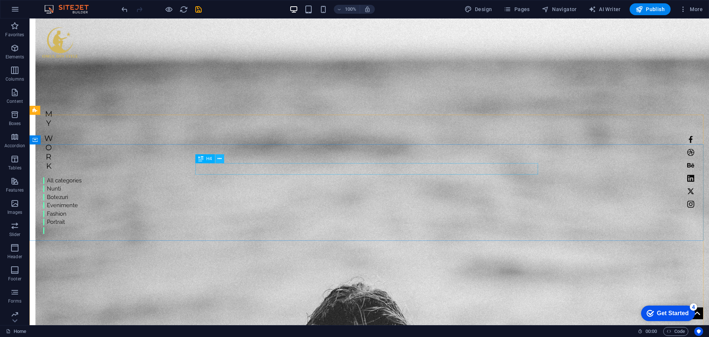
click at [221, 160] on icon at bounding box center [220, 159] width 4 height 8
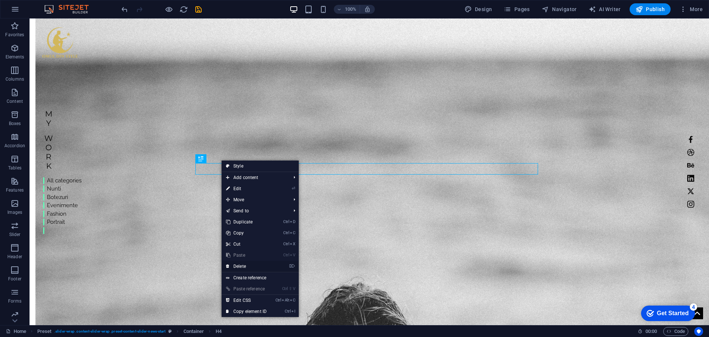
click at [245, 264] on link "⌦ Delete" at bounding box center [247, 265] width 50 height 11
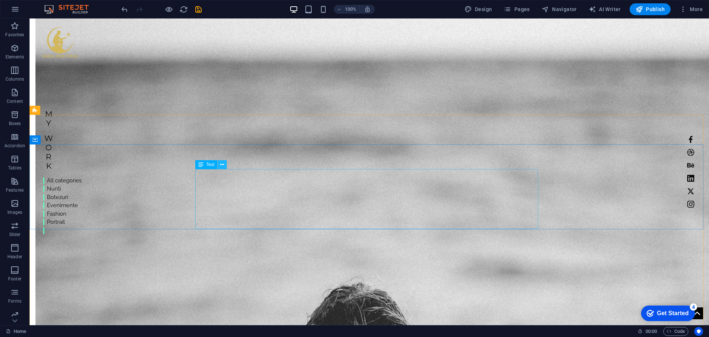
click at [225, 166] on button at bounding box center [222, 164] width 9 height 9
click at [223, 163] on icon at bounding box center [222, 165] width 4 height 8
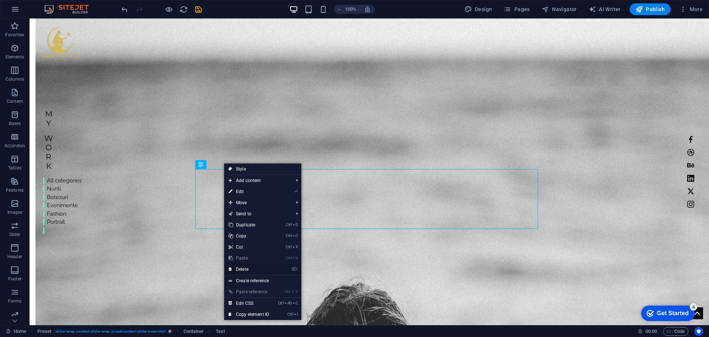
click at [243, 267] on link "⌦ Delete" at bounding box center [249, 268] width 50 height 11
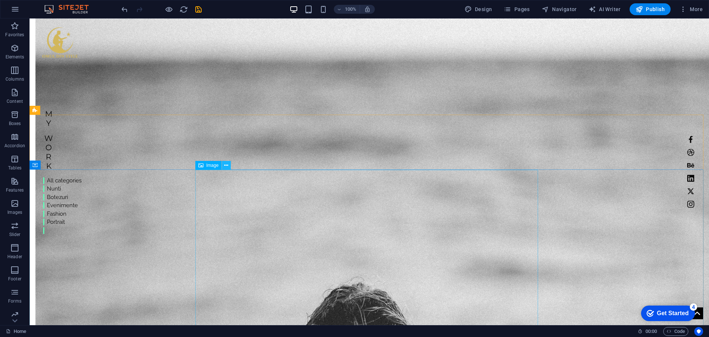
click at [228, 167] on icon at bounding box center [226, 165] width 4 height 8
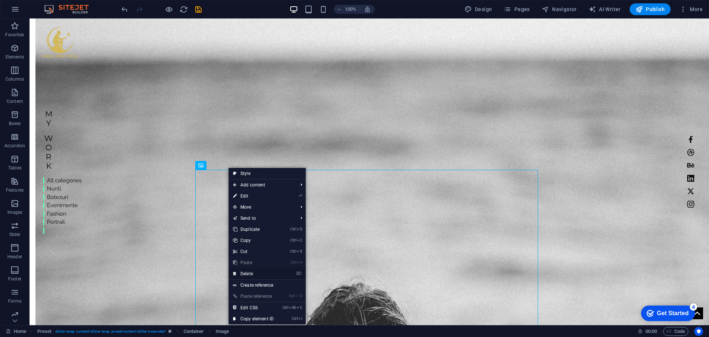
click at [259, 272] on link "⌦ Delete" at bounding box center [254, 273] width 50 height 11
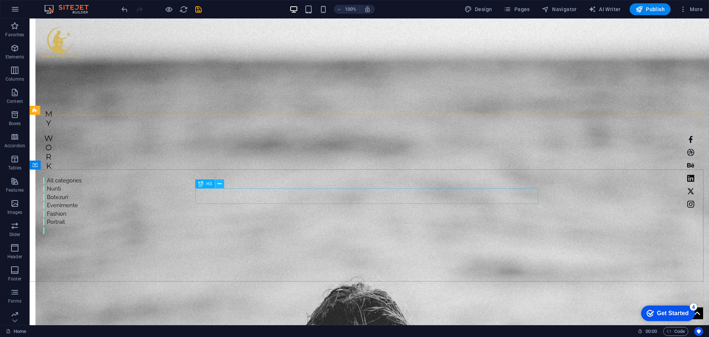
click at [221, 185] on icon at bounding box center [220, 184] width 4 height 8
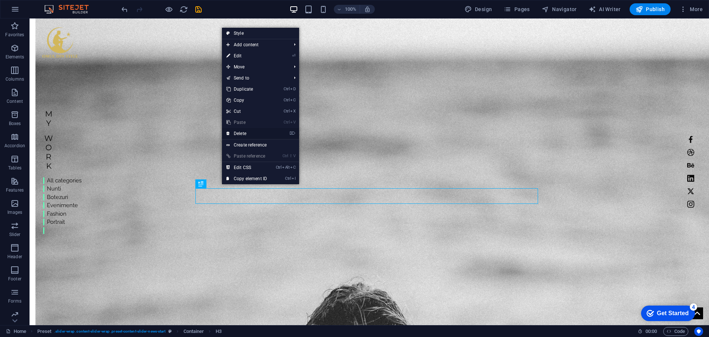
click at [246, 133] on link "⌦ Delete" at bounding box center [247, 133] width 50 height 11
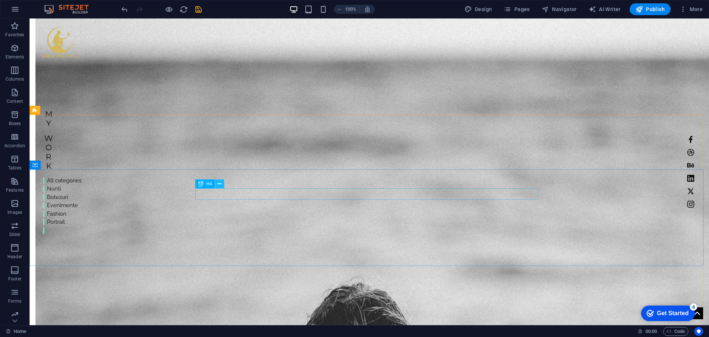
click at [220, 185] on icon at bounding box center [220, 184] width 4 height 8
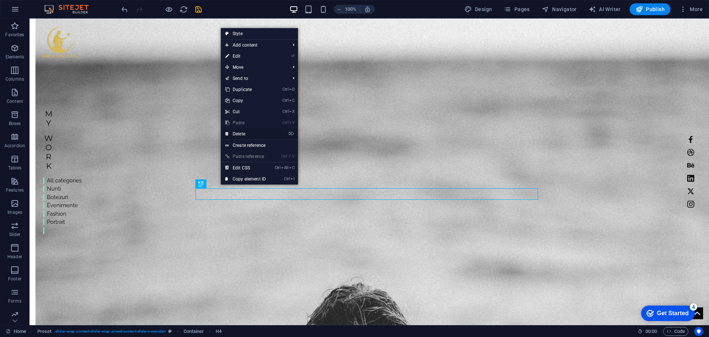
click at [240, 133] on link "⌦ Delete" at bounding box center [246, 133] width 50 height 11
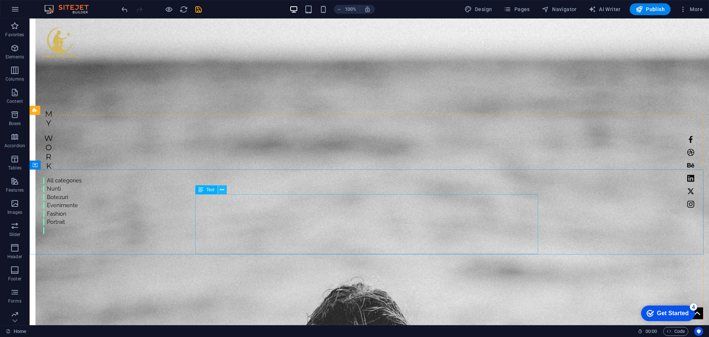
click at [224, 188] on icon at bounding box center [222, 190] width 4 height 8
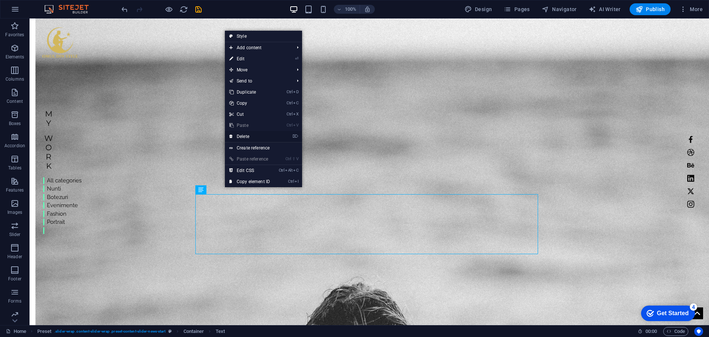
drag, startPoint x: 253, startPoint y: 136, endPoint x: 223, endPoint y: 118, distance: 34.7
click at [253, 136] on link "⌦ Delete" at bounding box center [250, 136] width 50 height 11
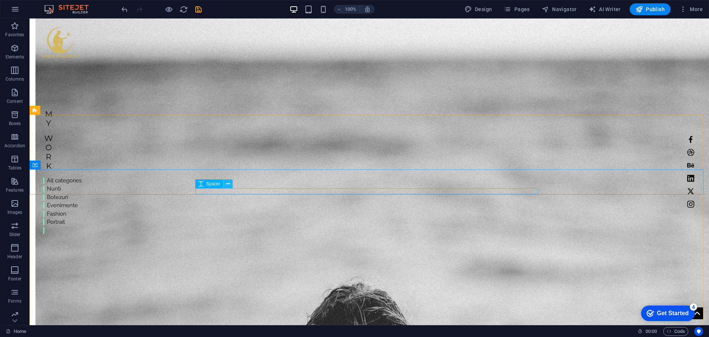
click at [229, 185] on icon at bounding box center [228, 184] width 4 height 8
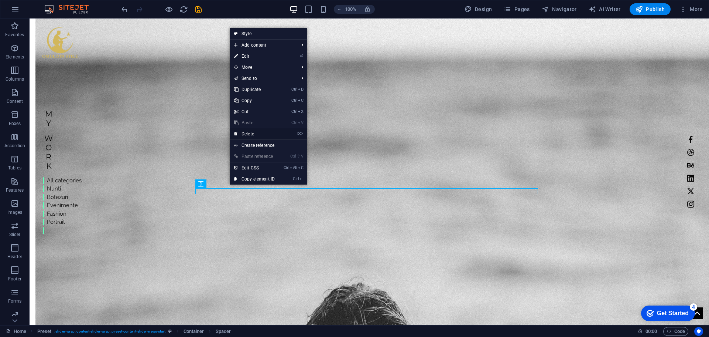
drag, startPoint x: 260, startPoint y: 132, endPoint x: 336, endPoint y: 117, distance: 78.0
click at [260, 132] on link "⌦ Delete" at bounding box center [255, 133] width 50 height 11
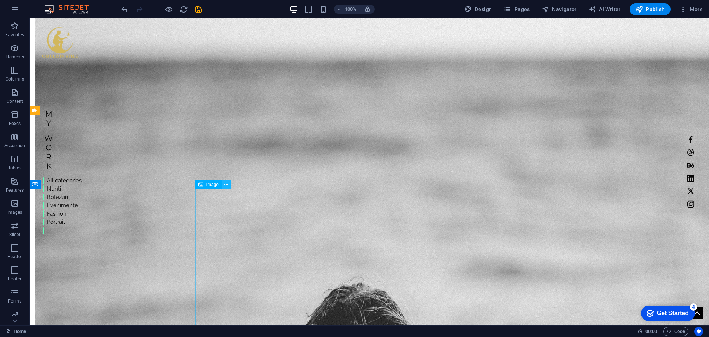
click at [229, 184] on button at bounding box center [226, 184] width 9 height 9
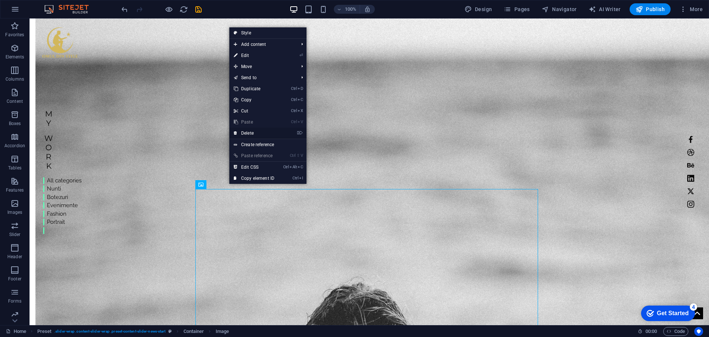
click at [256, 134] on link "⌦ Delete" at bounding box center [254, 132] width 50 height 11
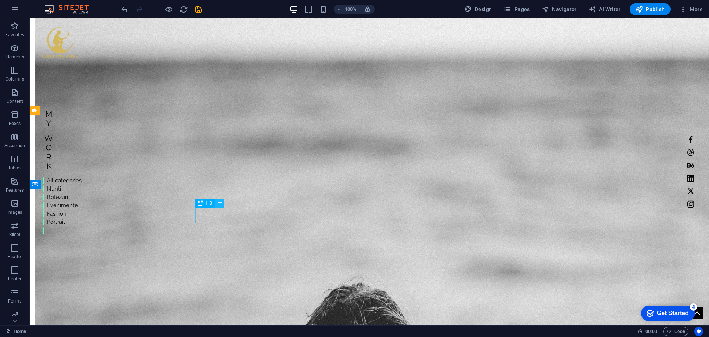
click at [218, 201] on icon at bounding box center [220, 203] width 4 height 8
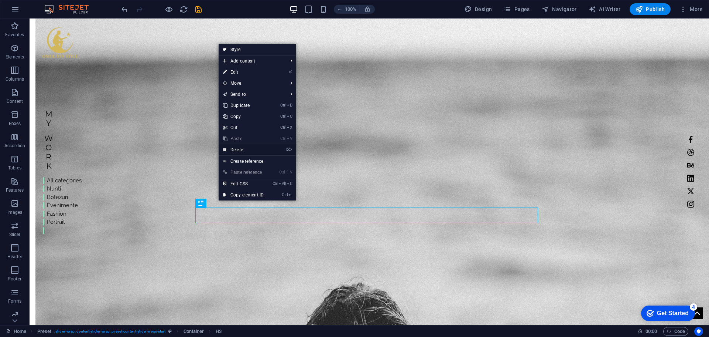
click at [247, 147] on link "⌦ Delete" at bounding box center [244, 149] width 50 height 11
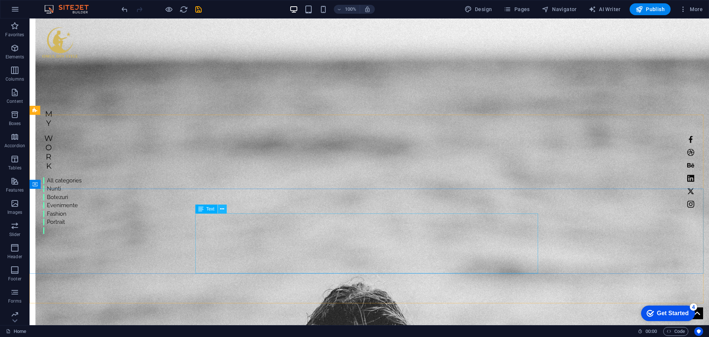
click at [226, 208] on button at bounding box center [222, 208] width 9 height 9
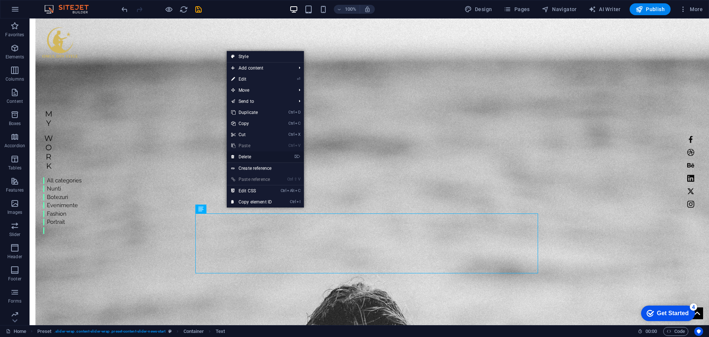
click at [252, 154] on link "⌦ Delete" at bounding box center [252, 156] width 50 height 11
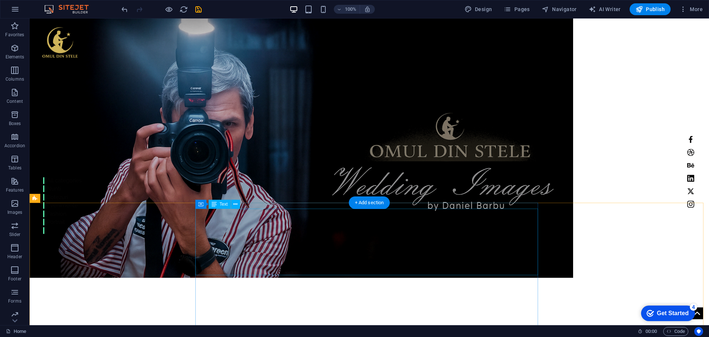
scroll to position [0, 0]
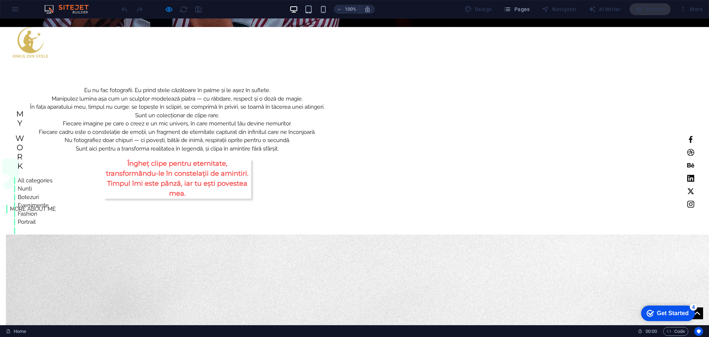
scroll to position [350, 0]
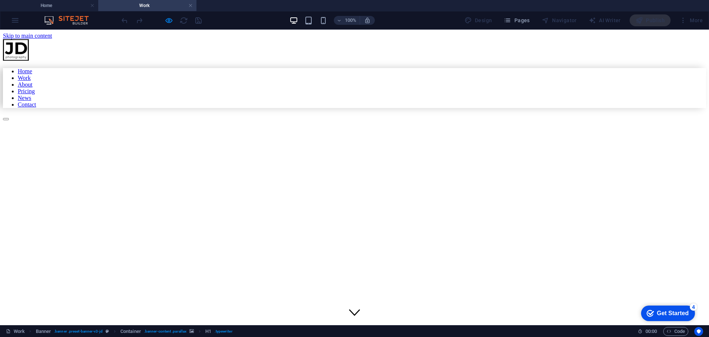
scroll to position [0, 0]
click at [191, 4] on link at bounding box center [190, 5] width 4 height 7
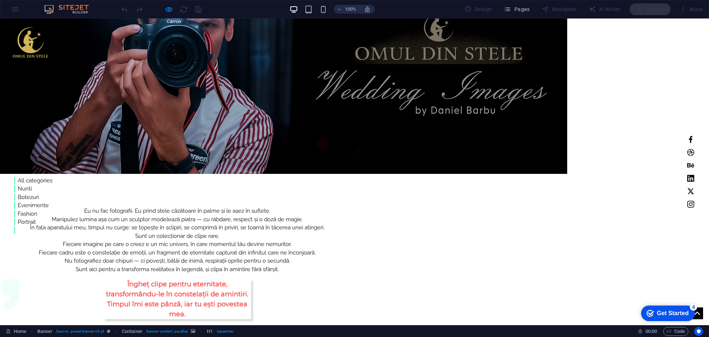
scroll to position [184, 0]
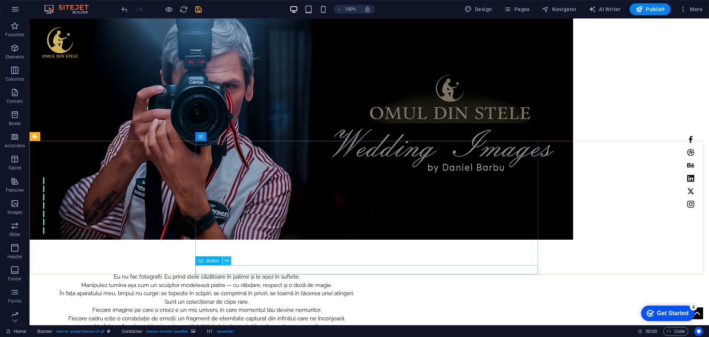
click at [227, 260] on icon at bounding box center [227, 261] width 4 height 8
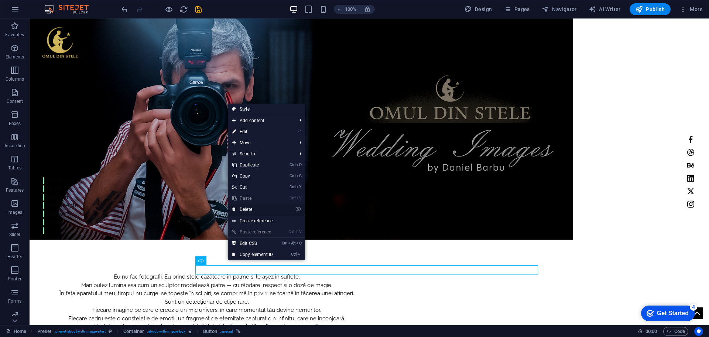
click at [243, 206] on link "⌦ Delete" at bounding box center [253, 209] width 50 height 11
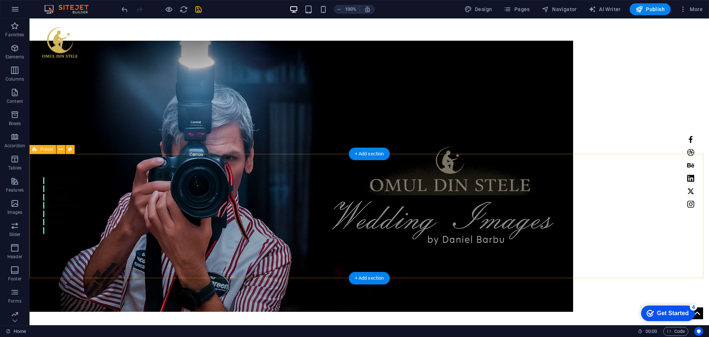
scroll to position [0, 0]
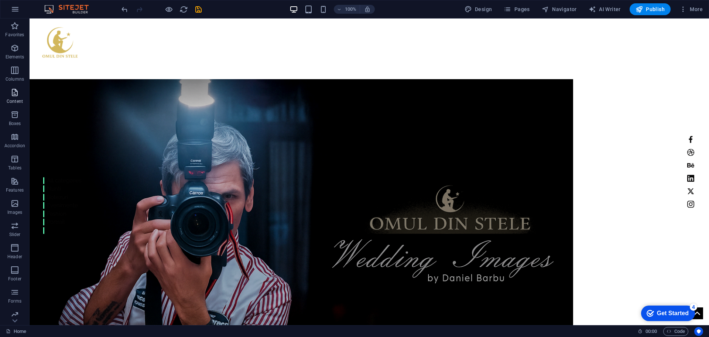
click at [20, 100] on p "Content" at bounding box center [15, 101] width 16 height 6
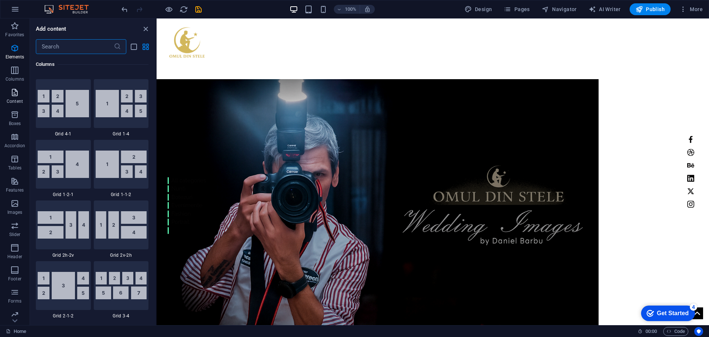
scroll to position [1293, 0]
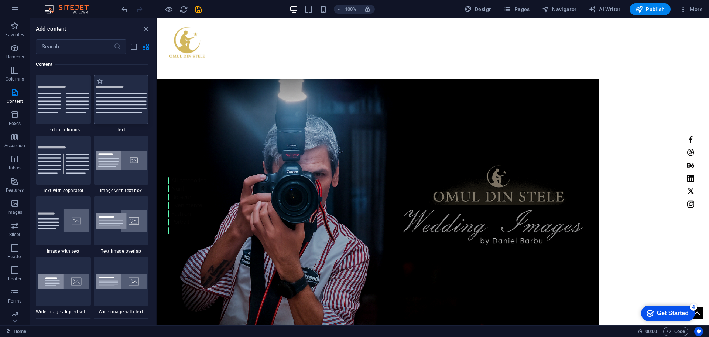
click at [120, 114] on div at bounding box center [121, 99] width 55 height 49
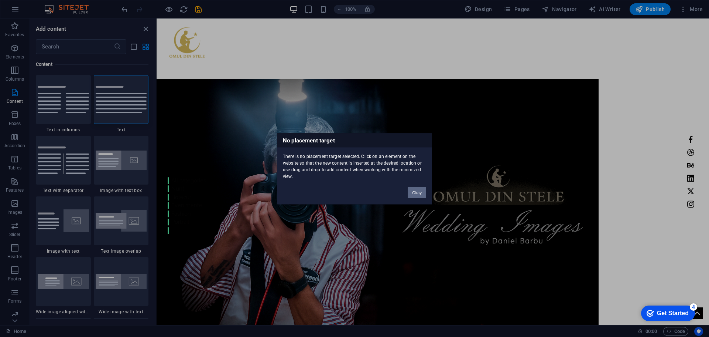
click at [411, 193] on button "Okay" at bounding box center [417, 192] width 18 height 11
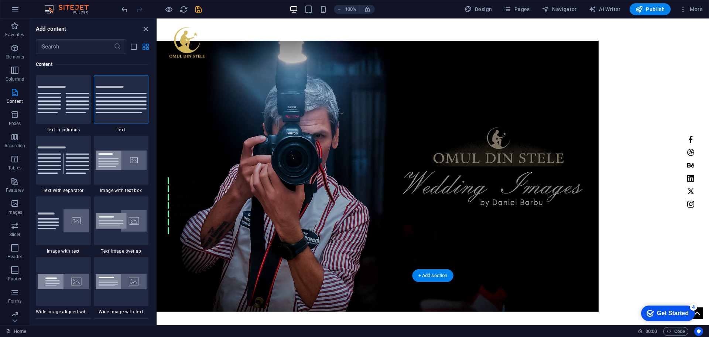
scroll to position [111, 0]
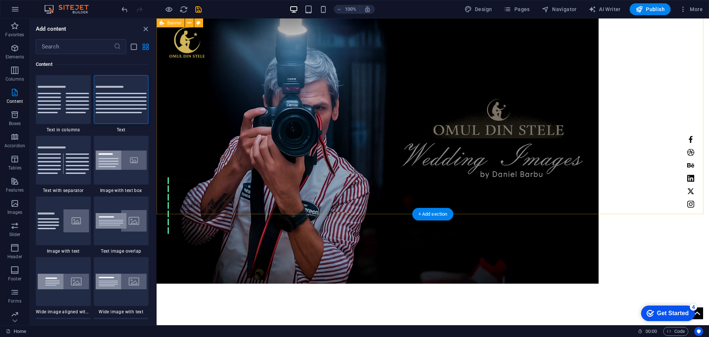
click at [402, 195] on div "Home Work About Pricing News Contact MY Work All categories Nunti Botezuri Even…" at bounding box center [433, 124] width 553 height 432
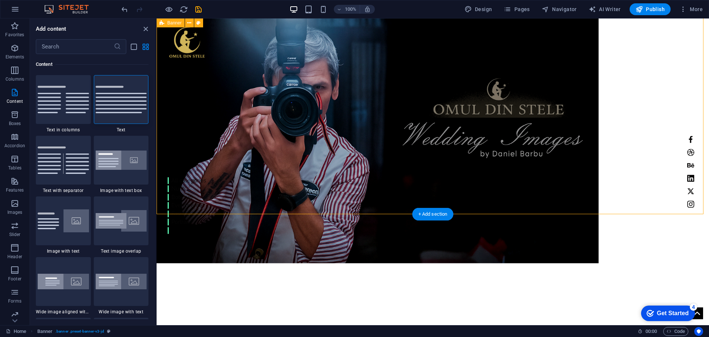
scroll to position [0, 0]
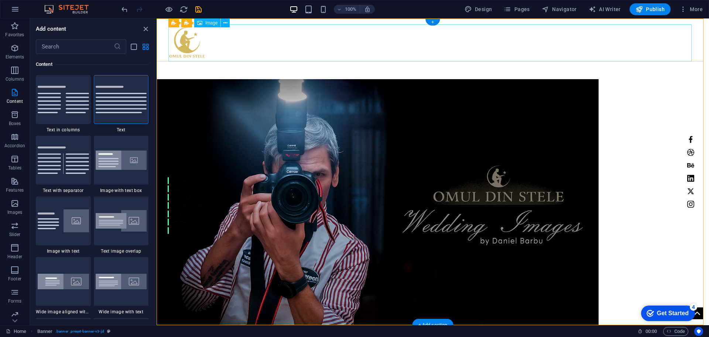
click at [391, 41] on figure at bounding box center [432, 42] width 529 height 37
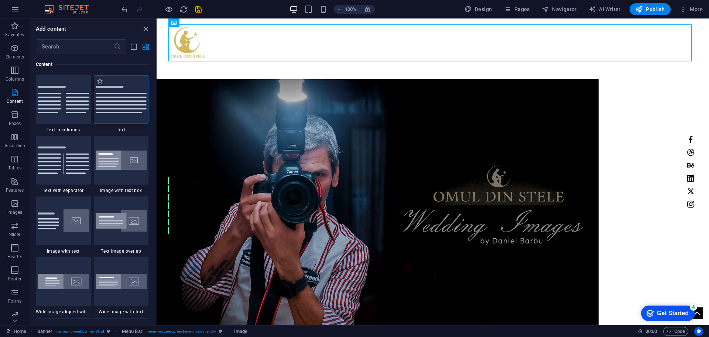
click at [117, 110] on img at bounding box center [121, 99] width 51 height 27
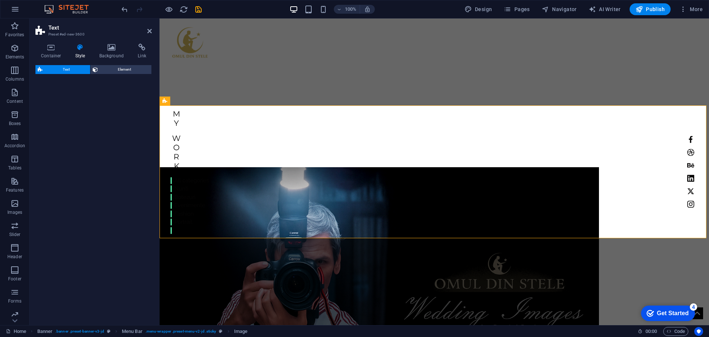
scroll to position [219, 0]
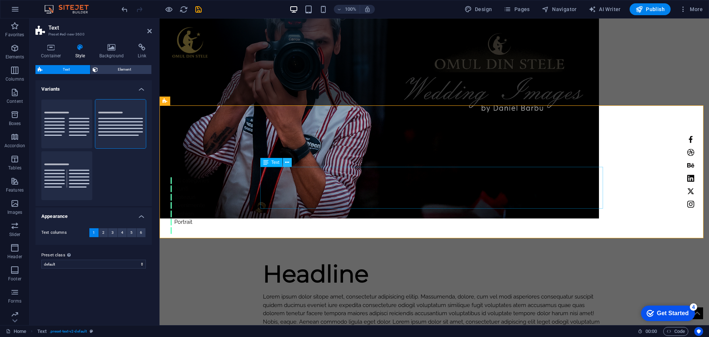
click at [286, 164] on icon at bounding box center [287, 162] width 4 height 8
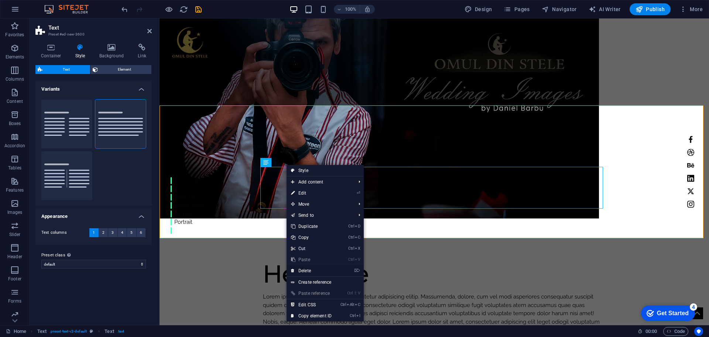
click at [307, 270] on link "⌦ Delete" at bounding box center [312, 270] width 50 height 11
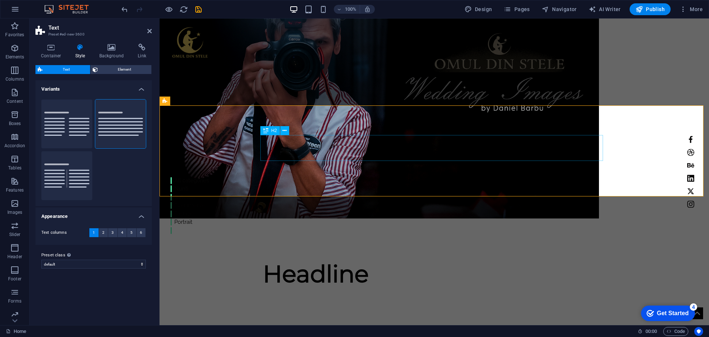
click at [356, 260] on div "Headline" at bounding box center [434, 273] width 343 height 26
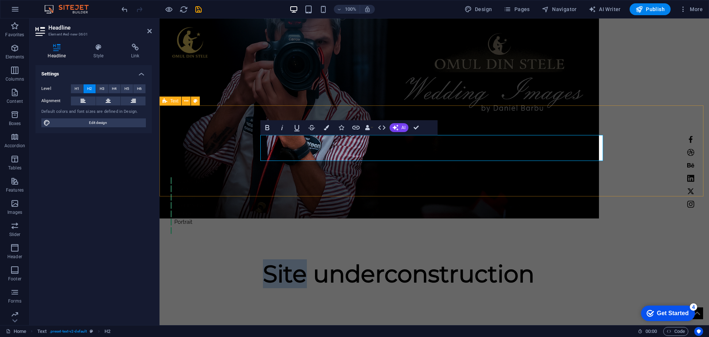
drag, startPoint x: 304, startPoint y: 151, endPoint x: 256, endPoint y: 151, distance: 47.3
click at [256, 231] on div "Site underconstruction" at bounding box center [435, 276] width 550 height 91
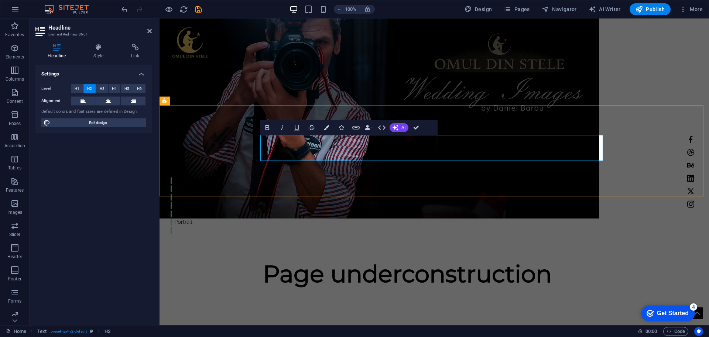
click at [402, 260] on h2 "Page underconstruction" at bounding box center [434, 273] width 343 height 26
click at [598, 231] on div "Page under construction" at bounding box center [435, 276] width 550 height 91
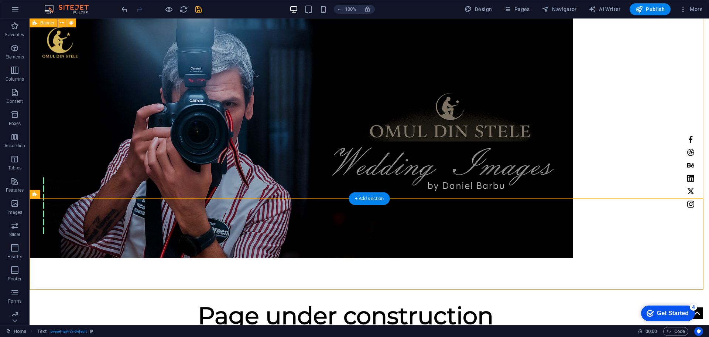
scroll to position [109, 0]
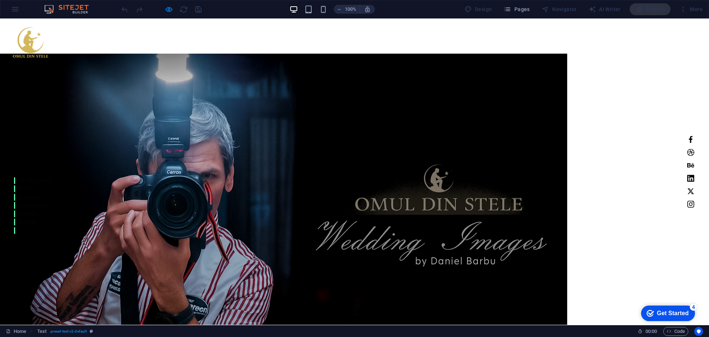
scroll to position [35, 0]
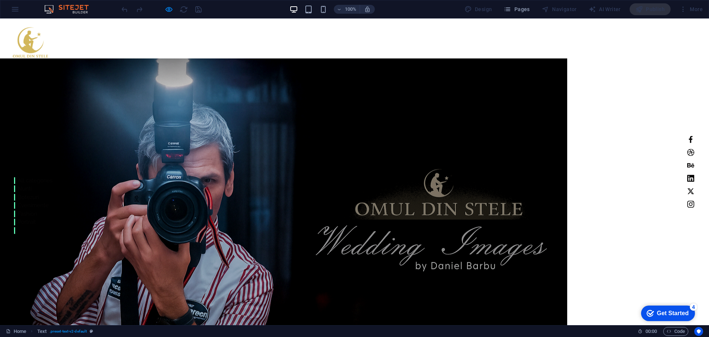
click at [178, 6] on div at bounding box center [161, 9] width 83 height 12
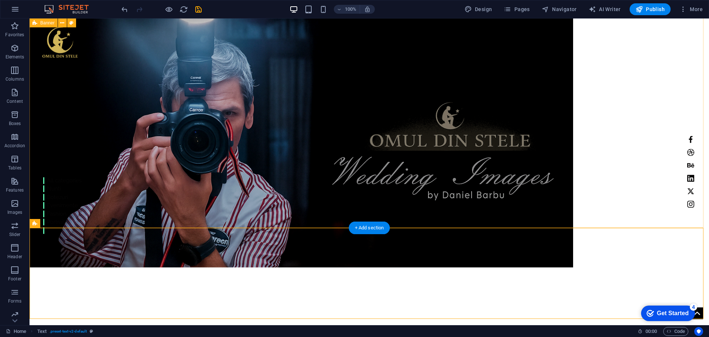
scroll to position [146, 0]
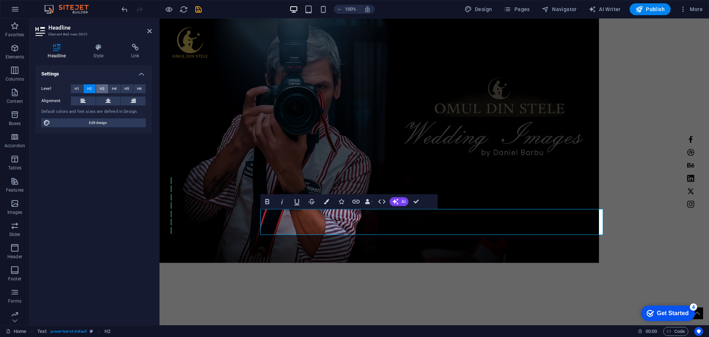
click at [104, 89] on span "H3" at bounding box center [102, 88] width 5 height 9
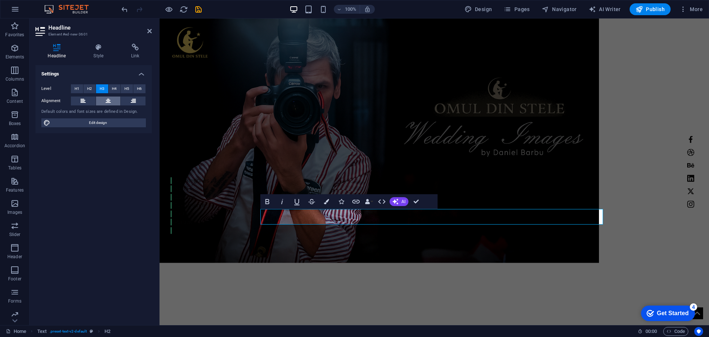
click at [109, 99] on icon at bounding box center [108, 100] width 5 height 9
click at [93, 52] on h4 "Style" at bounding box center [100, 52] width 38 height 16
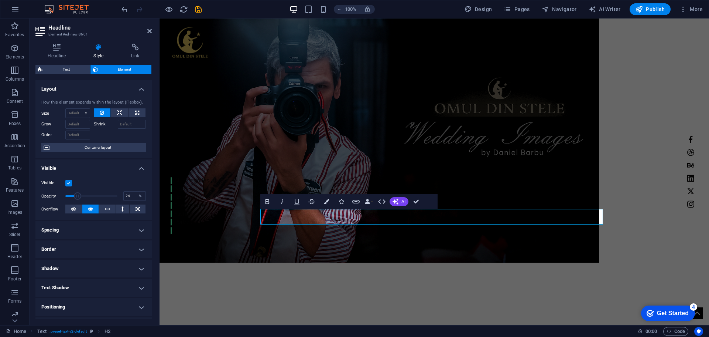
drag, startPoint x: 117, startPoint y: 196, endPoint x: 77, endPoint y: 196, distance: 39.9
click at [77, 196] on span at bounding box center [77, 195] width 7 height 7
type input "33"
drag, startPoint x: 78, startPoint y: 196, endPoint x: 82, endPoint y: 196, distance: 4.1
click at [82, 196] on span at bounding box center [82, 195] width 7 height 7
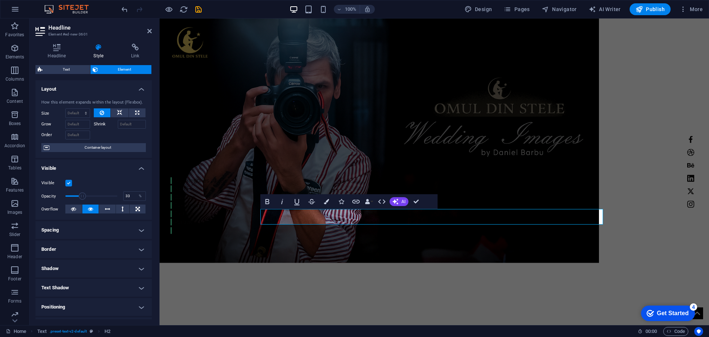
click at [139, 248] on h4 "Border" at bounding box center [93, 249] width 116 height 18
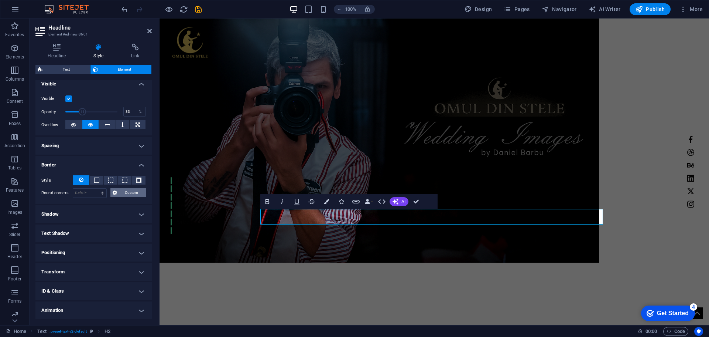
scroll to position [103, 0]
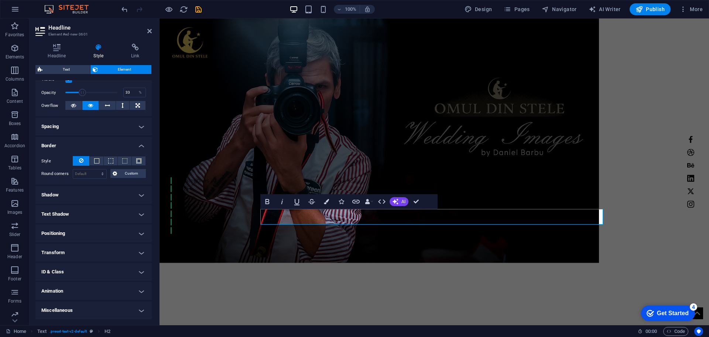
click at [139, 197] on h4 "Shadow" at bounding box center [93, 195] width 116 height 18
click at [106, 210] on span "Outside" at bounding box center [106, 209] width 13 height 9
type input "2"
type input "4"
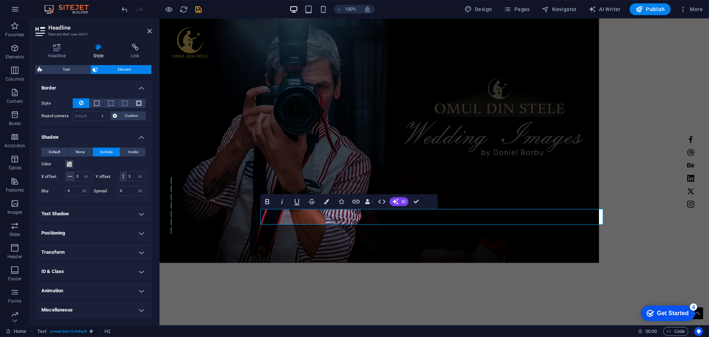
scroll to position [170, 0]
click at [137, 235] on h4 "Positioning" at bounding box center [93, 233] width 116 height 18
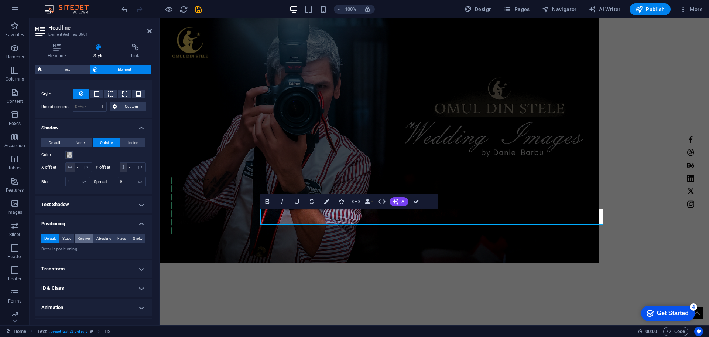
click at [83, 243] on span "Relative" at bounding box center [84, 238] width 12 height 9
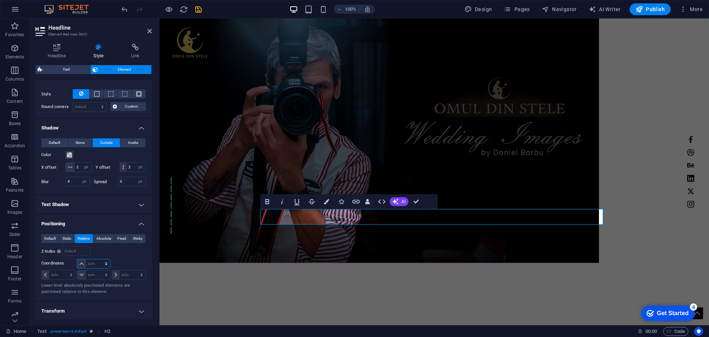
click at [96, 268] on select "auto px rem % em" at bounding box center [93, 263] width 33 height 9
select select "px"
click at [99, 268] on select "auto px rem % em" at bounding box center [93, 263] width 33 height 9
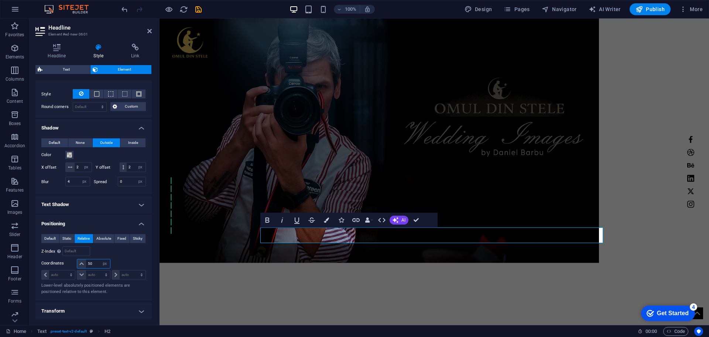
drag, startPoint x: 93, startPoint y: 274, endPoint x: 86, endPoint y: 275, distance: 6.7
click at [86, 268] on input "50" at bounding box center [98, 263] width 24 height 9
type input "0"
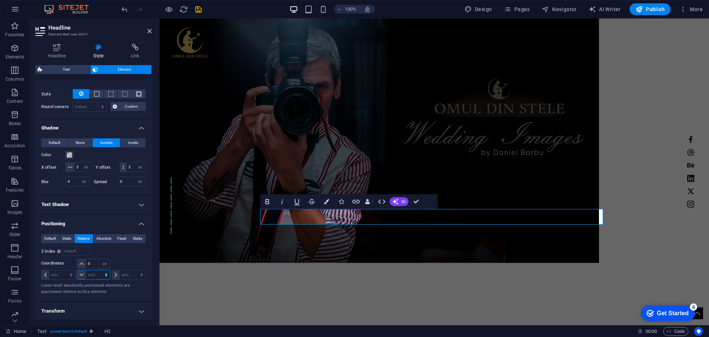
click at [96, 279] on select "auto px rem % em" at bounding box center [93, 274] width 33 height 9
select select "px"
click at [99, 279] on select "auto px rem % em" at bounding box center [93, 274] width 33 height 9
click at [96, 279] on input "50" at bounding box center [98, 274] width 24 height 9
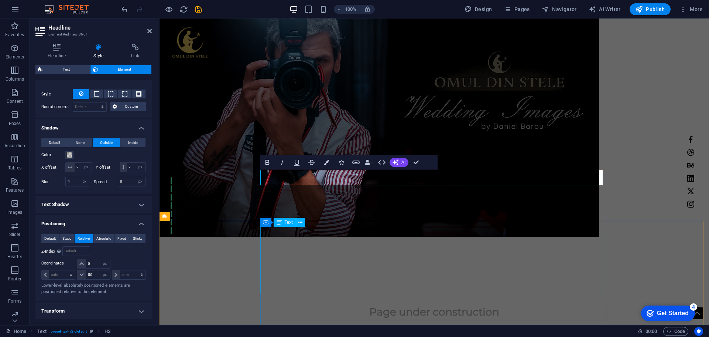
scroll to position [185, 0]
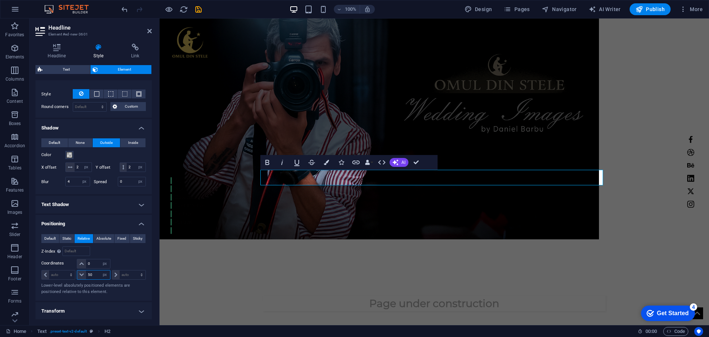
drag, startPoint x: 94, startPoint y: 286, endPoint x: 81, endPoint y: 286, distance: 13.3
click at [81, 279] on div "50 auto px rem % em" at bounding box center [93, 275] width 33 height 10
type input "100"
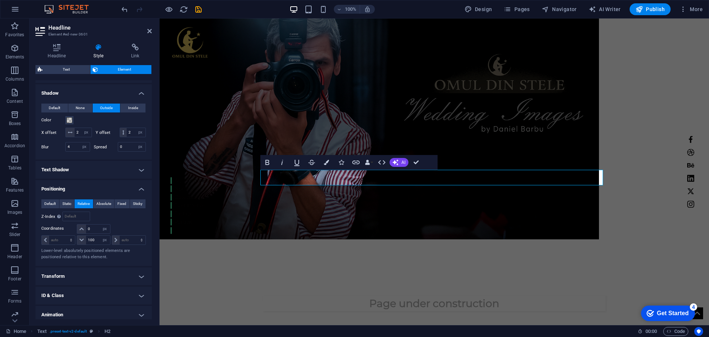
scroll to position [238, 0]
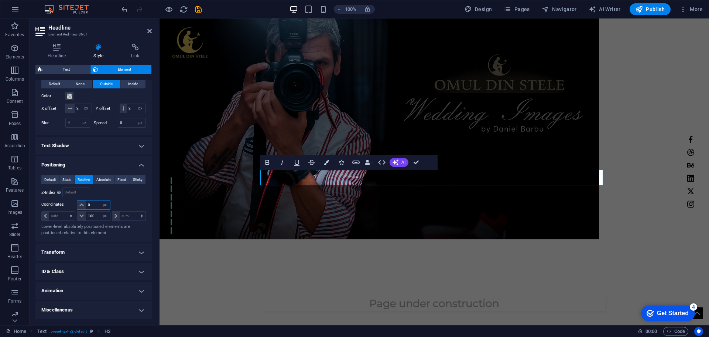
drag, startPoint x: 92, startPoint y: 204, endPoint x: 85, endPoint y: 204, distance: 7.0
click at [85, 204] on div "0 auto px rem % em" at bounding box center [93, 205] width 33 height 10
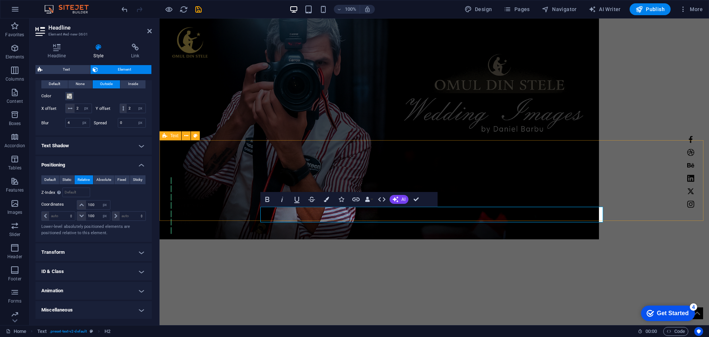
type input "0"
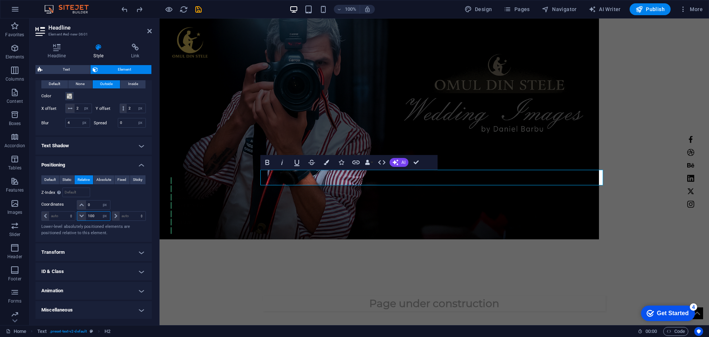
drag, startPoint x: 96, startPoint y: 214, endPoint x: 81, endPoint y: 214, distance: 15.1
click at [81, 214] on div "100 auto px rem % em" at bounding box center [93, 216] width 33 height 10
type input "0"
click at [142, 146] on h4 "Text Shadow" at bounding box center [93, 146] width 116 height 18
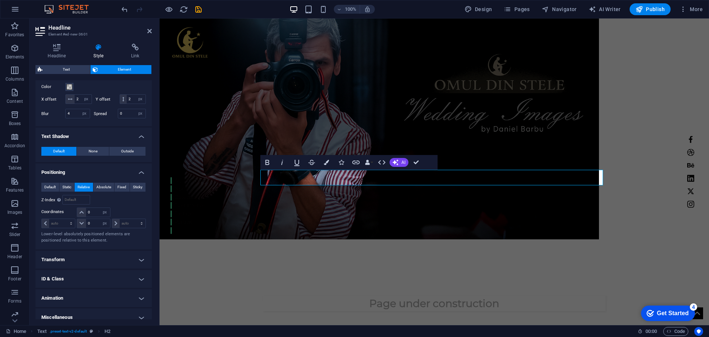
click at [142, 141] on h4 "Text Shadow" at bounding box center [93, 133] width 116 height 13
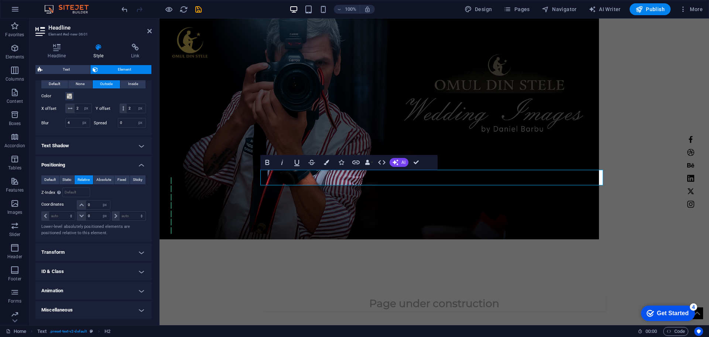
click at [138, 291] on h4 "Animation" at bounding box center [93, 290] width 116 height 18
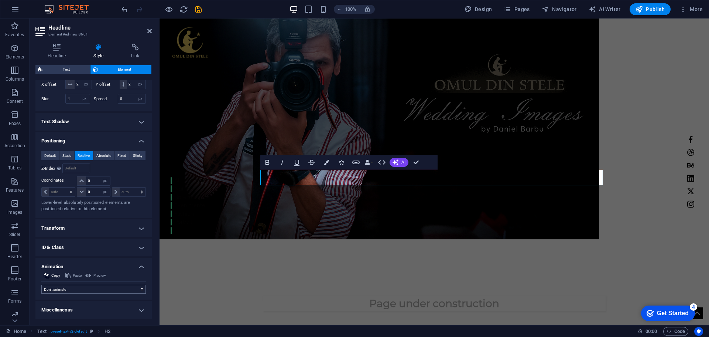
scroll to position [262, 0]
click at [122, 288] on select "Don't animate Show / Hide Slide up/down Zoom in/out Slide left to right Slide r…" at bounding box center [93, 288] width 105 height 9
select select "fade"
click at [41, 285] on select "Don't animate Show / Hide Slide up/down Zoom in/out Slide left to right Slide r…" at bounding box center [93, 288] width 105 height 9
select select "scroll"
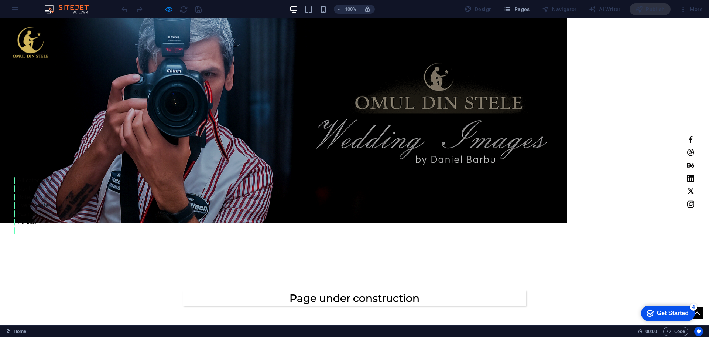
scroll to position [259, 0]
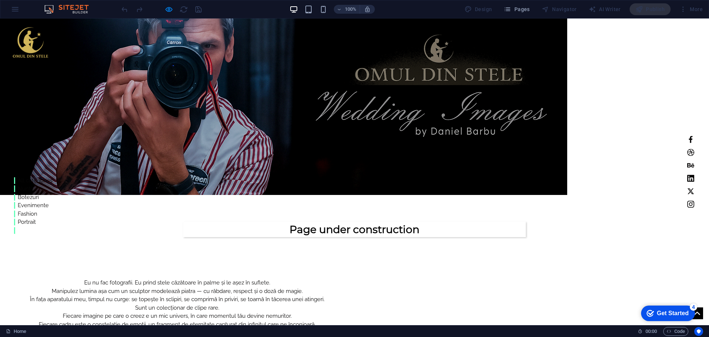
click at [356, 221] on h3 "Page under construction" at bounding box center [354, 229] width 343 height 16
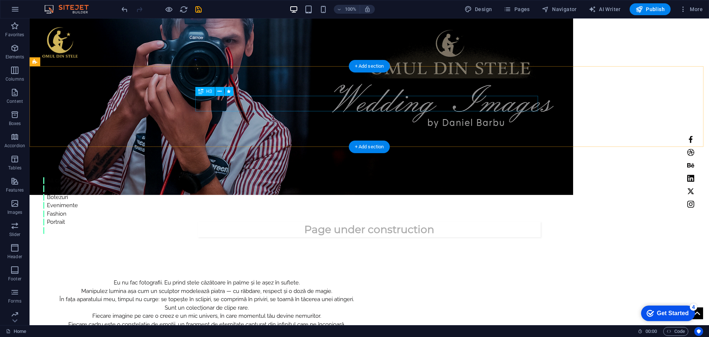
click at [370, 221] on div "Page under construction" at bounding box center [369, 229] width 343 height 16
select select "px"
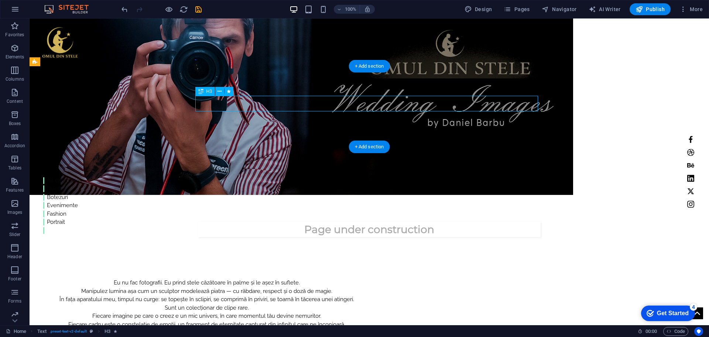
select select "px"
select select "fade"
select select "s"
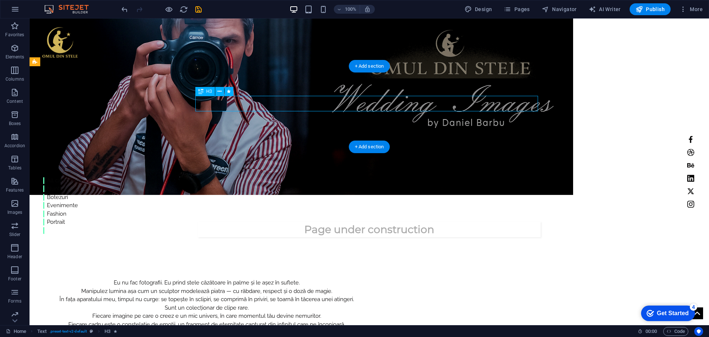
select select "s"
select select "scroll"
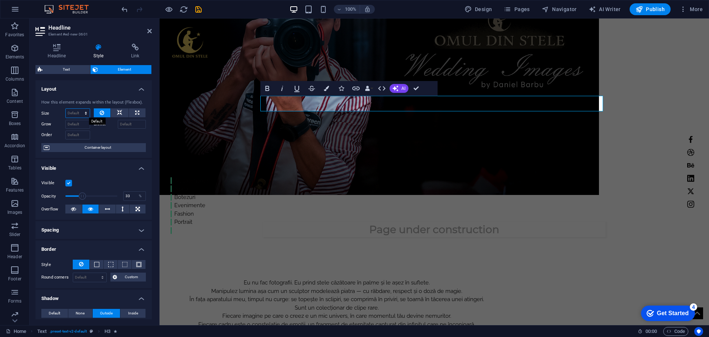
click at [87, 113] on select "Default auto px % 1/1 1/2 1/3 1/4 1/5 1/6 1/7 1/8 1/9 1/10" at bounding box center [78, 113] width 24 height 9
select select "1/3"
click at [78, 109] on select "Default auto px % 1/1 1/2 1/3 1/4 1/5 1/6 1/7 1/8 1/9 1/10" at bounding box center [78, 113] width 24 height 9
type input "33.33"
select select "%"
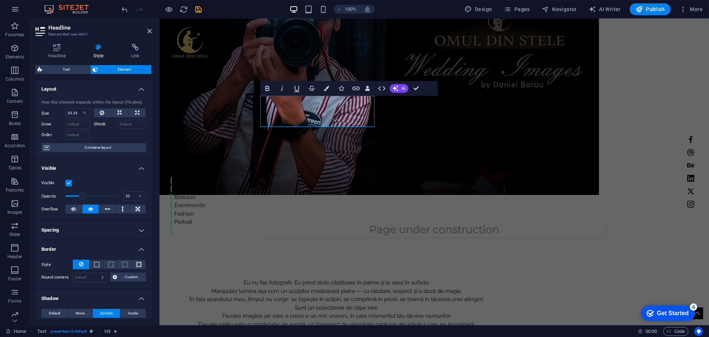
select select "DISABLED_OPTION_VALUE"
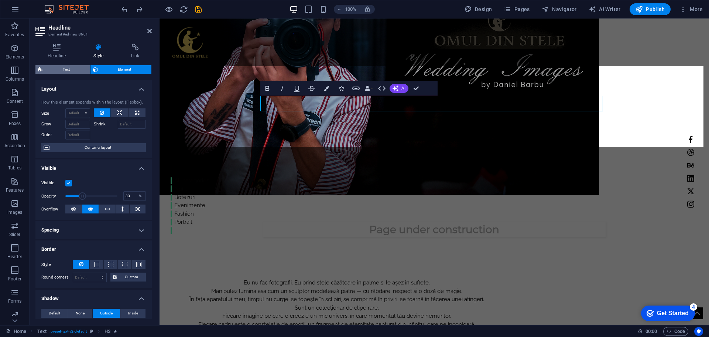
click at [71, 74] on span "Text" at bounding box center [66, 69] width 43 height 9
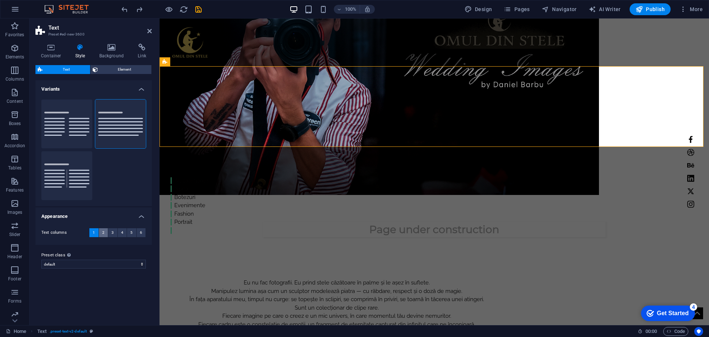
click at [104, 230] on span "2" at bounding box center [103, 232] width 2 height 9
click at [112, 231] on span "3" at bounding box center [113, 232] width 2 height 9
click at [95, 231] on span "1" at bounding box center [94, 232] width 2 height 9
click at [141, 263] on select "default Add preset class" at bounding box center [93, 263] width 105 height 9
click at [130, 194] on div "Columns Default Separator" at bounding box center [93, 149] width 116 height 112
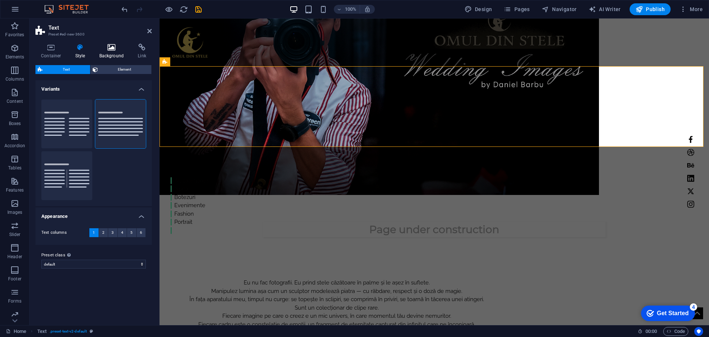
click at [111, 48] on icon at bounding box center [112, 47] width 36 height 7
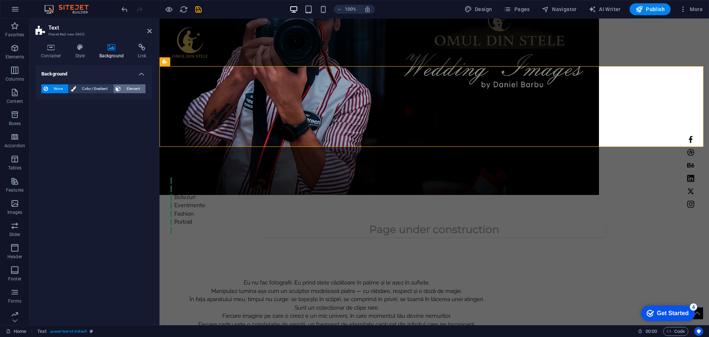
click at [126, 89] on span "Element" at bounding box center [133, 88] width 20 height 9
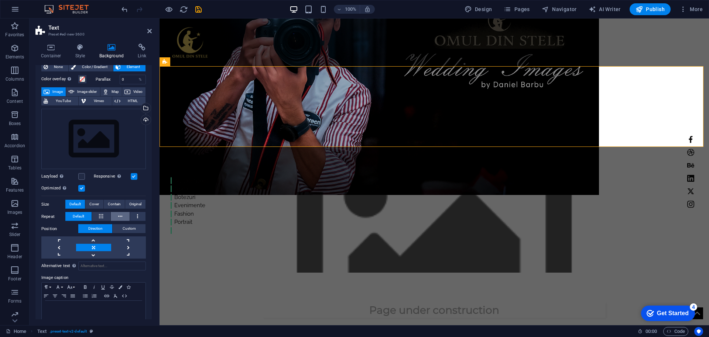
scroll to position [31, 0]
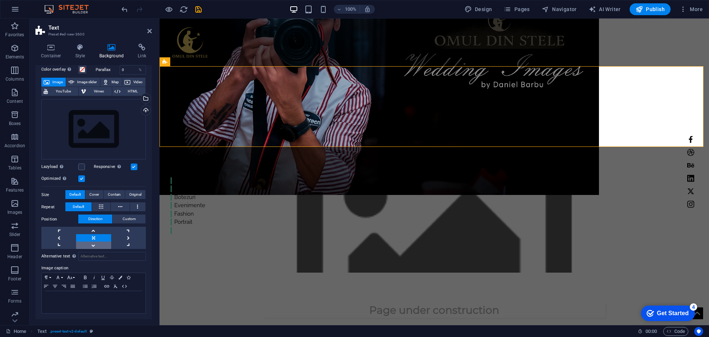
click at [93, 242] on link at bounding box center [93, 244] width 35 height 7
click at [93, 229] on link at bounding box center [93, 229] width 35 height 7
click at [93, 237] on link at bounding box center [93, 237] width 35 height 7
click at [126, 235] on link at bounding box center [128, 237] width 35 height 7
click at [57, 52] on h4 "Container" at bounding box center [52, 52] width 34 height 16
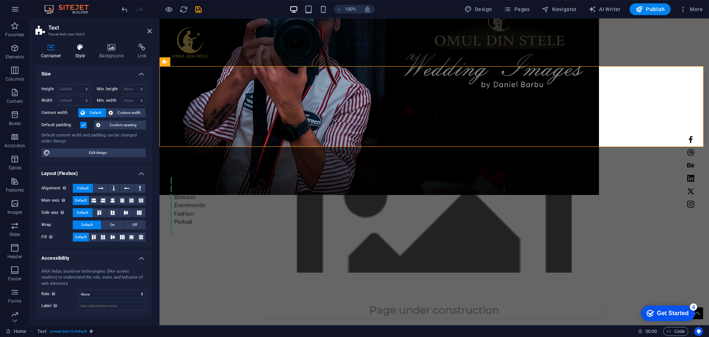
click at [84, 51] on icon at bounding box center [80, 47] width 21 height 7
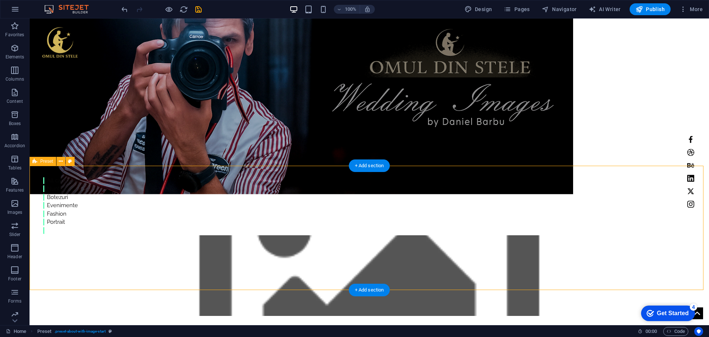
scroll to position [148, 0]
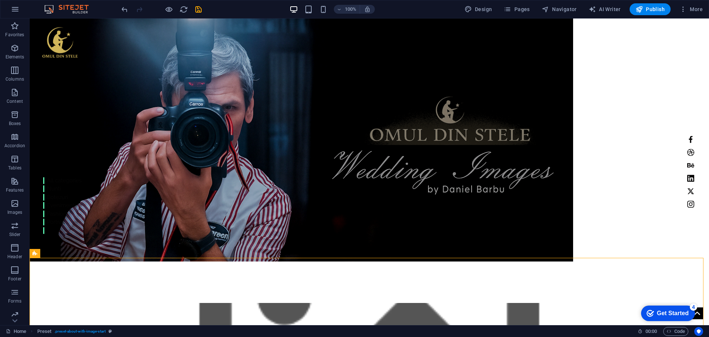
drag, startPoint x: 402, startPoint y: 194, endPoint x: 122, endPoint y: 208, distance: 280.0
click at [122, 303] on figure at bounding box center [370, 343] width 680 height 81
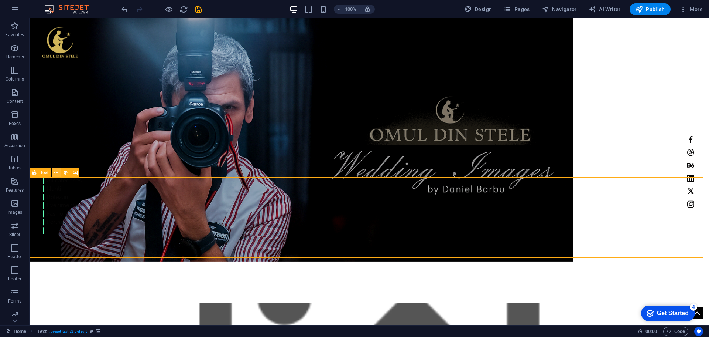
click at [56, 174] on icon at bounding box center [56, 173] width 4 height 8
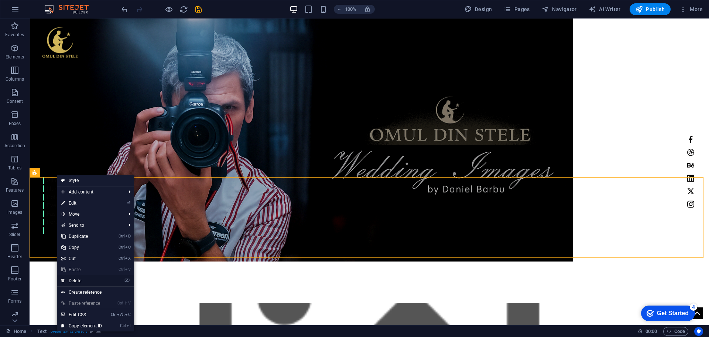
click at [75, 280] on link "⌦ Delete" at bounding box center [82, 280] width 50 height 11
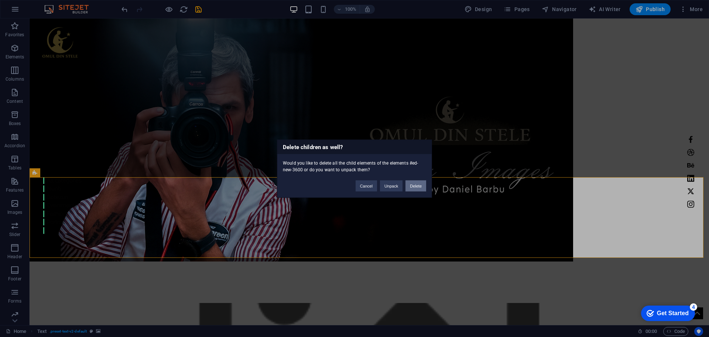
click at [416, 187] on button "Delete" at bounding box center [416, 185] width 21 height 11
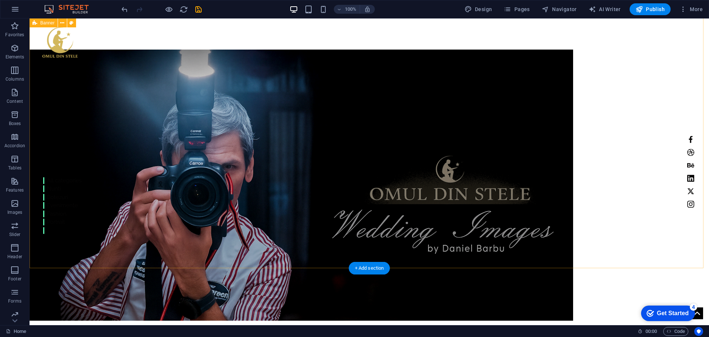
scroll to position [0, 0]
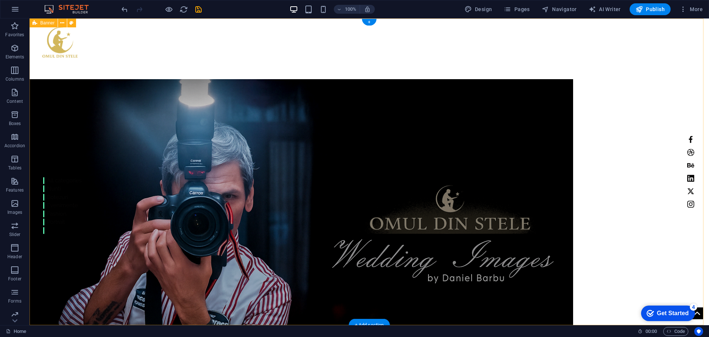
click at [65, 269] on div "Home Work About Pricing News Contact MY Work All categories Nunti Botezuri Even…" at bounding box center [370, 234] width 680 height 432
select select "vh"
select select "header"
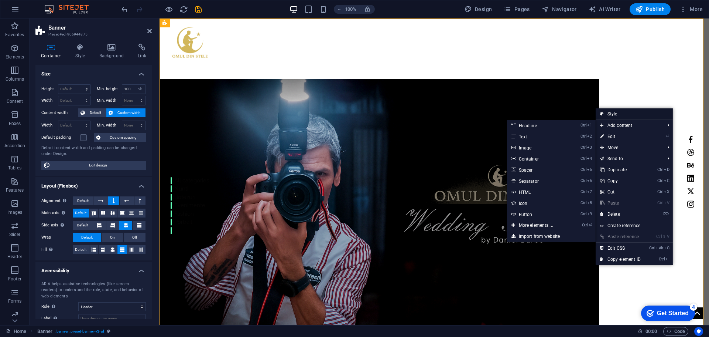
click at [617, 115] on link "Style" at bounding box center [634, 113] width 77 height 11
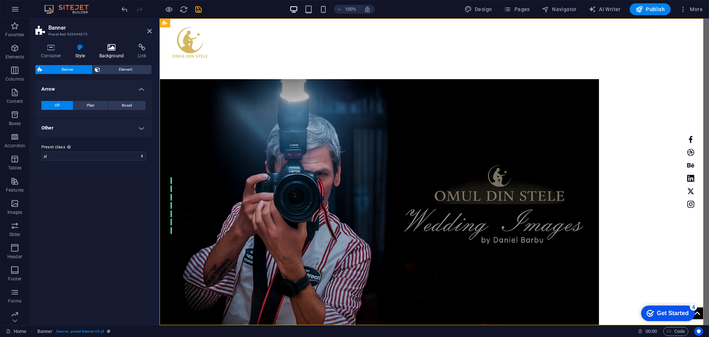
click at [114, 51] on h4 "Background" at bounding box center [113, 52] width 39 height 16
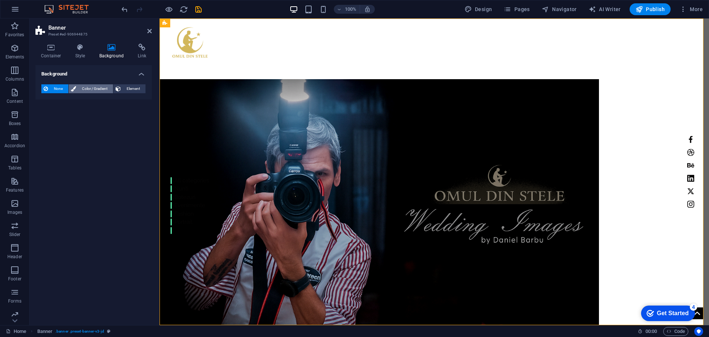
click at [98, 88] on span "Color / Gradient" at bounding box center [94, 88] width 33 height 9
click at [43, 116] on span at bounding box center [46, 118] width 8 height 8
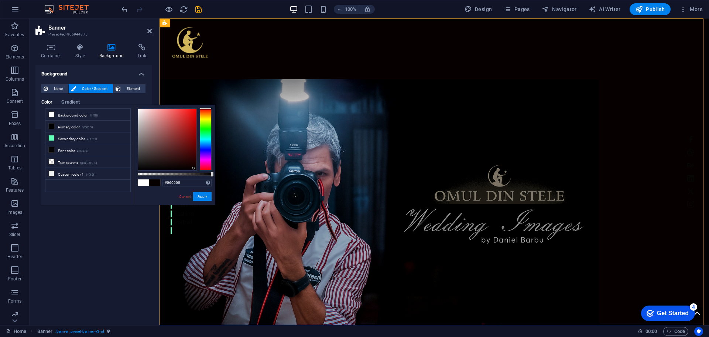
click at [194, 168] on div at bounding box center [167, 139] width 58 height 61
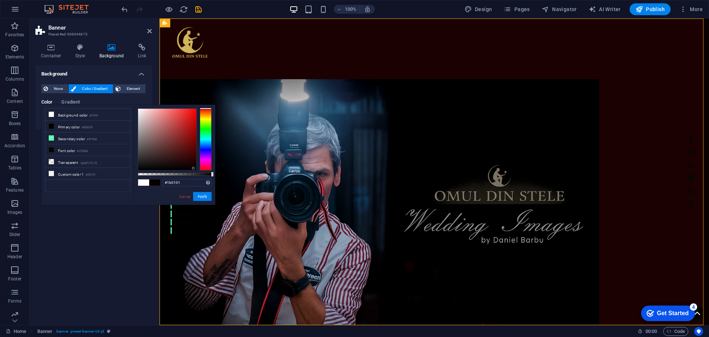
click at [195, 163] on div at bounding box center [167, 139] width 58 height 61
type input "#0d0000"
click at [195, 166] on div at bounding box center [167, 139] width 58 height 61
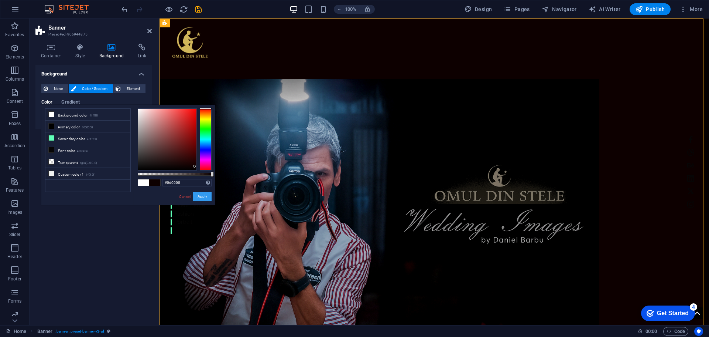
click at [198, 195] on button "Apply" at bounding box center [202, 196] width 18 height 9
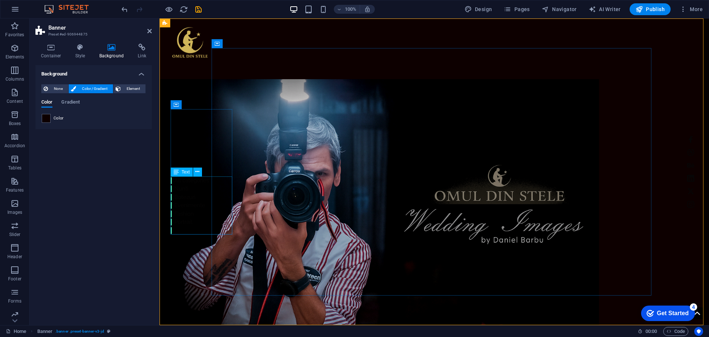
click at [189, 204] on div "All categories Nunti Botezuri Evenimente Fashion Portrait" at bounding box center [190, 205] width 38 height 58
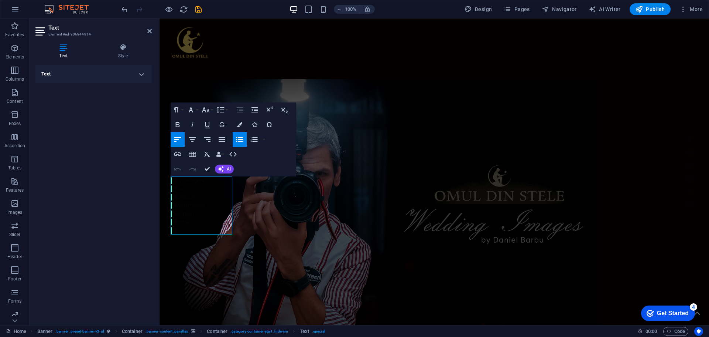
click at [142, 78] on h4 "Text" at bounding box center [93, 74] width 116 height 18
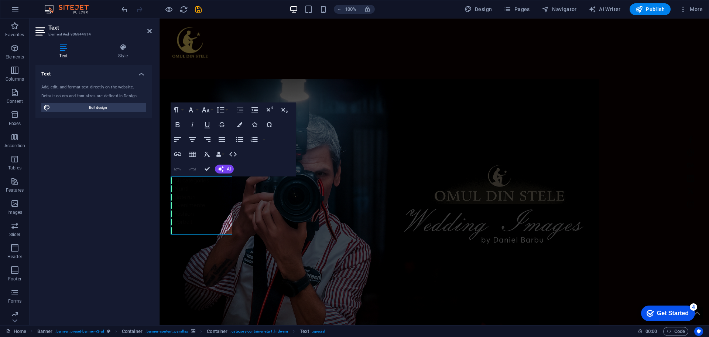
click at [109, 156] on div "Text Add, edit, and format text directly on the website. Default colors and fon…" at bounding box center [93, 192] width 116 height 254
click at [241, 124] on icon "button" at bounding box center [239, 124] width 5 height 5
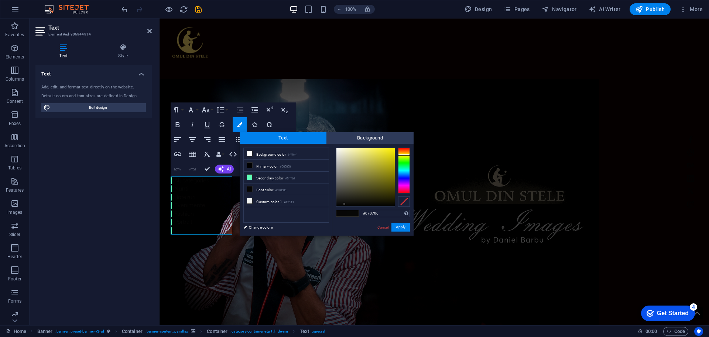
click at [405, 154] on div at bounding box center [404, 170] width 12 height 46
click at [405, 157] on div at bounding box center [404, 170] width 12 height 46
click at [403, 154] on div at bounding box center [404, 170] width 12 height 46
click at [388, 157] on div at bounding box center [366, 177] width 58 height 58
click at [402, 225] on button "Apply" at bounding box center [401, 226] width 18 height 9
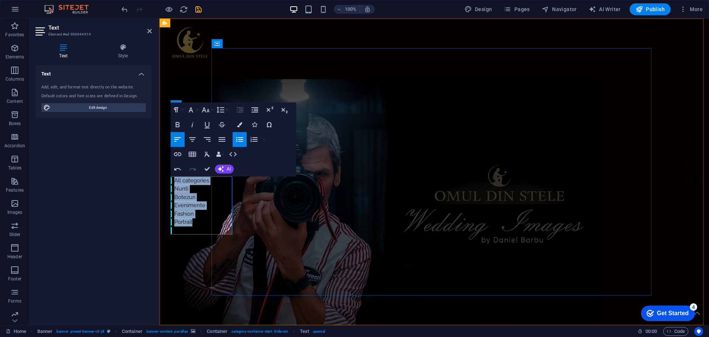
drag, startPoint x: 171, startPoint y: 179, endPoint x: 220, endPoint y: 228, distance: 69.0
click at [209, 228] on ul "​ ​ All categories Nunti Botezuri Evenimente Fashion Portrait" at bounding box center [190, 205] width 38 height 58
click at [241, 123] on icon "button" at bounding box center [239, 124] width 5 height 5
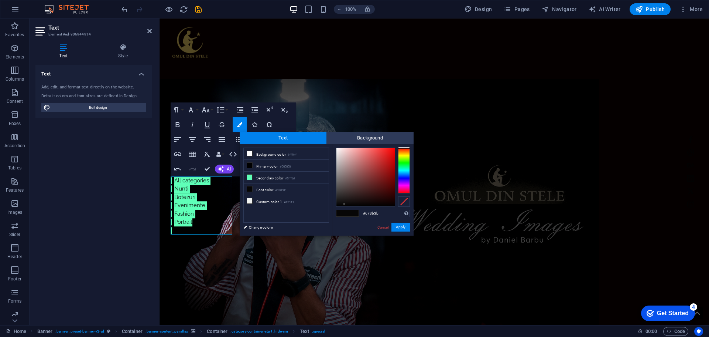
click at [361, 182] on div at bounding box center [366, 177] width 58 height 58
click at [352, 159] on div at bounding box center [366, 177] width 58 height 58
type input "#f2c0c0"
click at [348, 150] on div at bounding box center [366, 177] width 58 height 58
click at [405, 227] on button "Apply" at bounding box center [401, 226] width 18 height 9
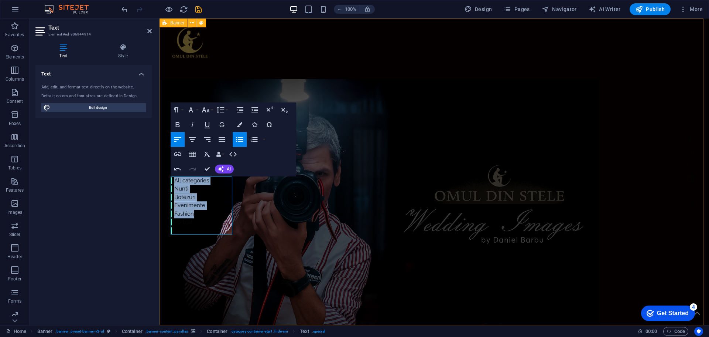
click at [185, 263] on div "Home Work About Pricing News Contact MY Work ​​All categories Nunti Botezuri Ev…" at bounding box center [435, 234] width 550 height 432
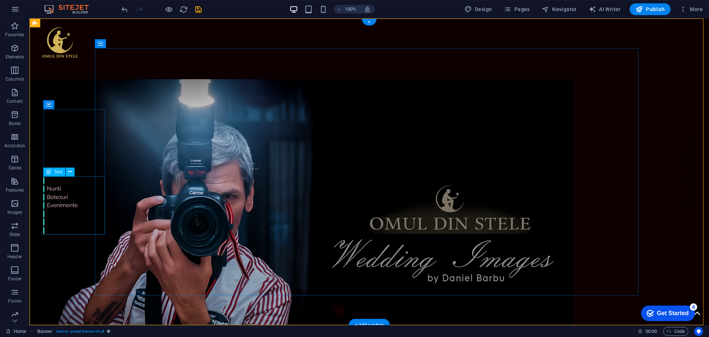
click at [57, 199] on div "All categories Nunti Botezuri Evenimente Fashion Portrait" at bounding box center [62, 205] width 38 height 58
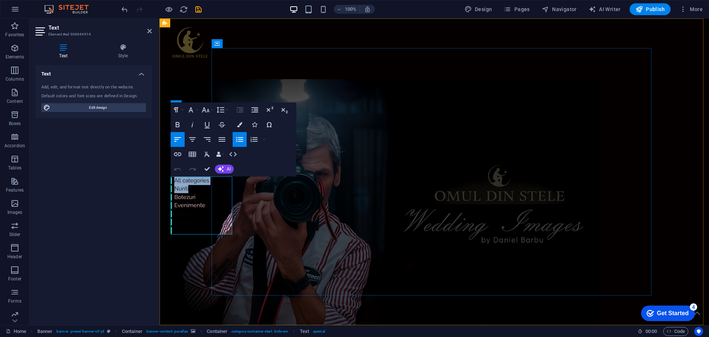
drag, startPoint x: 172, startPoint y: 180, endPoint x: 219, endPoint y: 185, distance: 47.2
click at [209, 185] on ul "All categories Nunti Botezuri Evenimente Fashion Portrait" at bounding box center [190, 205] width 38 height 58
click at [240, 125] on icon "button" at bounding box center [239, 124] width 5 height 5
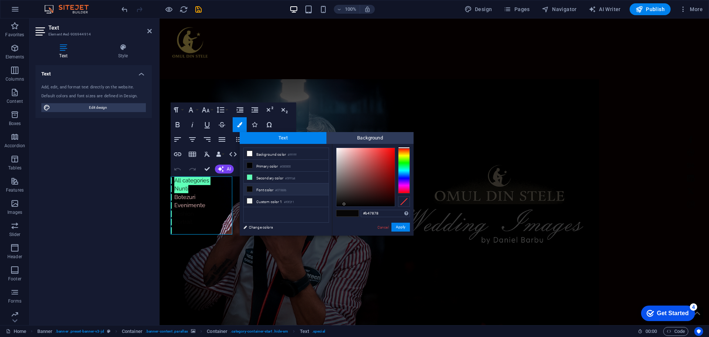
click at [356, 164] on div at bounding box center [366, 177] width 58 height 58
click at [352, 157] on div at bounding box center [366, 177] width 58 height 58
click at [346, 156] on div at bounding box center [366, 177] width 58 height 58
click at [400, 227] on button "Apply" at bounding box center [401, 226] width 18 height 9
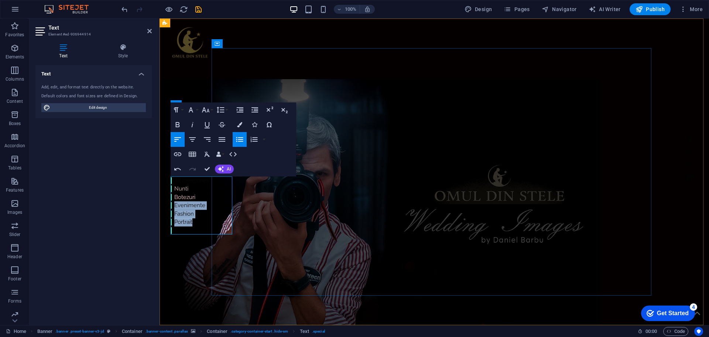
drag, startPoint x: 173, startPoint y: 202, endPoint x: 211, endPoint y: 222, distance: 42.8
click at [209, 222] on ul "All categories Nunti Botezuri Evenimente Fashion Portrait" at bounding box center [190, 205] width 38 height 58
click at [239, 124] on icon "button" at bounding box center [239, 124] width 5 height 5
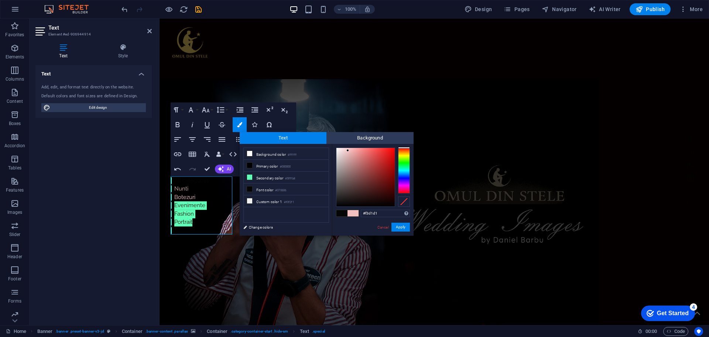
click at [344, 150] on div at bounding box center [366, 177] width 58 height 58
click at [403, 229] on button "Apply" at bounding box center [401, 226] width 18 height 9
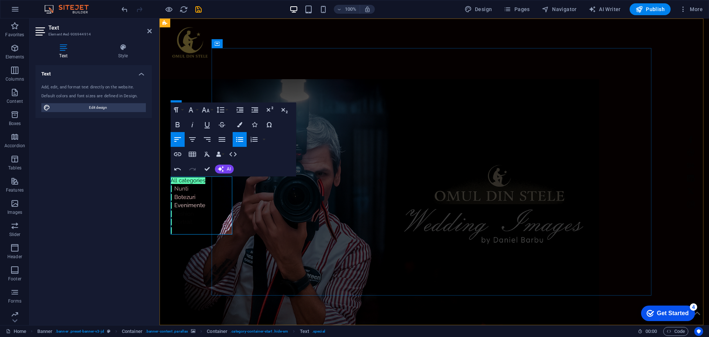
click at [178, 182] on link "All categories" at bounding box center [188, 180] width 35 height 7
click at [194, 222] on li "Portrait" at bounding box center [190, 222] width 38 height 8
click at [187, 207] on icon "button" at bounding box center [184, 207] width 5 height 5
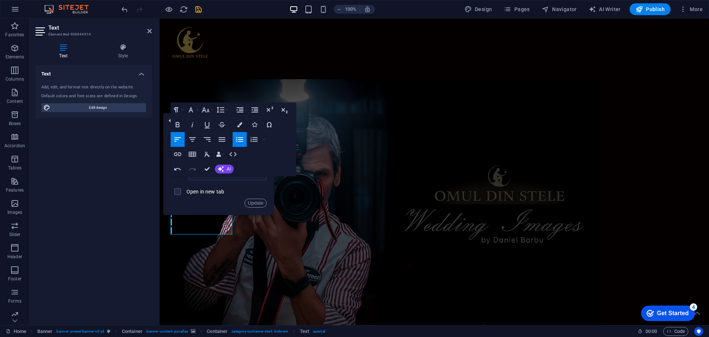
click at [285, 130] on div "Paragraph Format Normal Heading 1 Heading 2 Heading 3 Heading 4 Heading 5 Headi…" at bounding box center [234, 139] width 126 height 74
click at [290, 162] on div "Paragraph Format Normal Heading 1 Heading 2 Heading 3 Heading 4 Heading 5 Headi…" at bounding box center [234, 139] width 126 height 74
click at [171, 120] on icon "button" at bounding box center [171, 120] width 9 height 9
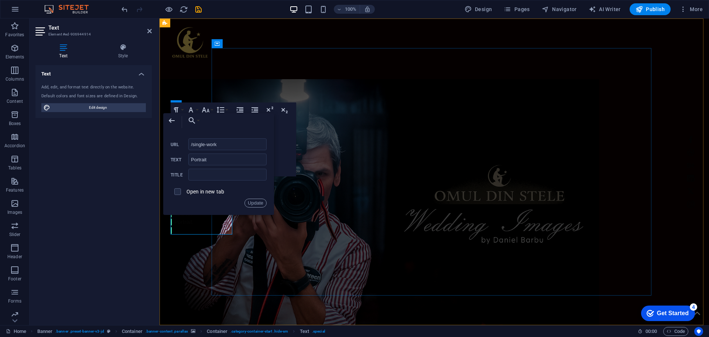
click at [207, 226] on li at bounding box center [190, 230] width 38 height 8
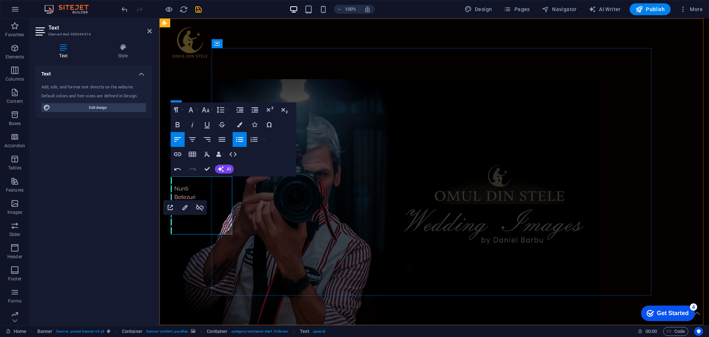
click at [187, 187] on li "Nunti" at bounding box center [190, 188] width 38 height 8
click at [194, 211] on link "Fashion" at bounding box center [182, 213] width 23 height 7
drag, startPoint x: 175, startPoint y: 205, endPoint x: 208, endPoint y: 231, distance: 41.8
click at [208, 231] on ul "All categories Nunti Botezuri Evenimente Fashion Portrait" at bounding box center [190, 205] width 38 height 58
click at [239, 122] on icon "button" at bounding box center [239, 124] width 5 height 5
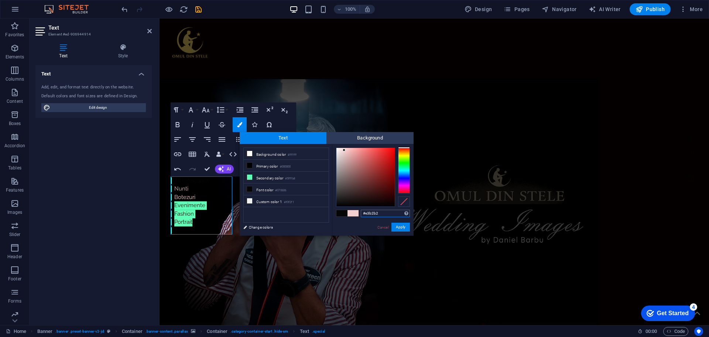
click at [349, 154] on div at bounding box center [366, 177] width 58 height 58
type input "#f5bdbd"
click at [349, 150] on div at bounding box center [366, 177] width 58 height 58
click at [401, 226] on button "Apply" at bounding box center [401, 226] width 18 height 9
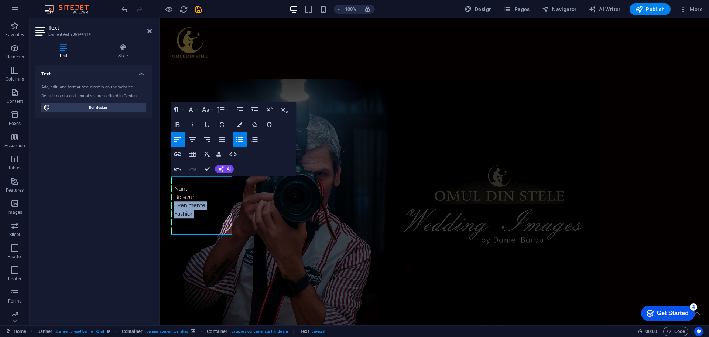
click at [276, 155] on div "Paragraph Format Normal Heading 1 Heading 2 Heading 3 Heading 4 Heading 5 Headi…" at bounding box center [234, 139] width 126 height 74
click at [200, 186] on li "Nunti" at bounding box center [190, 188] width 38 height 8
click at [182, 261] on div "Home Work About Pricing News Contact MY Work All categories Nunti Botezuri Even…" at bounding box center [435, 234] width 550 height 432
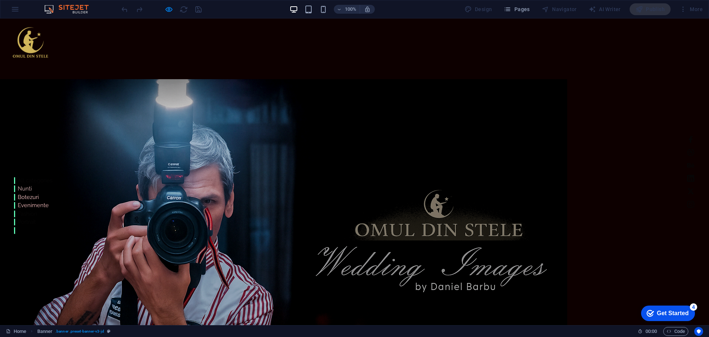
click at [33, 204] on li "Evenimente" at bounding box center [33, 205] width 38 height 8
click at [30, 195] on li "Botezuri" at bounding box center [33, 197] width 38 height 8
click at [28, 187] on li "Nunti" at bounding box center [33, 188] width 38 height 8
click at [28, 215] on link "Fashion" at bounding box center [24, 213] width 20 height 7
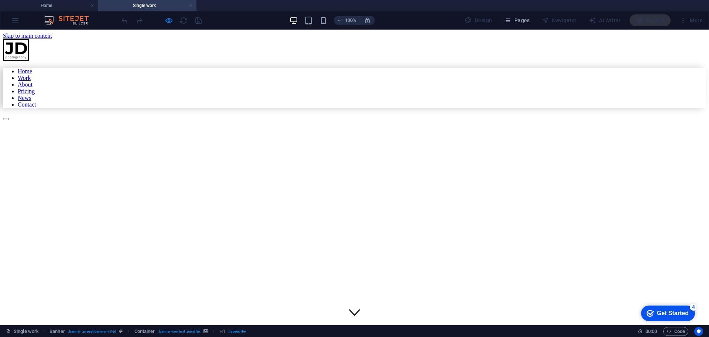
click at [192, 6] on link at bounding box center [190, 5] width 4 height 7
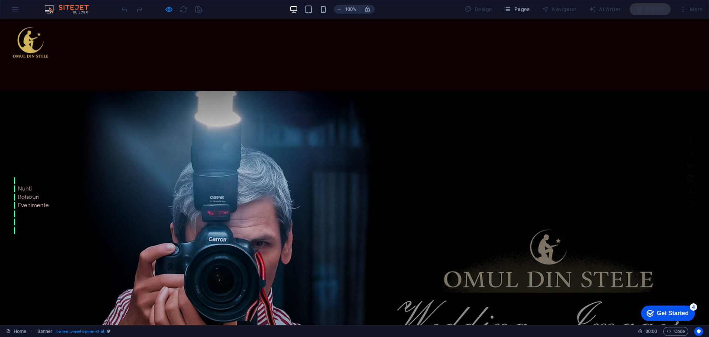
click at [21, 140] on h4 "Work" at bounding box center [19, 151] width 11 height 37
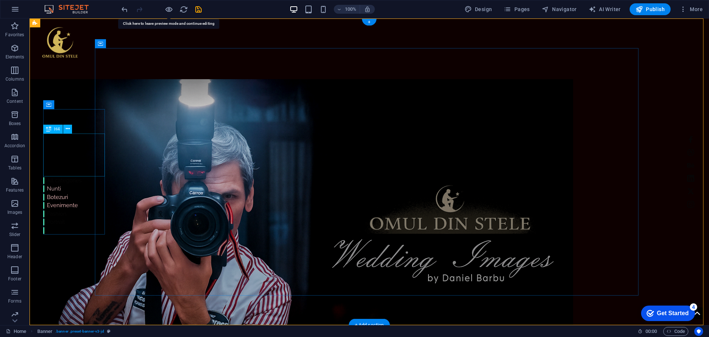
click at [51, 145] on div "Work" at bounding box center [62, 151] width 38 height 37
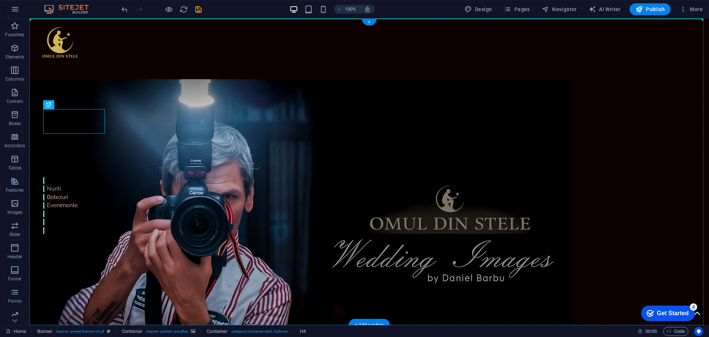
drag, startPoint x: 59, startPoint y: 112, endPoint x: 170, endPoint y: 118, distance: 111.0
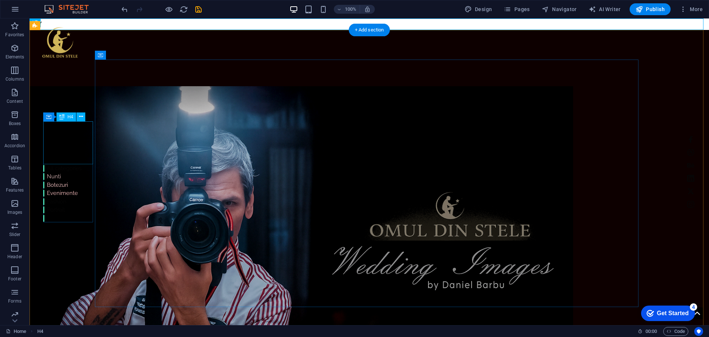
click at [48, 127] on div "Work" at bounding box center [62, 139] width 38 height 37
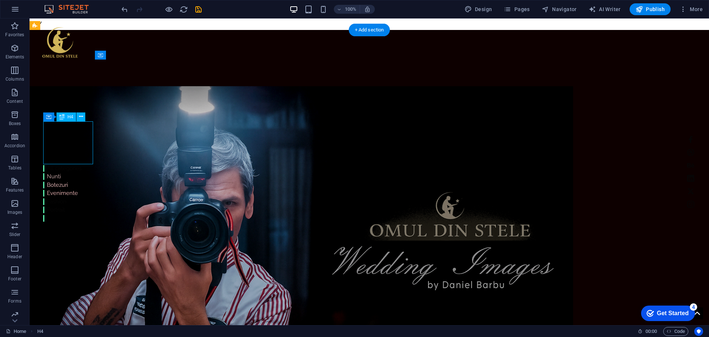
click at [48, 127] on div "Work" at bounding box center [62, 139] width 38 height 37
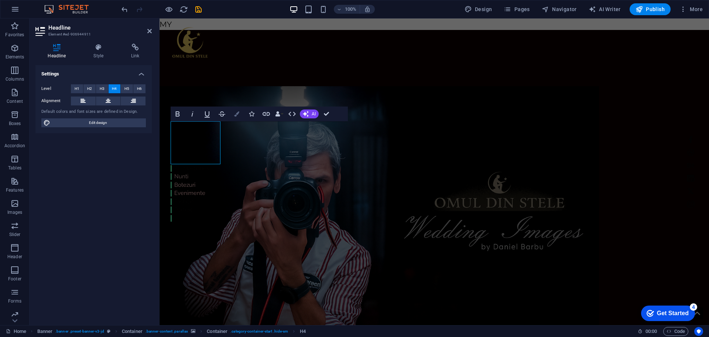
click at [241, 113] on button "Colors" at bounding box center [237, 113] width 14 height 15
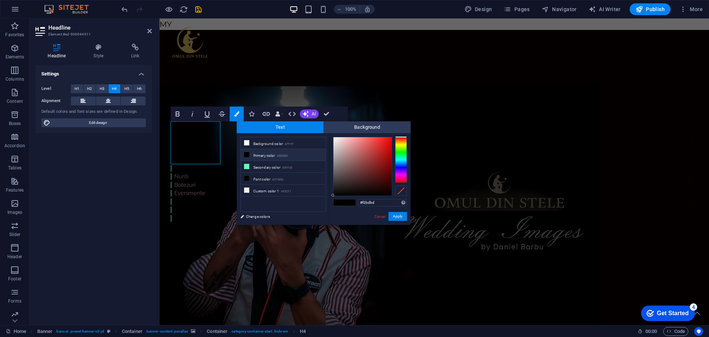
click at [346, 140] on div at bounding box center [363, 166] width 58 height 58
click at [176, 113] on icon "button" at bounding box center [177, 113] width 4 height 5
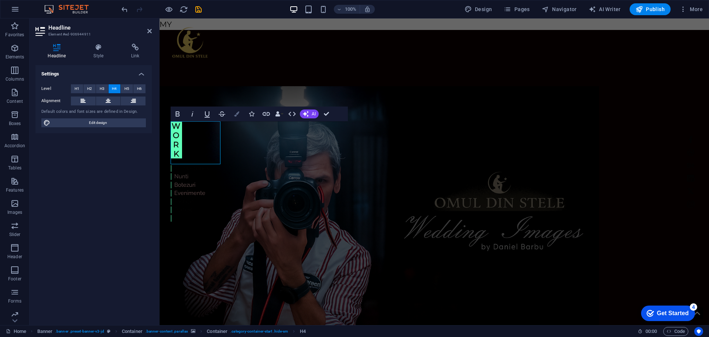
click at [238, 113] on icon "button" at bounding box center [236, 113] width 5 height 5
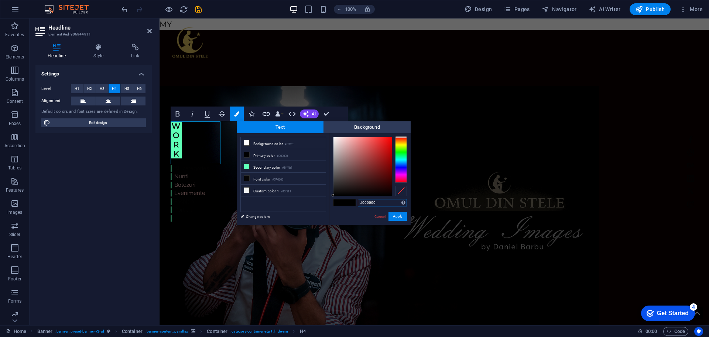
type input "#f5c6c6"
click at [344, 139] on div at bounding box center [363, 166] width 58 height 58
click at [398, 218] on button "Apply" at bounding box center [398, 216] width 18 height 9
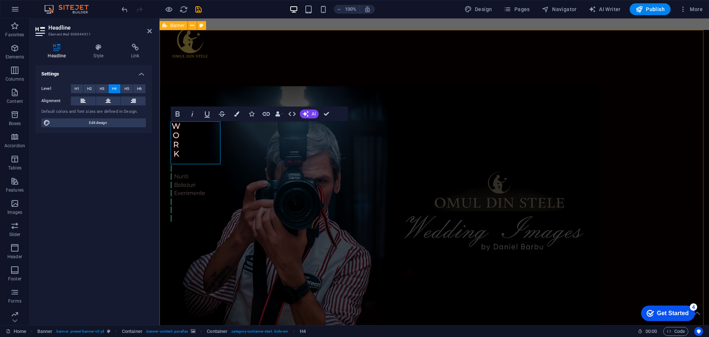
click at [185, 95] on div "Home Work About Pricing News Contact Work All categories Nunti Botezuri Evenime…" at bounding box center [435, 246] width 550 height 432
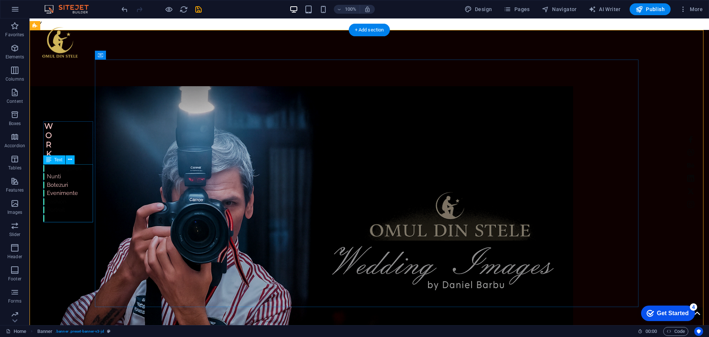
click at [58, 169] on div "All categories Nunti Botezuri Evenimente Fashion Portrait" at bounding box center [62, 193] width 38 height 58
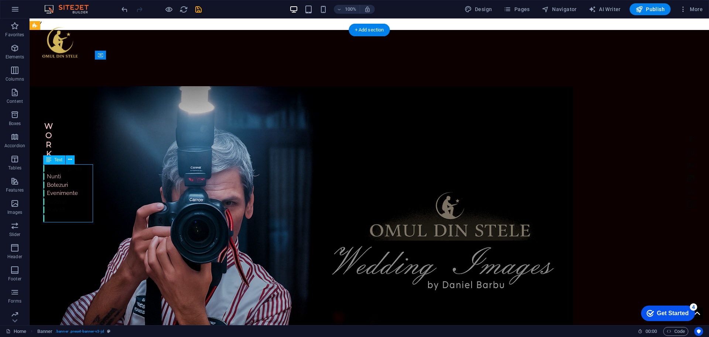
click at [58, 169] on div "All categories Nunti Botezuri Evenimente Fashion Portrait" at bounding box center [62, 193] width 38 height 58
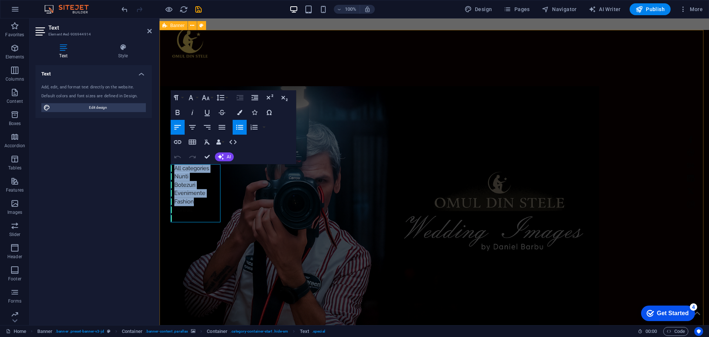
drag, startPoint x: 201, startPoint y: 201, endPoint x: 179, endPoint y: 202, distance: 22.2
click at [161, 201] on div "Home Work About Pricing News Contact Work All categories Nunti Botezuri Evenime…" at bounding box center [435, 246] width 550 height 432
drag, startPoint x: 202, startPoint y: 212, endPoint x: 316, endPoint y: 208, distance: 113.9
click at [225, 158] on button "AI" at bounding box center [224, 156] width 19 height 9
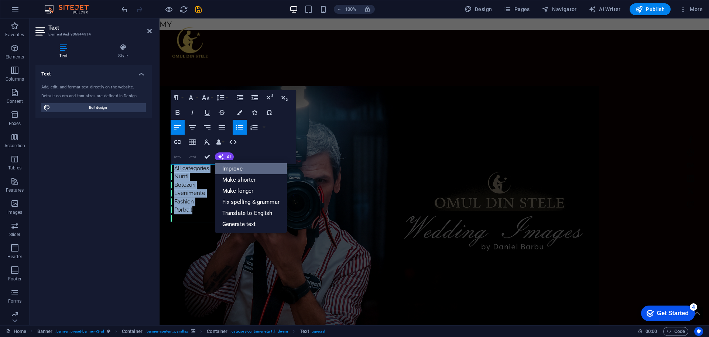
click at [237, 169] on link "Improve" at bounding box center [251, 168] width 72 height 11
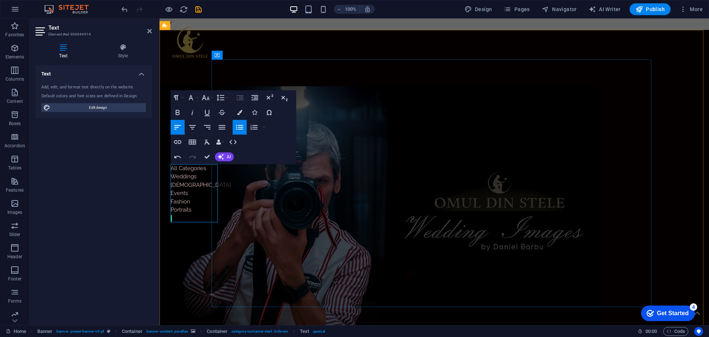
click at [192, 184] on li "All Categories Weddings Baptisms Events Fashion Portraits" at bounding box center [201, 189] width 60 height 50
click at [182, 291] on div "Home Work About Pricing News Contact Work All Categories Weddings Boteze Events…" at bounding box center [435, 246] width 550 height 432
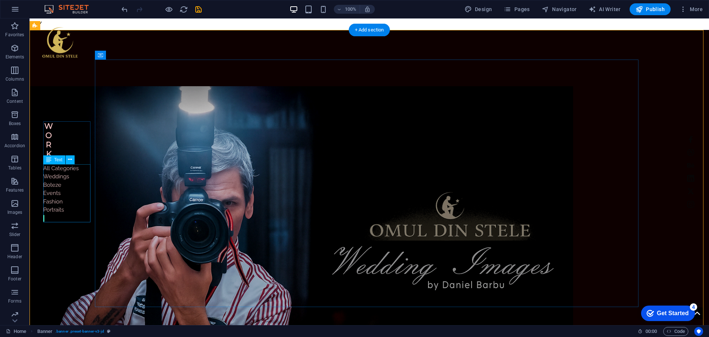
click at [61, 174] on div "All Categories Weddings Boteze Events Fashion Portraits" at bounding box center [60, 193] width 35 height 58
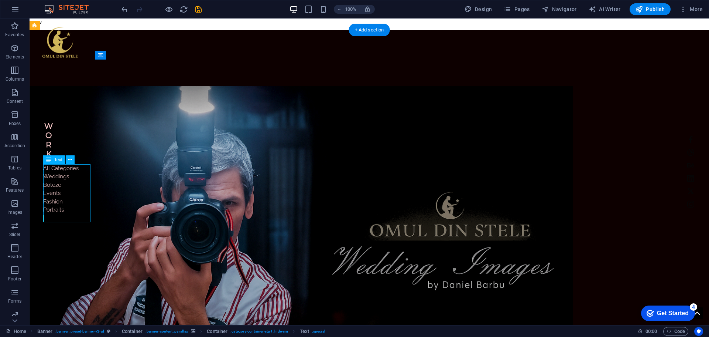
click at [54, 192] on div "All Categories Weddings Boteze Events Fashion Portraits" at bounding box center [60, 193] width 35 height 58
click at [54, 200] on div "All Categories Weddings Boteze Events Fashion Portraits" at bounding box center [60, 193] width 35 height 58
click at [56, 209] on div "All Categories Weddings Boteze Events Fashion Portraits" at bounding box center [60, 193] width 35 height 58
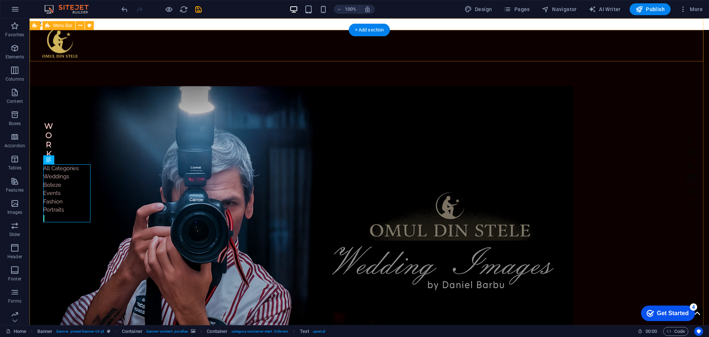
click at [165, 23] on div "Home Work About Pricing News Contact" at bounding box center [370, 39] width 680 height 43
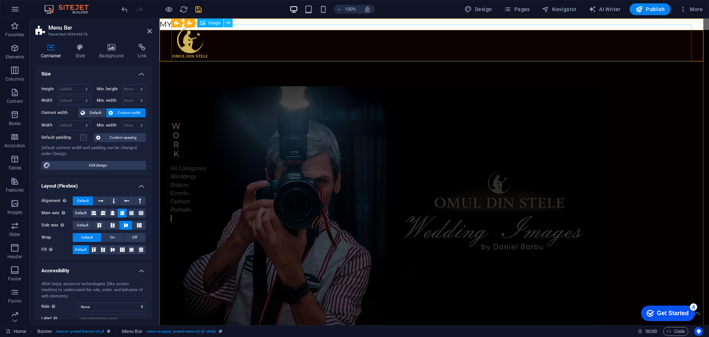
click at [228, 24] on icon at bounding box center [228, 23] width 4 height 8
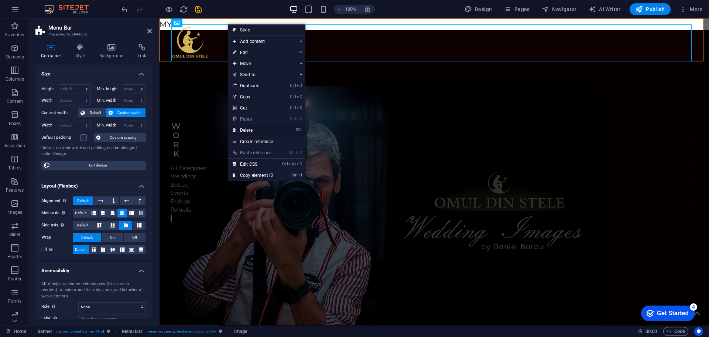
click at [256, 128] on link "⌦ Delete" at bounding box center [253, 129] width 50 height 11
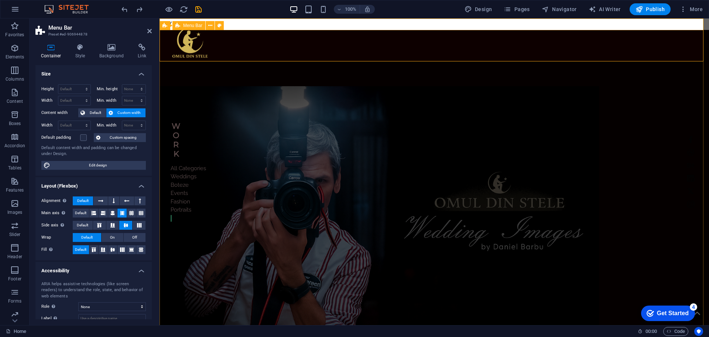
click at [294, 22] on div "Home Work About Pricing News Contact" at bounding box center [435, 39] width 550 height 43
click at [293, 22] on div "Home Work About Pricing News Contact" at bounding box center [435, 39] width 550 height 43
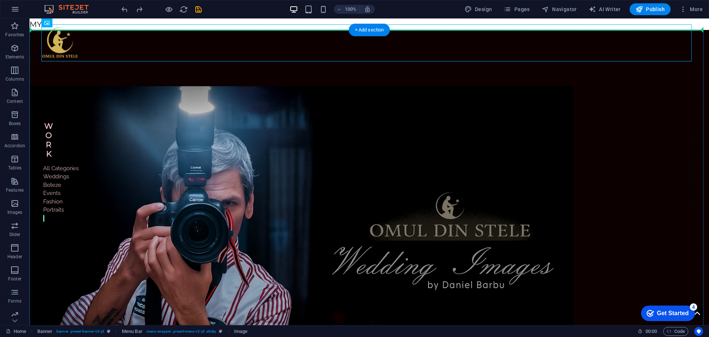
drag, startPoint x: 174, startPoint y: 48, endPoint x: 323, endPoint y: 136, distance: 173.9
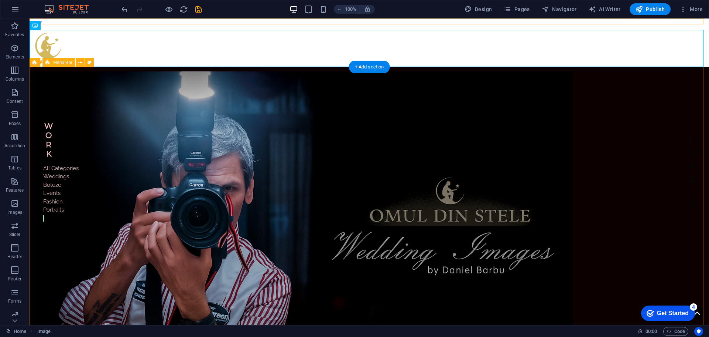
click at [111, 24] on div "Home Work About Pricing News Contact" at bounding box center [370, 21] width 680 height 6
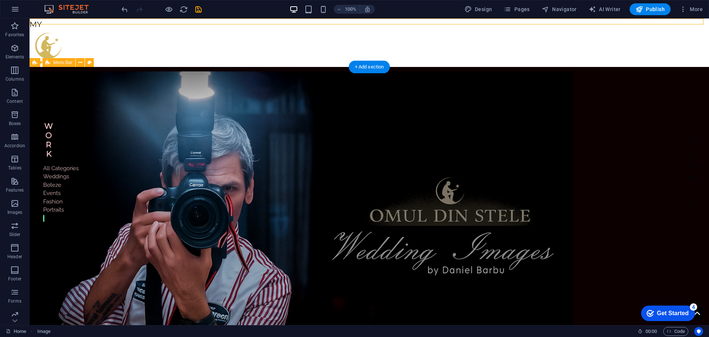
click at [111, 24] on div "Home Work About Pricing News Contact" at bounding box center [370, 21] width 680 height 6
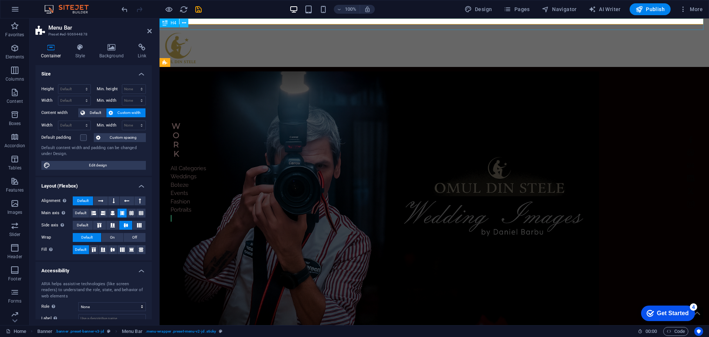
click at [184, 25] on icon at bounding box center [184, 23] width 4 height 8
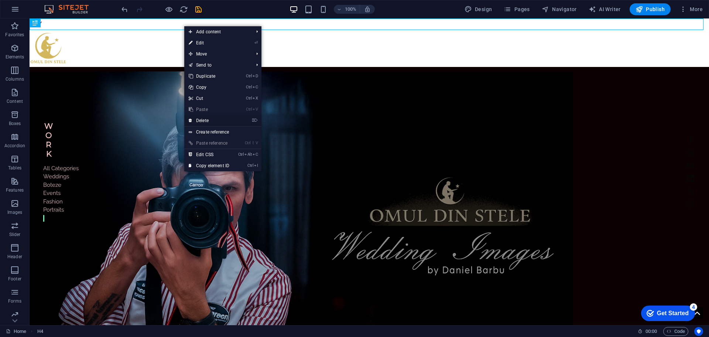
click at [210, 118] on link "⌦ Delete" at bounding box center [209, 120] width 50 height 11
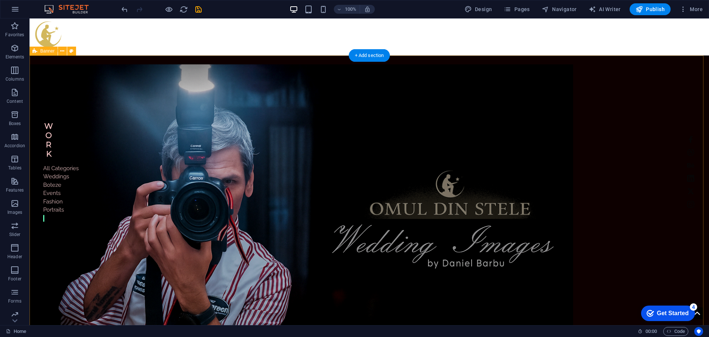
click at [657, 139] on div "Home Work About Pricing News Contact Work All Categories Weddings Boteze Events…" at bounding box center [370, 252] width 680 height 395
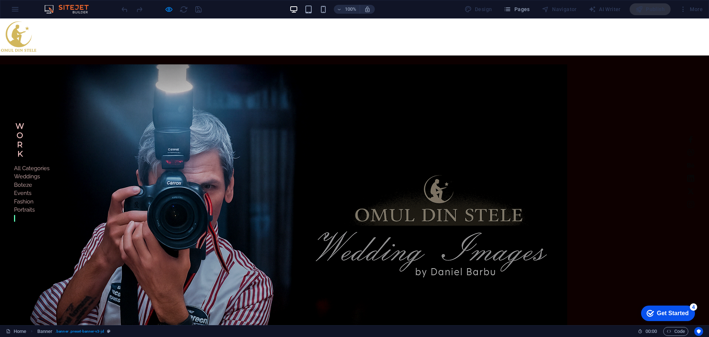
click at [50, 43] on figure at bounding box center [354, 36] width 709 height 37
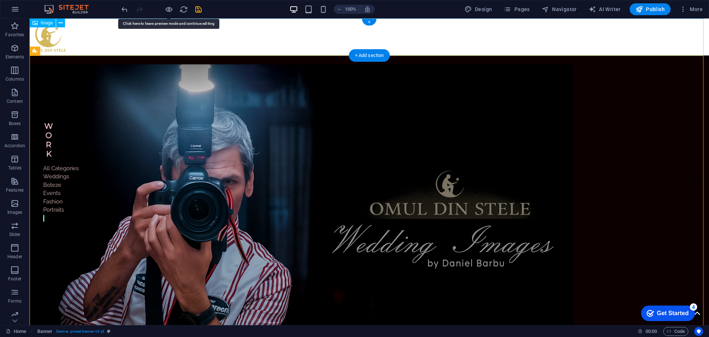
click at [74, 38] on figure at bounding box center [370, 36] width 680 height 37
select select "px"
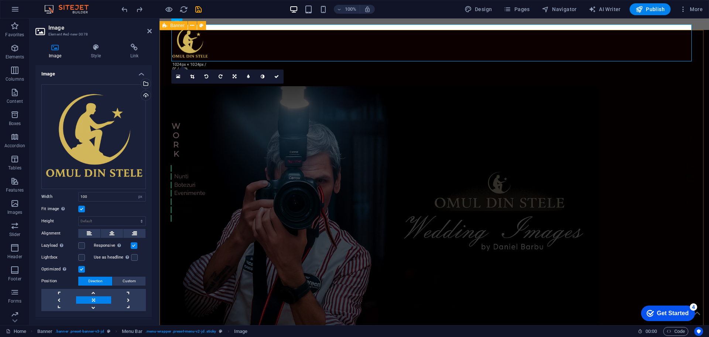
click at [166, 82] on div "Home Work About Pricing News Contact Work All categories Nunti Botezuri Evenime…" at bounding box center [435, 246] width 550 height 432
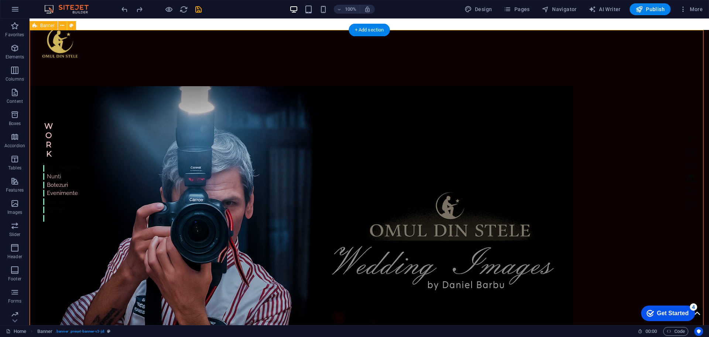
click at [53, 75] on div "Home Work About Pricing News Contact Work All categories Nunti Botezuri Evenime…" at bounding box center [370, 246] width 680 height 432
click at [697, 24] on div "Home Work About Pricing News Contact" at bounding box center [370, 39] width 680 height 43
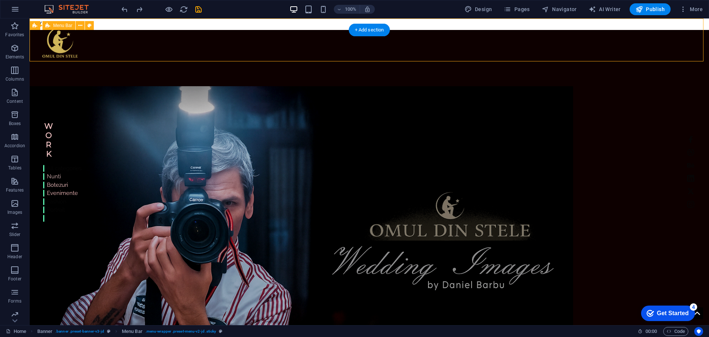
click at [697, 24] on div "Home Work About Pricing News Contact" at bounding box center [370, 39] width 680 height 43
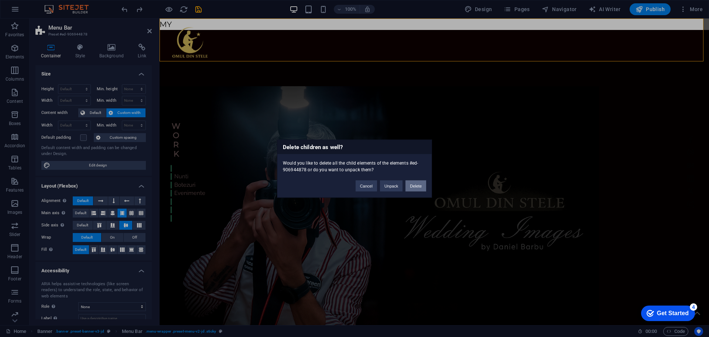
click at [417, 188] on button "Delete" at bounding box center [416, 185] width 21 height 11
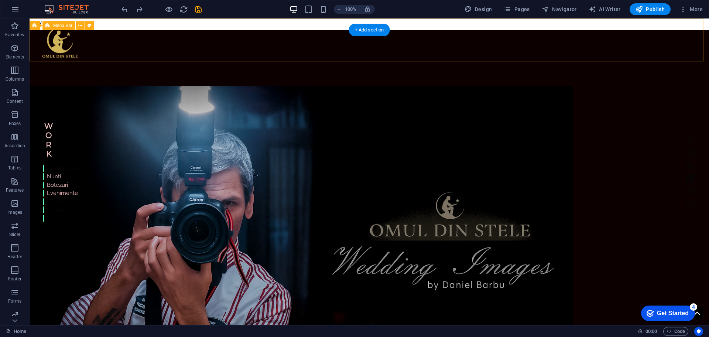
click at [237, 21] on div "Home Work About Pricing News Contact" at bounding box center [370, 39] width 680 height 43
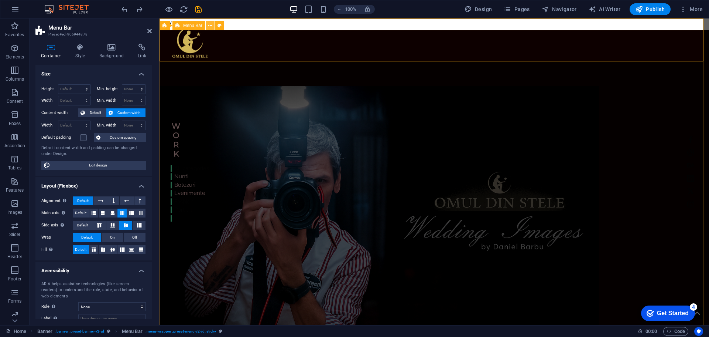
click at [209, 24] on icon at bounding box center [210, 26] width 4 height 8
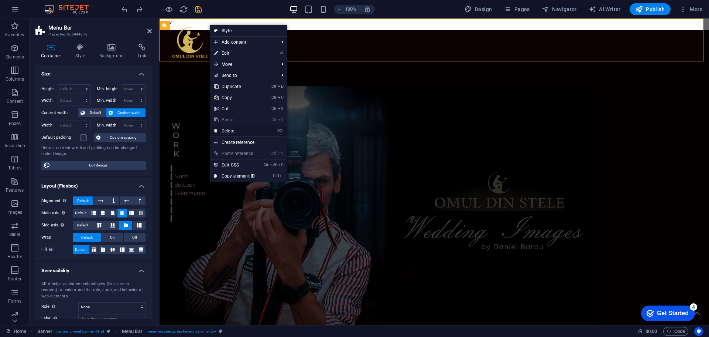
click at [234, 132] on link "⌦ Delete" at bounding box center [235, 130] width 50 height 11
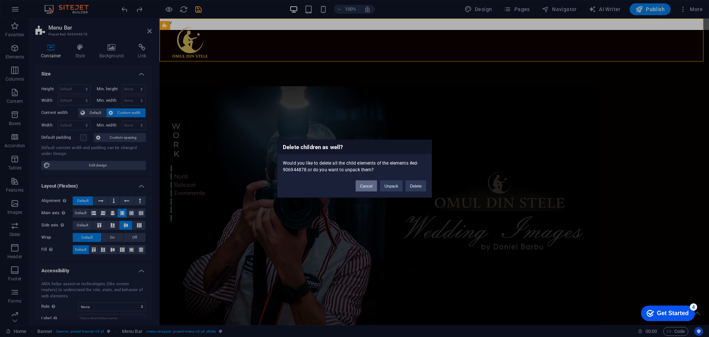
click at [363, 186] on button "Cancel" at bounding box center [366, 185] width 21 height 11
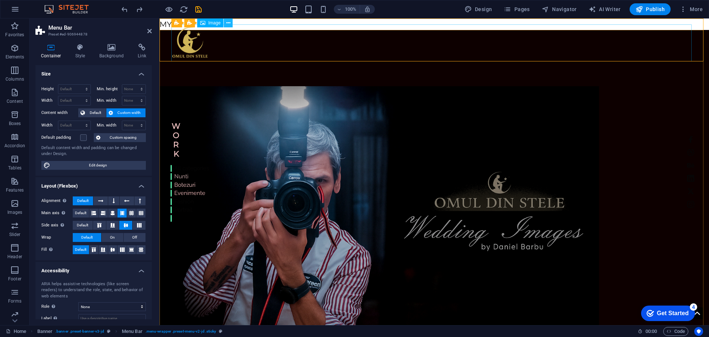
click at [227, 23] on icon at bounding box center [228, 23] width 4 height 8
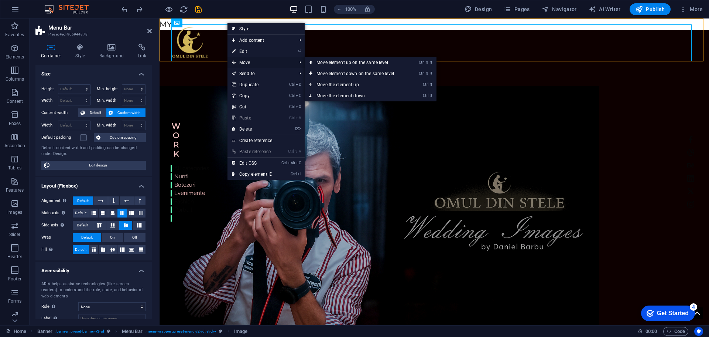
click at [253, 63] on span "Move" at bounding box center [261, 62] width 66 height 11
click at [345, 64] on link "Ctrl ⇧ ⬆ Move element up on the same level" at bounding box center [357, 62] width 104 height 11
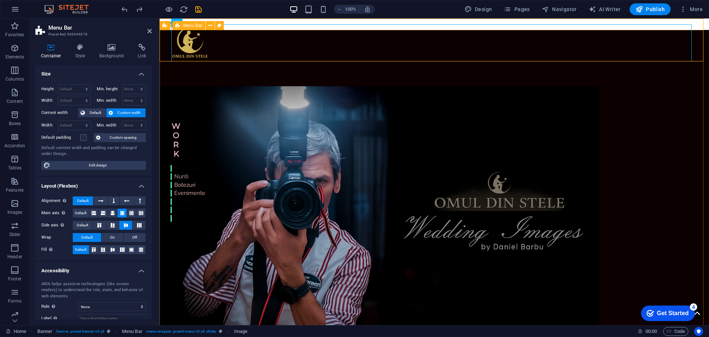
click at [165, 20] on div "Home Work About Pricing News Contact" at bounding box center [435, 39] width 550 height 43
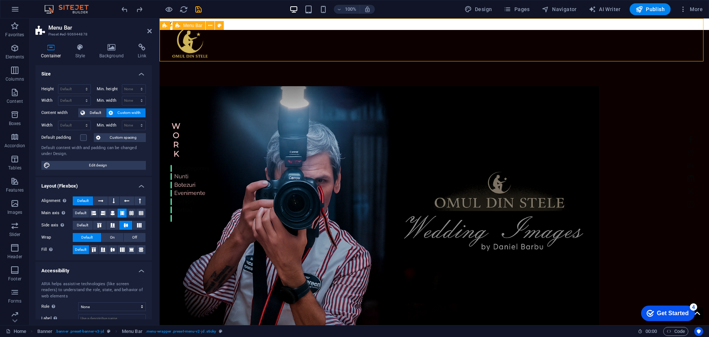
click at [165, 20] on div "Home Work About Pricing News Contact" at bounding box center [435, 39] width 550 height 43
click at [117, 50] on icon at bounding box center [112, 47] width 36 height 7
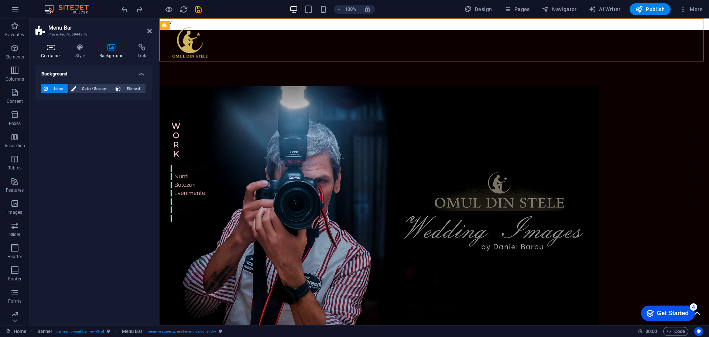
click at [47, 49] on icon at bounding box center [50, 47] width 31 height 7
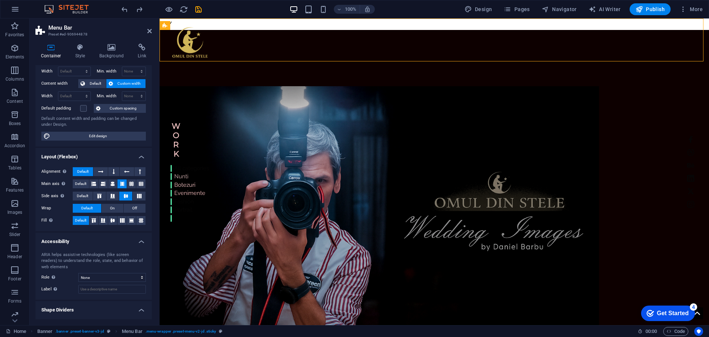
scroll to position [45, 0]
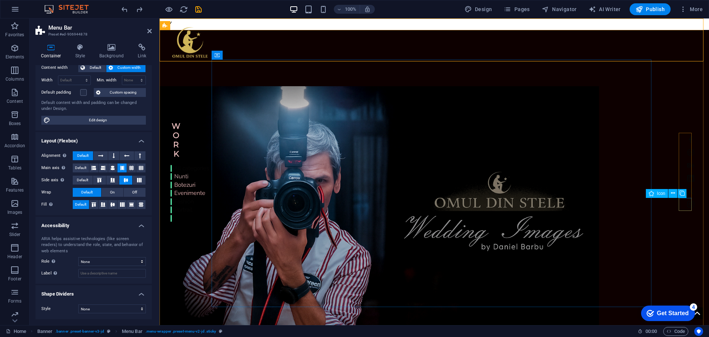
click at [685, 198] on div "Icon" at bounding box center [669, 193] width 46 height 9
click at [195, 89] on div "Home Work About Pricing News Contact Work All categories Nunti Botezuri Evenime…" at bounding box center [435, 246] width 550 height 432
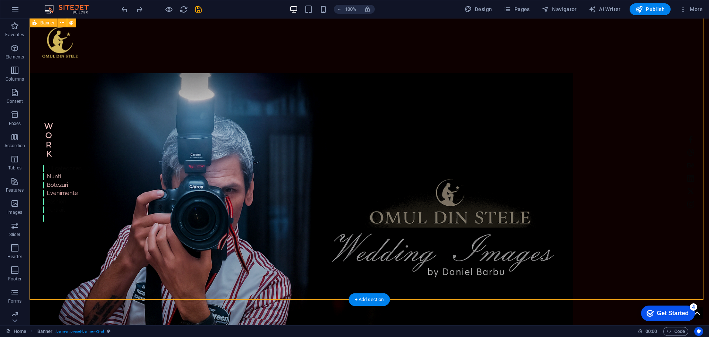
scroll to position [0, 0]
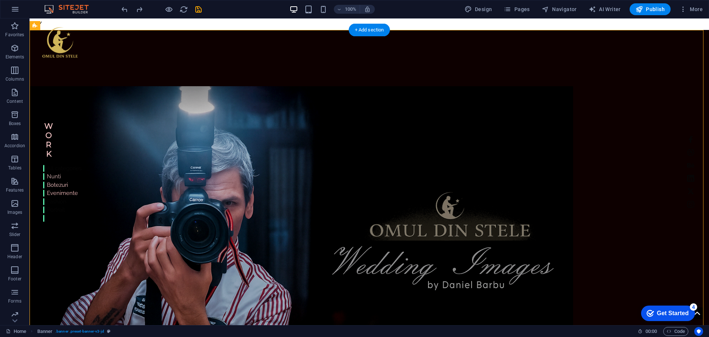
drag, startPoint x: 673, startPoint y: 136, endPoint x: 696, endPoint y: 173, distance: 43.8
click at [696, 173] on div "Home Work About Pricing News Contact Work All categories Nunti Botezuri Evenime…" at bounding box center [370, 246] width 680 height 432
click at [684, 141] on icon at bounding box center [682, 141] width 5 height 8
click at [672, 135] on icon at bounding box center [673, 135] width 4 height 8
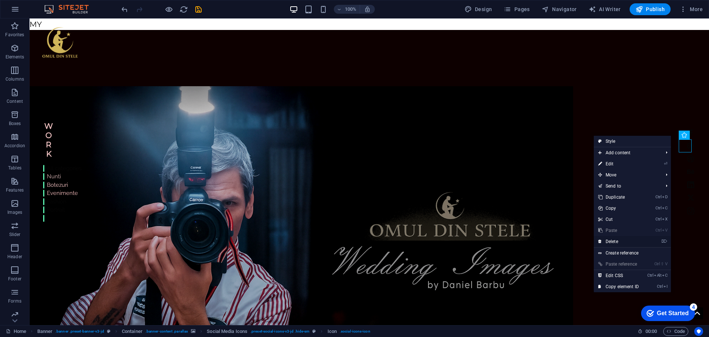
click at [621, 239] on link "⌦ Delete" at bounding box center [619, 241] width 50 height 11
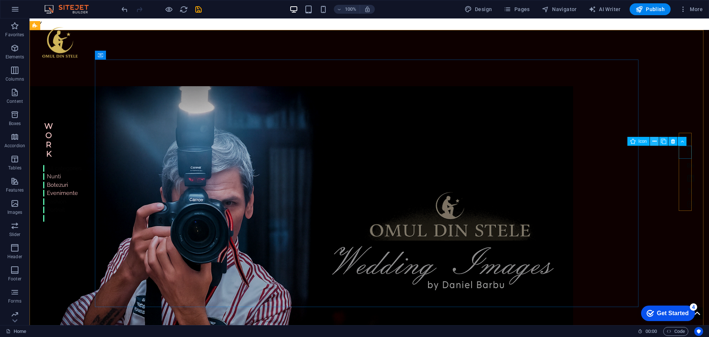
click at [654, 141] on icon at bounding box center [655, 141] width 4 height 8
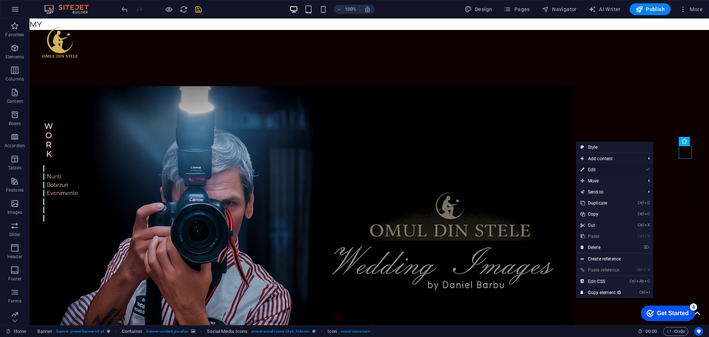
click at [605, 168] on link "⏎ Edit" at bounding box center [601, 169] width 50 height 11
select select "xMidYMid"
select select "px"
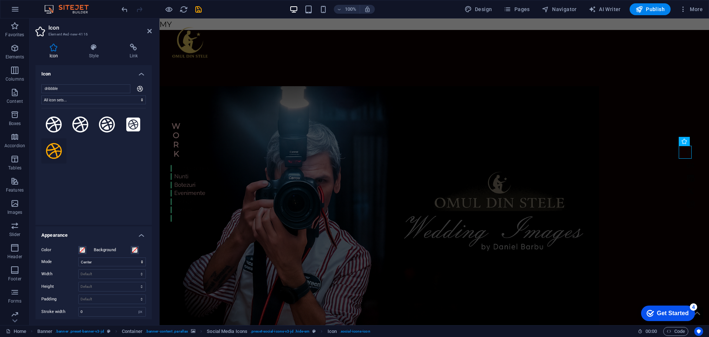
click at [55, 154] on icon at bounding box center [54, 151] width 16 height 16
click at [662, 204] on div "Home Work About Pricing News Contact Work All categories Nunti Botezuri Evenime…" at bounding box center [435, 246] width 550 height 432
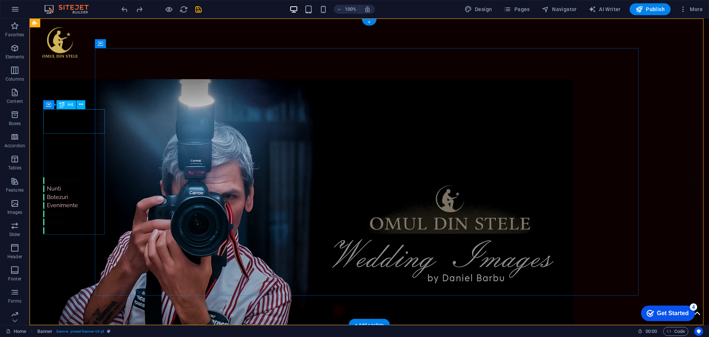
click at [51, 122] on div "MY" at bounding box center [62, 118] width 38 height 18
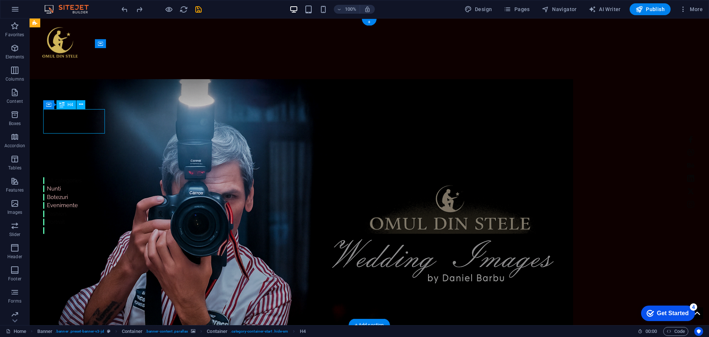
click at [51, 122] on div "MY" at bounding box center [62, 118] width 38 height 18
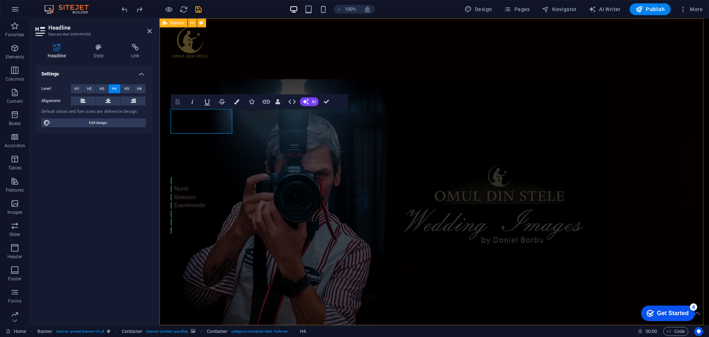
click at [178, 102] on icon "button" at bounding box center [177, 101] width 9 height 9
click at [240, 101] on button "Colors" at bounding box center [237, 101] width 14 height 15
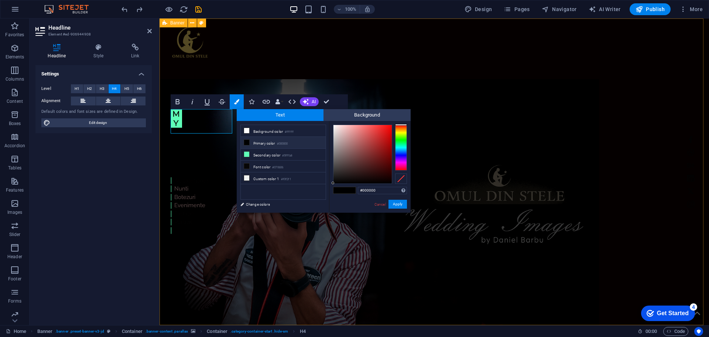
type input "#f7b3b3"
click at [349, 126] on div at bounding box center [363, 154] width 58 height 58
click at [399, 203] on button "Apply" at bounding box center [398, 203] width 18 height 9
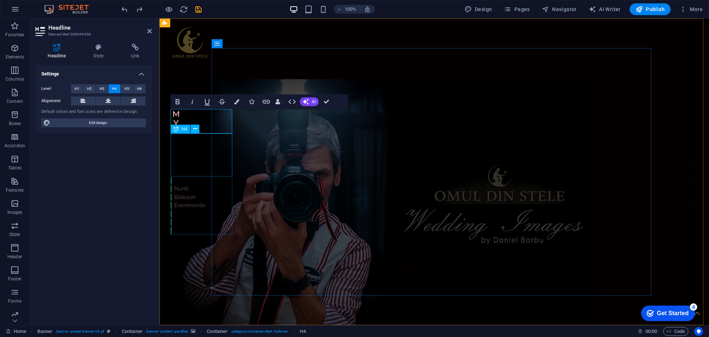
click at [180, 155] on div "Work" at bounding box center [190, 151] width 38 height 37
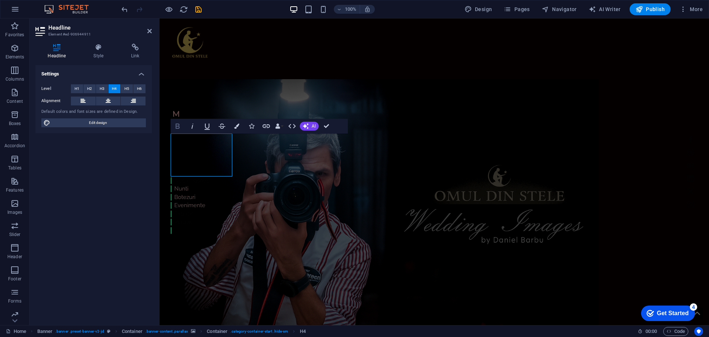
click at [182, 126] on icon "button" at bounding box center [177, 126] width 9 height 9
click at [238, 123] on icon "button" at bounding box center [236, 125] width 5 height 5
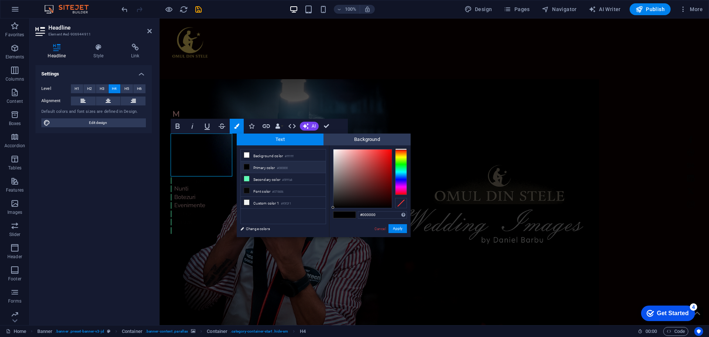
type input "#edc8c8"
click at [342, 153] on div at bounding box center [363, 178] width 58 height 58
click at [396, 227] on button "Apply" at bounding box center [398, 228] width 18 height 9
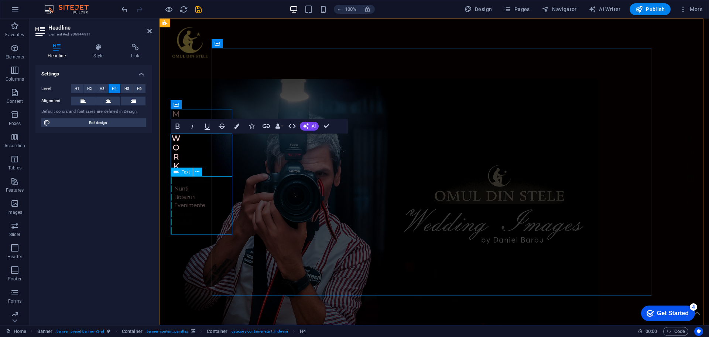
click at [192, 204] on div "All categories Nunti Botezuri Evenimente Fashion Portrait" at bounding box center [190, 205] width 38 height 58
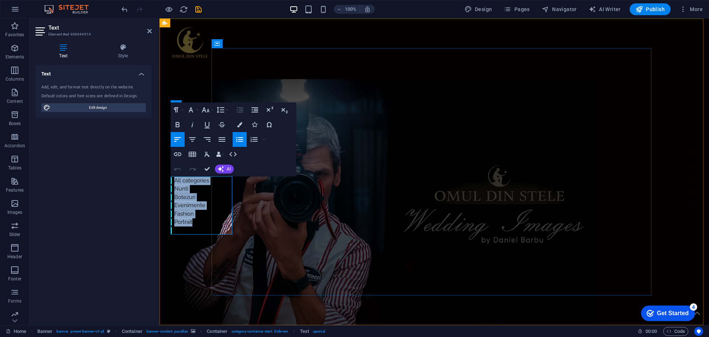
drag, startPoint x: 171, startPoint y: 180, endPoint x: 211, endPoint y: 229, distance: 63.3
click at [209, 229] on ul "All categories Nunti Botezuri Evenimente Fashion Portrait" at bounding box center [190, 205] width 38 height 58
click at [223, 166] on icon "button" at bounding box center [221, 169] width 6 height 6
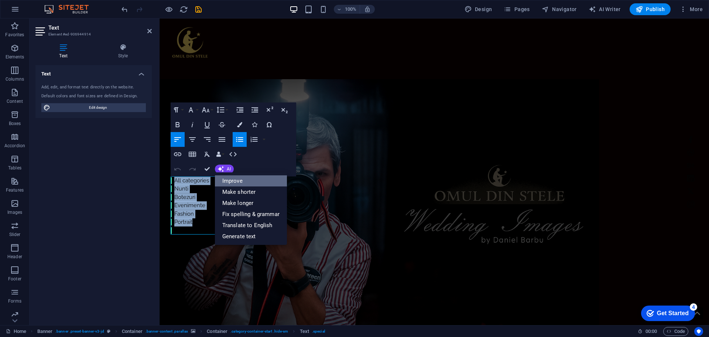
click at [234, 181] on link "Improve" at bounding box center [251, 180] width 72 height 11
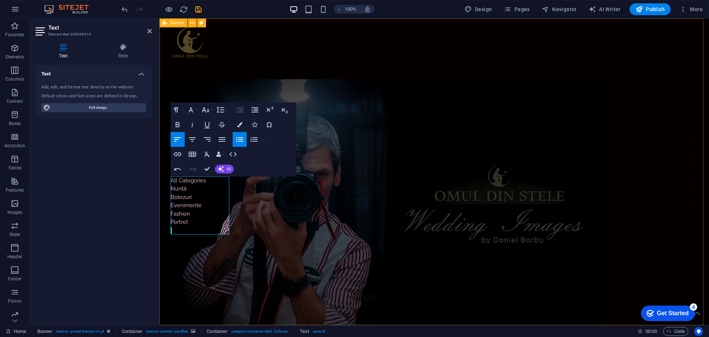
click at [177, 286] on div "Home Work About Pricing News Contact MY Work All Categories Nuntă Botezuri Even…" at bounding box center [435, 234] width 550 height 432
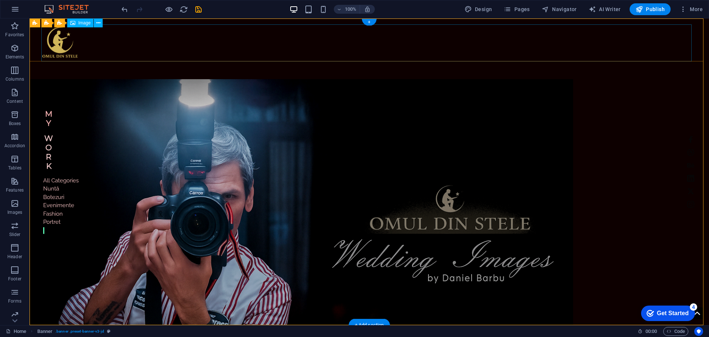
click at [59, 48] on figure at bounding box center [369, 42] width 656 height 37
select select "px"
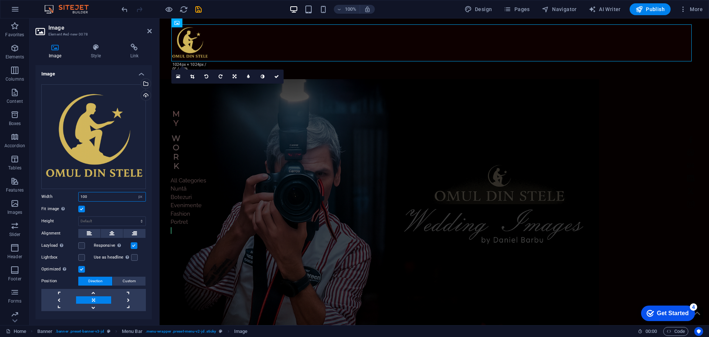
drag, startPoint x: 93, startPoint y: 195, endPoint x: 76, endPoint y: 192, distance: 17.2
click at [76, 192] on div "Width 100 Default auto px rem % em vh vw" at bounding box center [93, 197] width 105 height 10
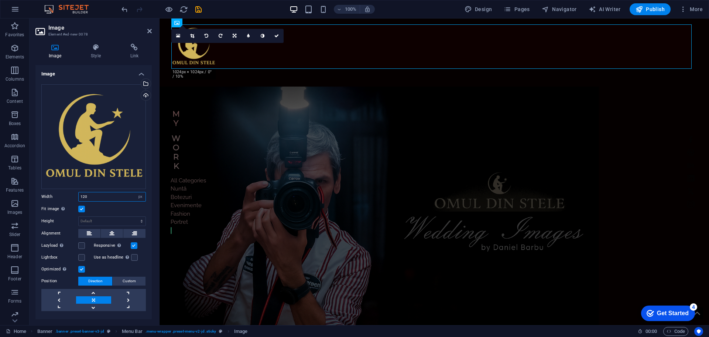
type input "120"
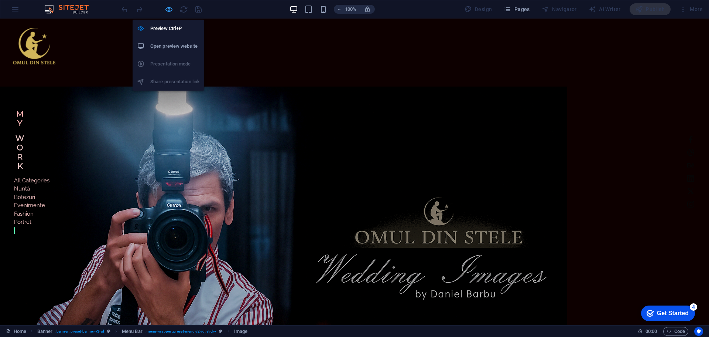
select select "px"
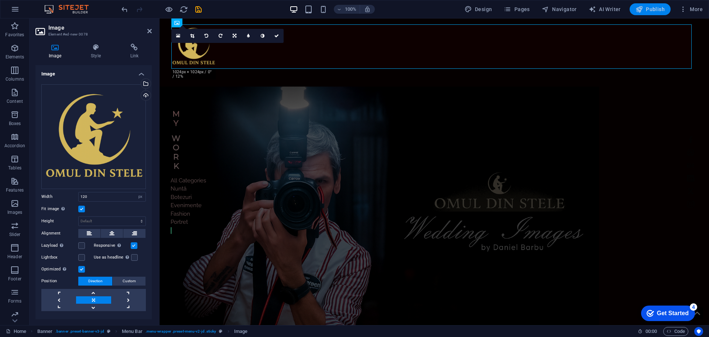
click at [648, 13] on span "Publish" at bounding box center [650, 9] width 29 height 7
select select "px"
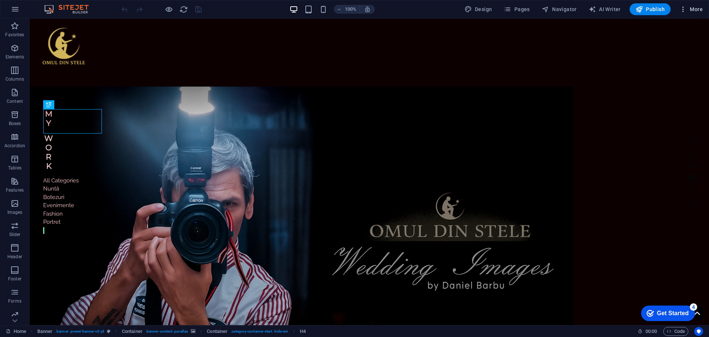
click at [694, 10] on span "More" at bounding box center [691, 9] width 23 height 7
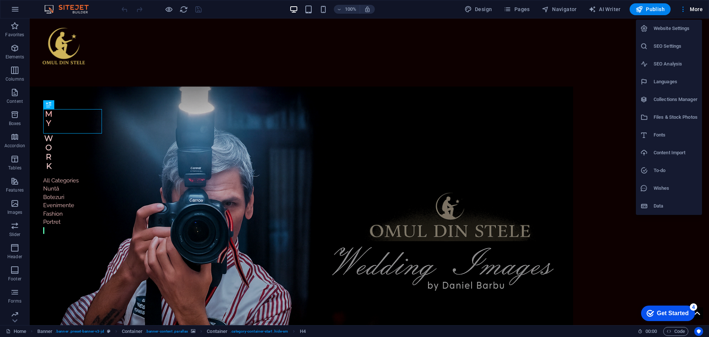
click at [673, 30] on h6 "Website Settings" at bounding box center [676, 28] width 44 height 9
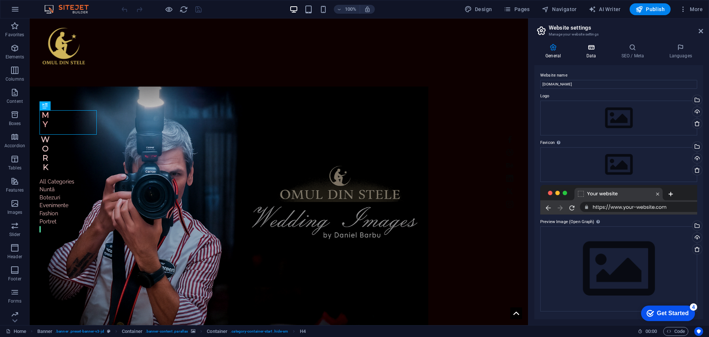
click at [595, 50] on icon at bounding box center [591, 47] width 32 height 7
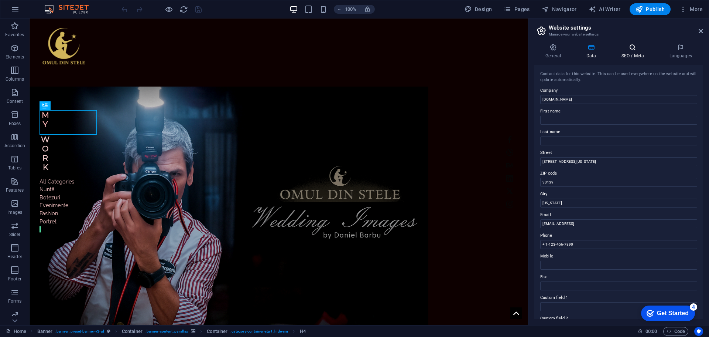
click at [630, 51] on h4 "SEO / Meta" at bounding box center [634, 52] width 48 height 16
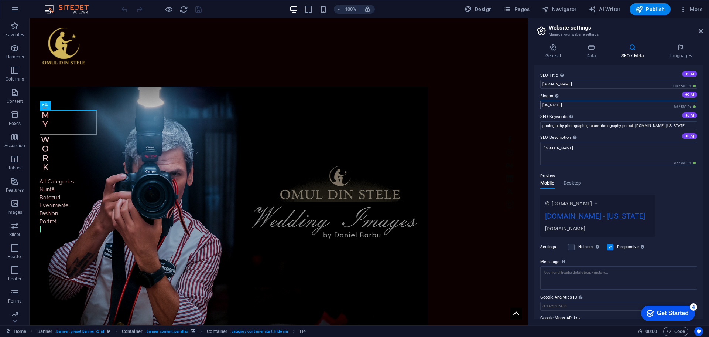
drag, startPoint x: 567, startPoint y: 106, endPoint x: 532, endPoint y: 106, distance: 34.7
click at [532, 106] on div "General Data SEO / Meta Languages Website name [DOMAIN_NAME] Logo Drag files he…" at bounding box center [619, 181] width 181 height 287
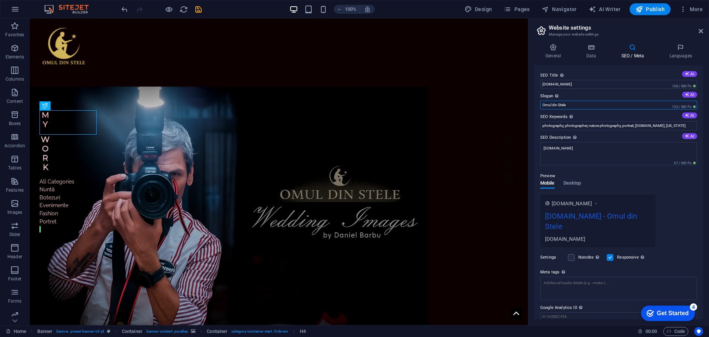
type input "Omul din Stele"
click at [571, 180] on div "Preview" at bounding box center [618, 175] width 157 height 9
click at [571, 181] on span "Desktop" at bounding box center [573, 183] width 18 height 10
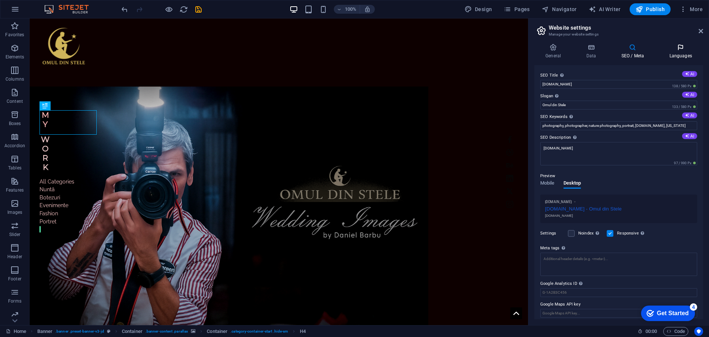
click at [683, 46] on icon at bounding box center [680, 47] width 45 height 7
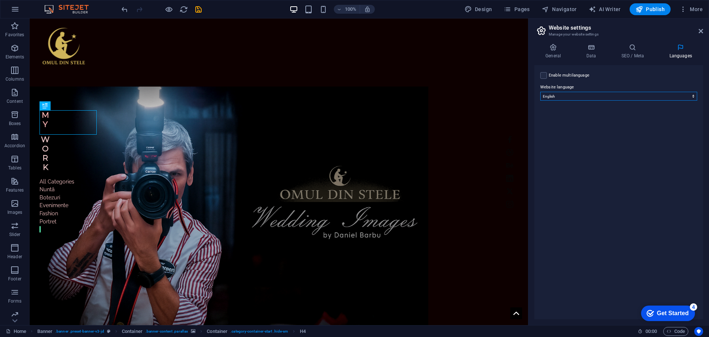
click at [615, 97] on select "Abkhazian Afar Afrikaans Akan Albanian Amharic Arabic Aragonese Armenian Assame…" at bounding box center [618, 96] width 157 height 9
select select "131"
click at [540, 92] on select "Abkhazian Afar Afrikaans Akan Albanian Amharic Arabic Aragonese Armenian Assame…" at bounding box center [618, 96] width 157 height 9
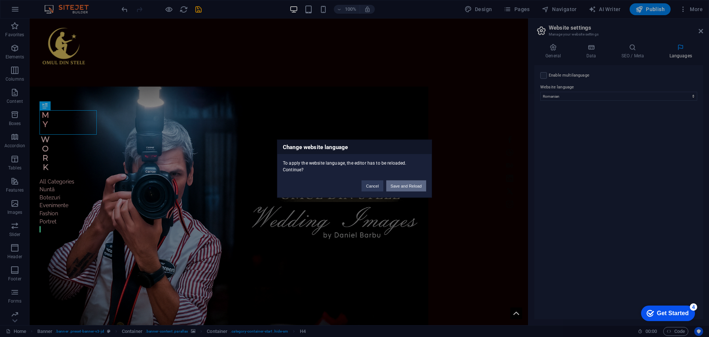
click at [407, 186] on button "Save and Reload" at bounding box center [406, 185] width 40 height 11
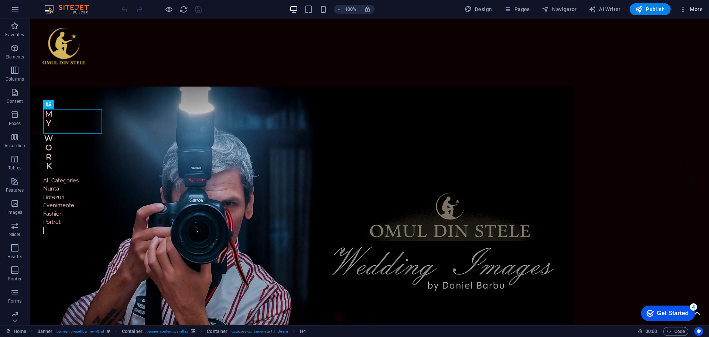
click at [683, 10] on icon "button" at bounding box center [683, 9] width 7 height 7
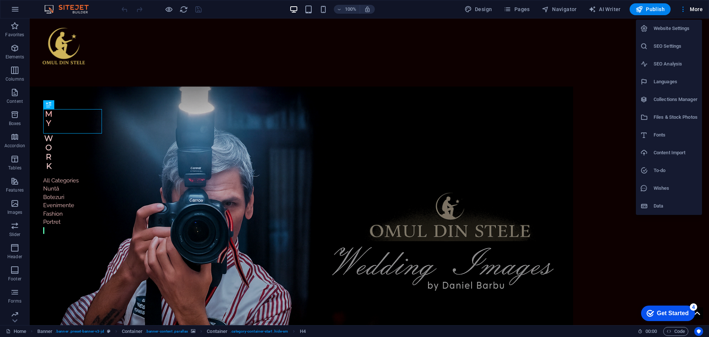
click at [668, 30] on h6 "Website Settings" at bounding box center [676, 28] width 44 height 9
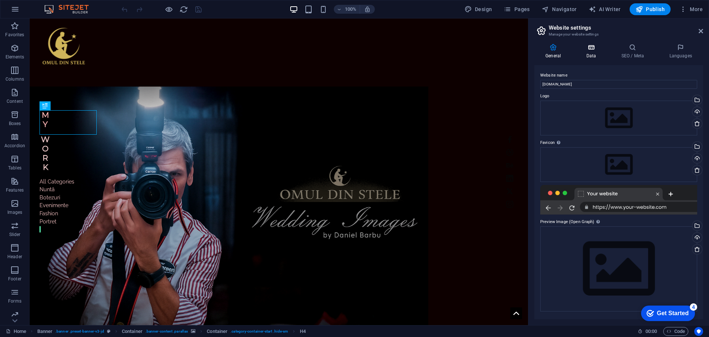
click at [589, 52] on h4 "Data" at bounding box center [592, 52] width 35 height 16
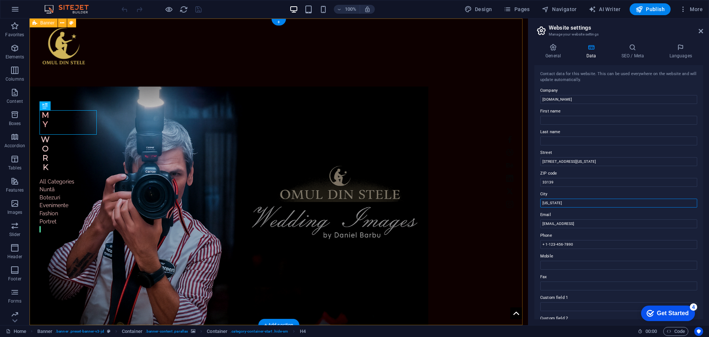
drag, startPoint x: 594, startPoint y: 220, endPoint x: 513, endPoint y: 202, distance: 83.5
type input "Orastie HD"
drag, startPoint x: 632, startPoint y: 223, endPoint x: 538, endPoint y: 224, distance: 94.2
click at [538, 224] on div "Contact data for this website. This can be used everywhere on the website and w…" at bounding box center [619, 192] width 169 height 254
type input "danibarbu2121@gmail.com"
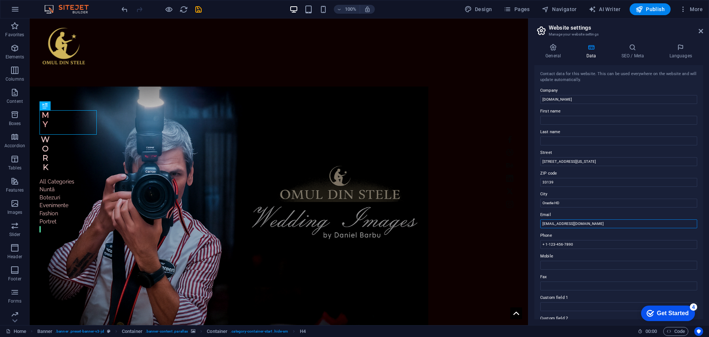
type input "Gabriel Daniel"
type input "Barbu"
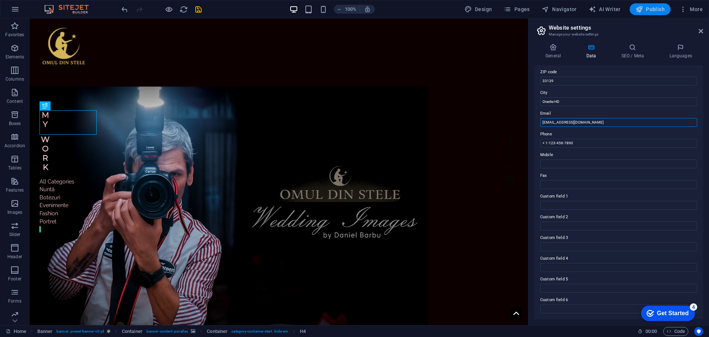
type input "danibarbu2121@gmail.com"
click at [648, 8] on span "Publish" at bounding box center [650, 9] width 29 height 7
